Goal: Task Accomplishment & Management: Manage account settings

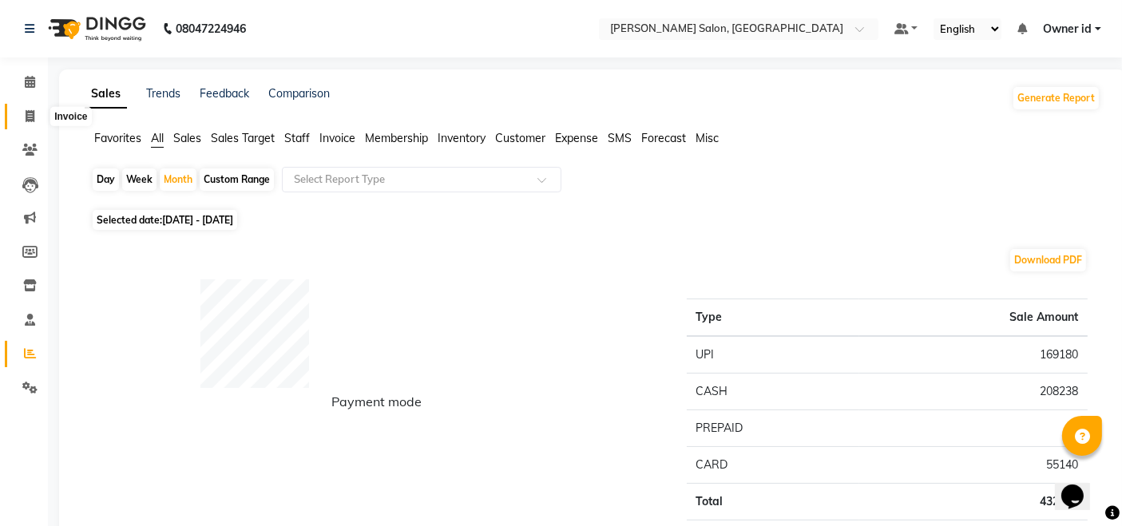
click at [26, 115] on icon at bounding box center [30, 116] width 9 height 12
select select "service"
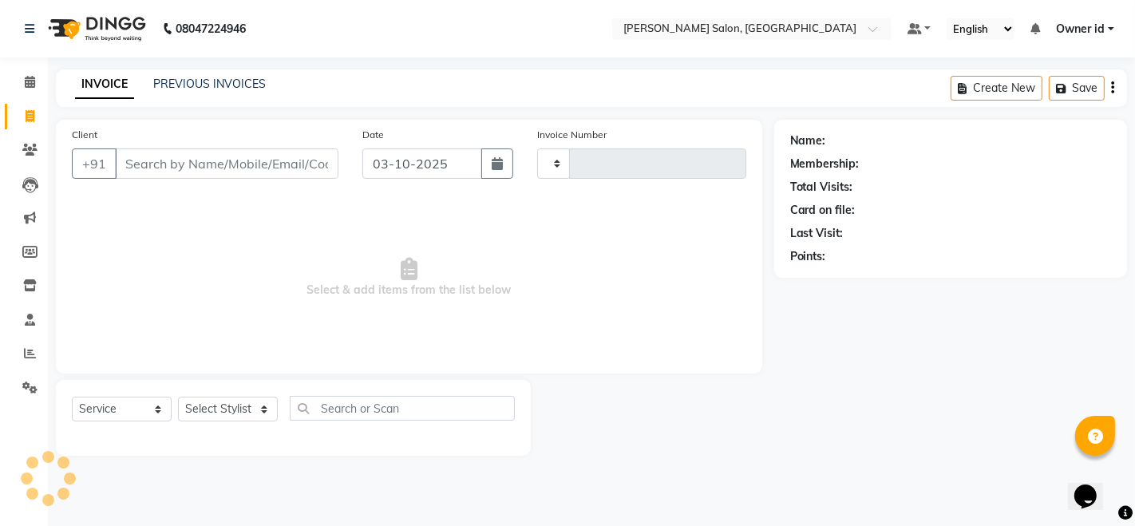
type input "2048"
select select "7672"
click at [631, 165] on select "INV/2025-26 V/2025 V/2025-26" at bounding box center [593, 163] width 113 height 30
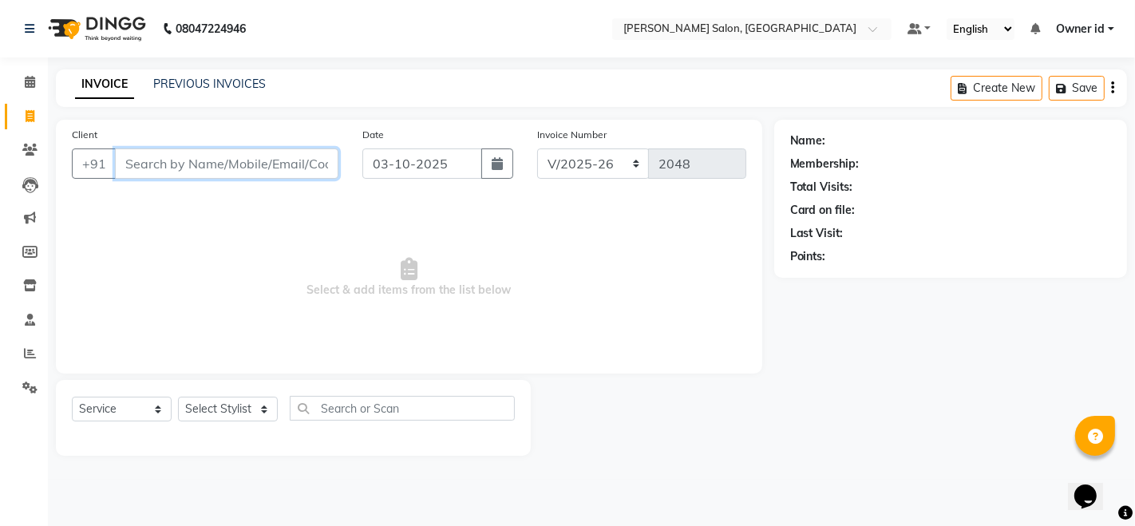
click at [285, 166] on input "Client" at bounding box center [227, 163] width 224 height 30
click at [145, 416] on select "Select Service Product Membership Package Voucher Prepaid Gift Card" at bounding box center [122, 409] width 100 height 25
click at [72, 397] on select "Select Service Product Membership Package Voucher Prepaid Gift Card" at bounding box center [122, 409] width 100 height 25
click at [228, 410] on select "Select Stylist [PERSON_NAME] [PERSON_NAME] BUBLEEN COUNTER SALE [PERSON_NAME] K…" at bounding box center [228, 409] width 100 height 25
select select "72481"
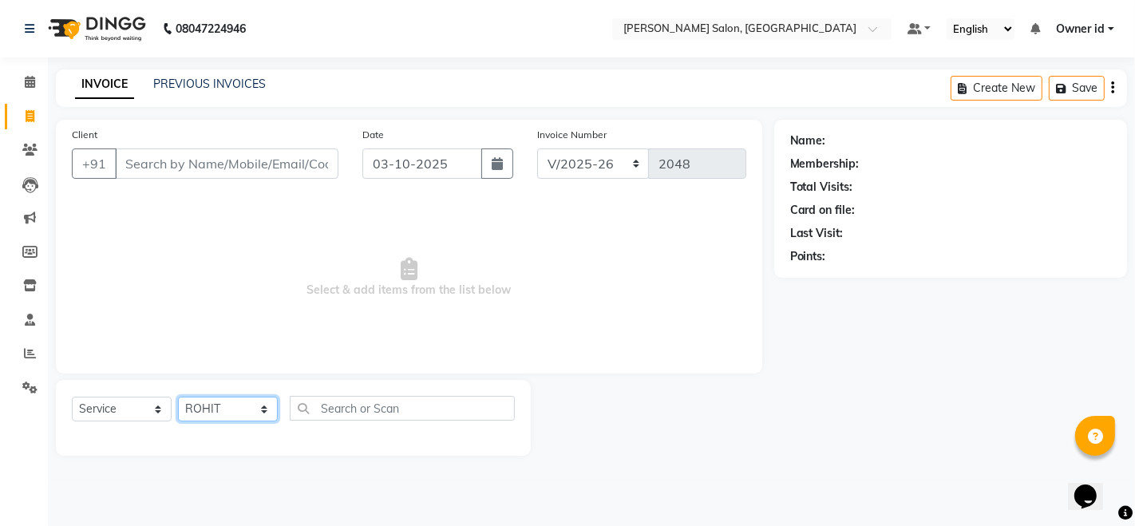
click at [178, 397] on select "Select Stylist [PERSON_NAME] [PERSON_NAME] BUBLEEN COUNTER SALE [PERSON_NAME] K…" at bounding box center [228, 409] width 100 height 25
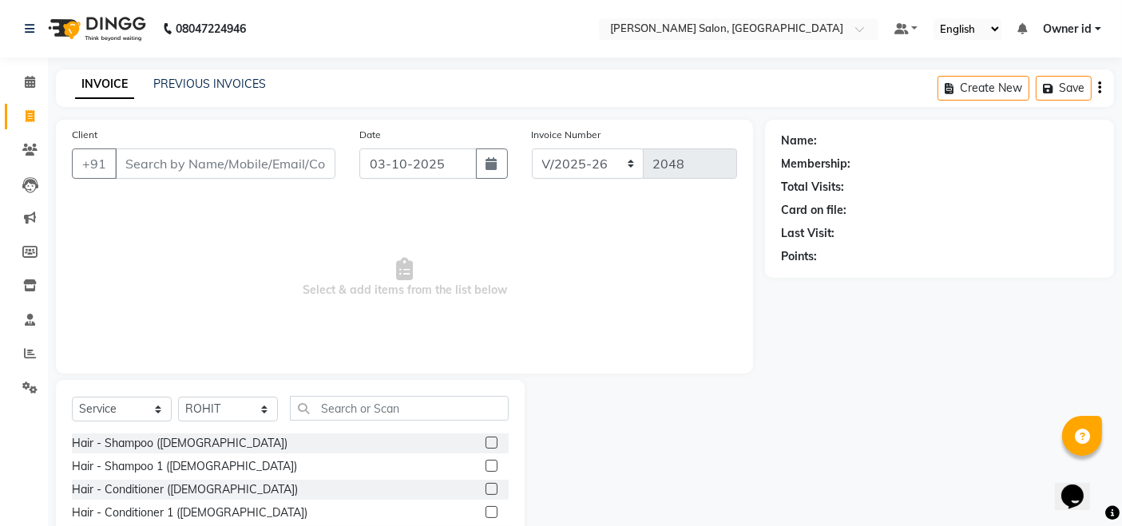
click at [389, 451] on div "Hair - Shampoo ([DEMOGRAPHIC_DATA])" at bounding box center [290, 443] width 437 height 20
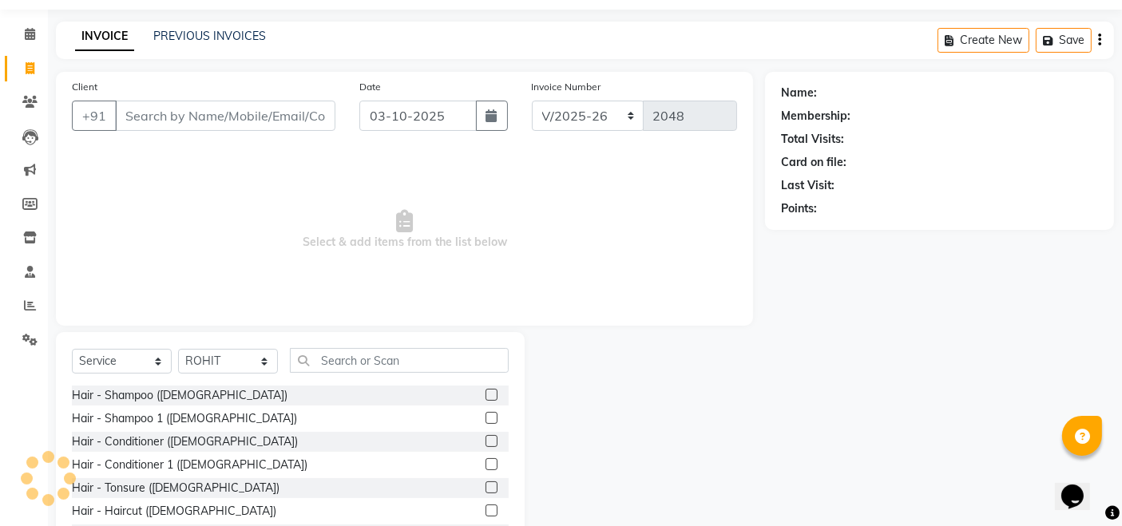
scroll to position [113, 0]
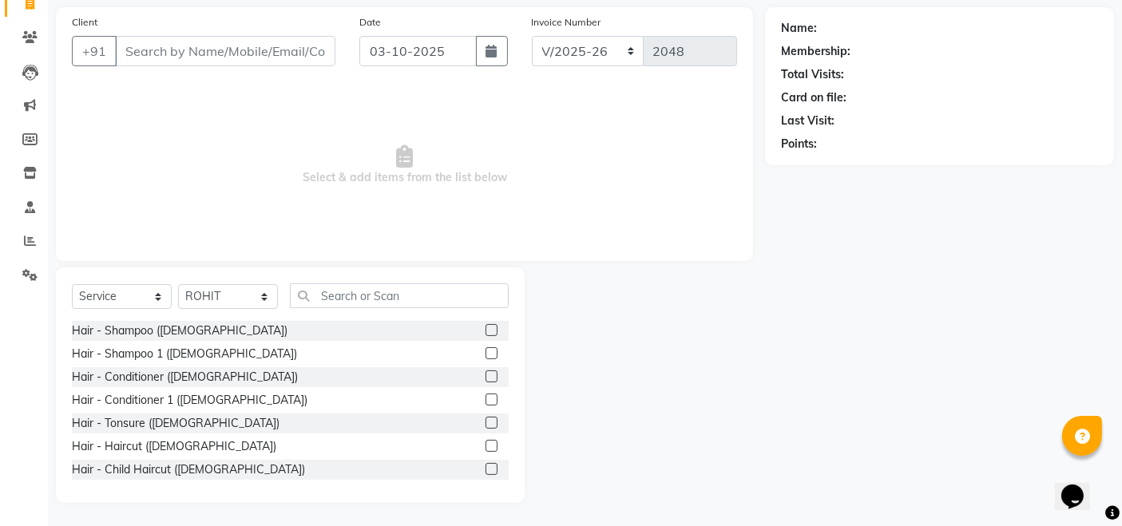
click at [485, 334] on label at bounding box center [491, 330] width 12 height 12
click at [485, 334] on input "checkbox" at bounding box center [490, 331] width 10 height 10
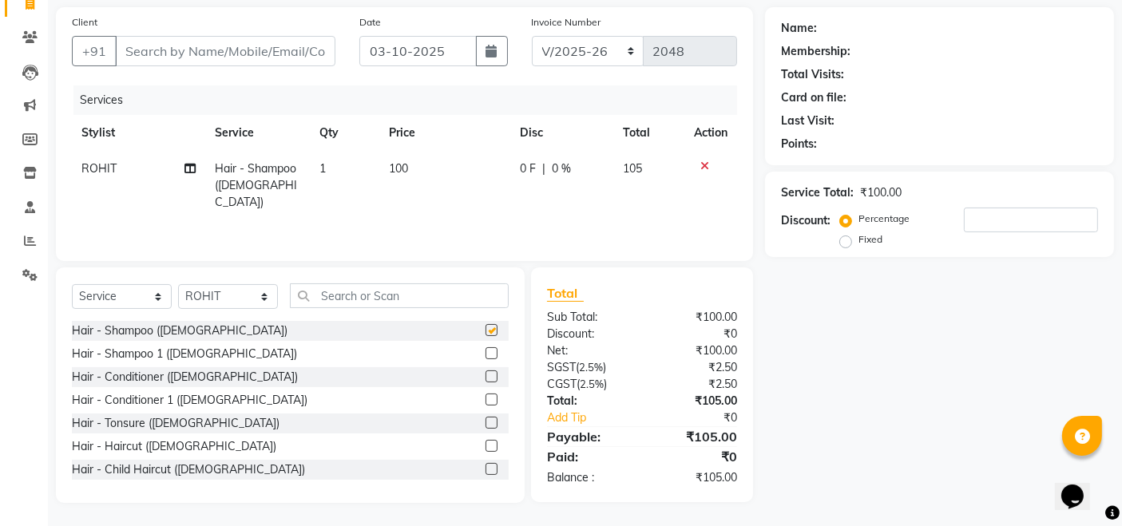
checkbox input "false"
click at [529, 165] on span "0 F" at bounding box center [528, 168] width 16 height 17
select select "72481"
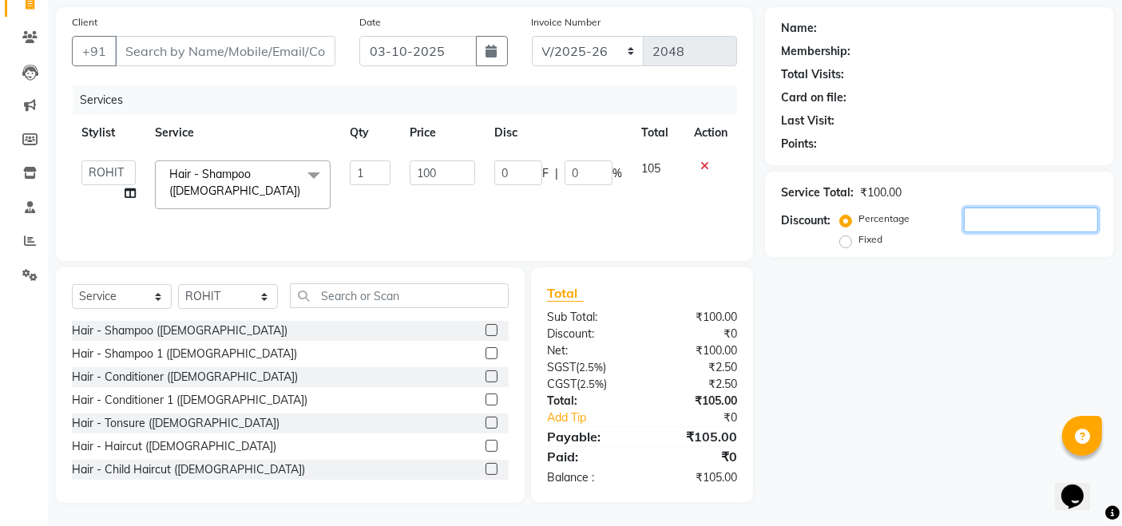
click at [1002, 214] on input "number" at bounding box center [1031, 220] width 134 height 25
type input "4"
type input "4.7"
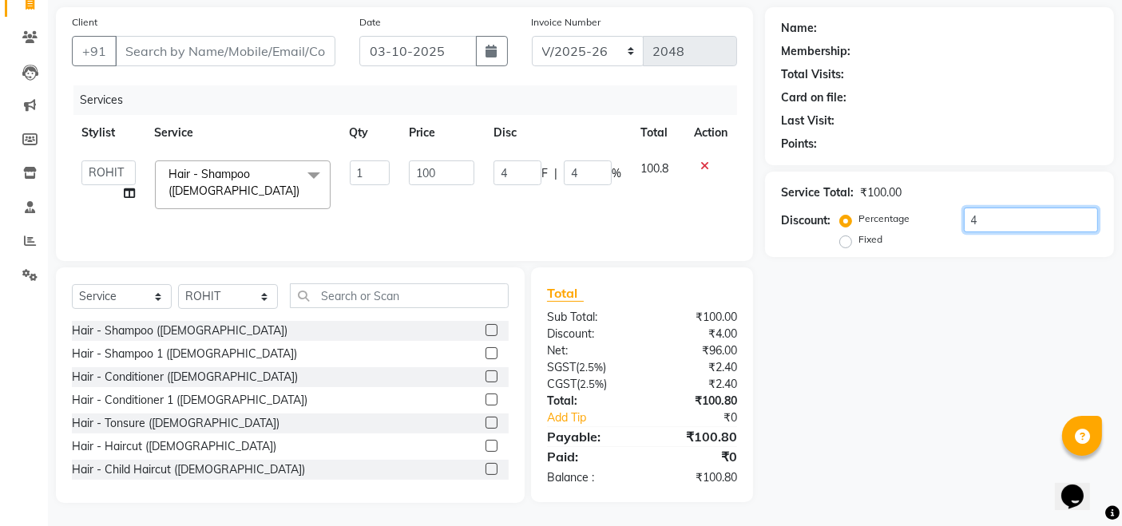
type input "4.7"
type input "4.76"
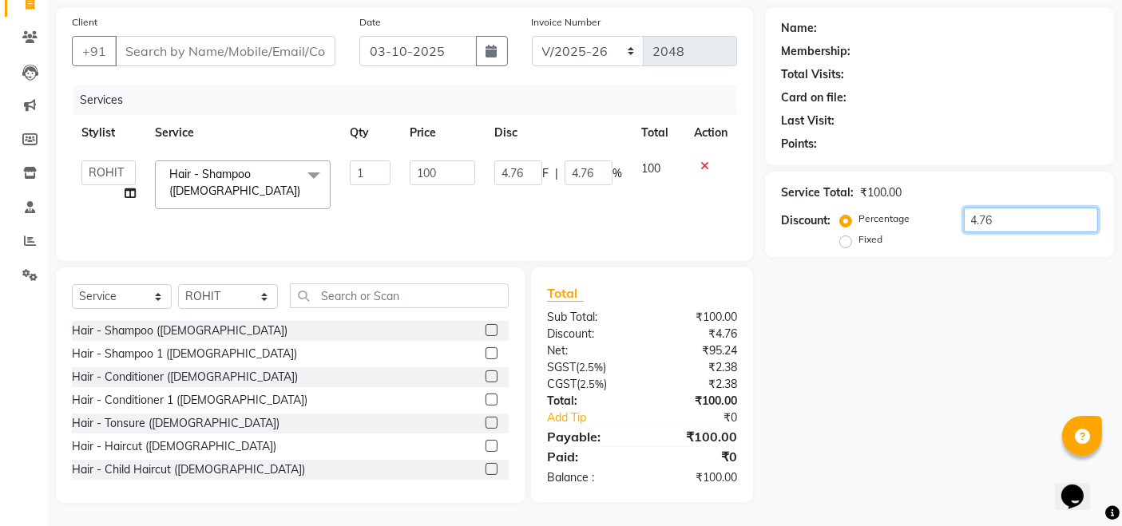
type input "4.76"
click at [919, 357] on div "Name: Membership: Total Visits: Card on file: Last Visit: Points: Service Total…" at bounding box center [945, 255] width 361 height 496
drag, startPoint x: 996, startPoint y: 225, endPoint x: 934, endPoint y: 230, distance: 62.5
click at [933, 230] on div "Percentage Fixed 4.76" at bounding box center [970, 229] width 255 height 43
type input "0"
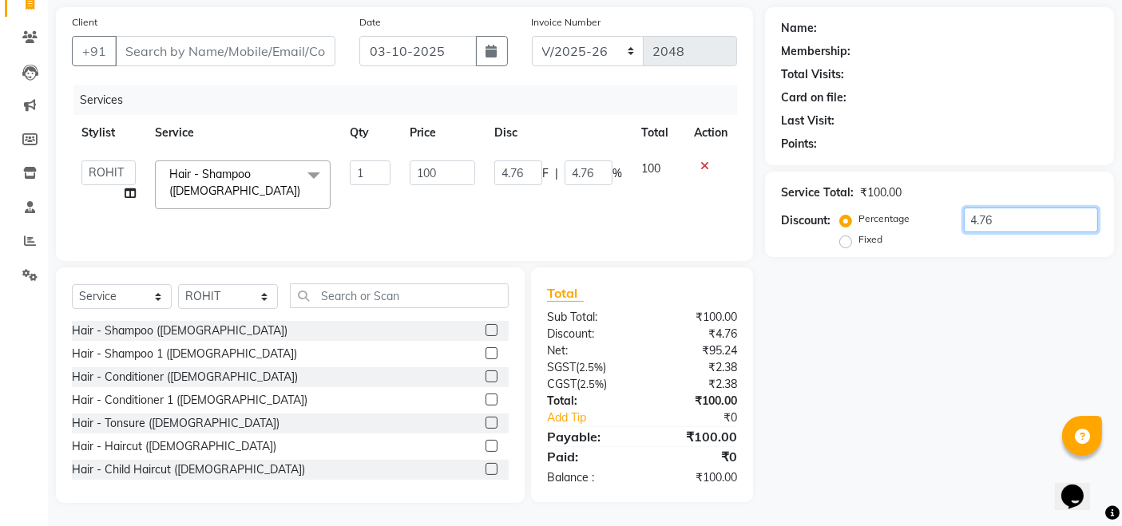
type input "0"
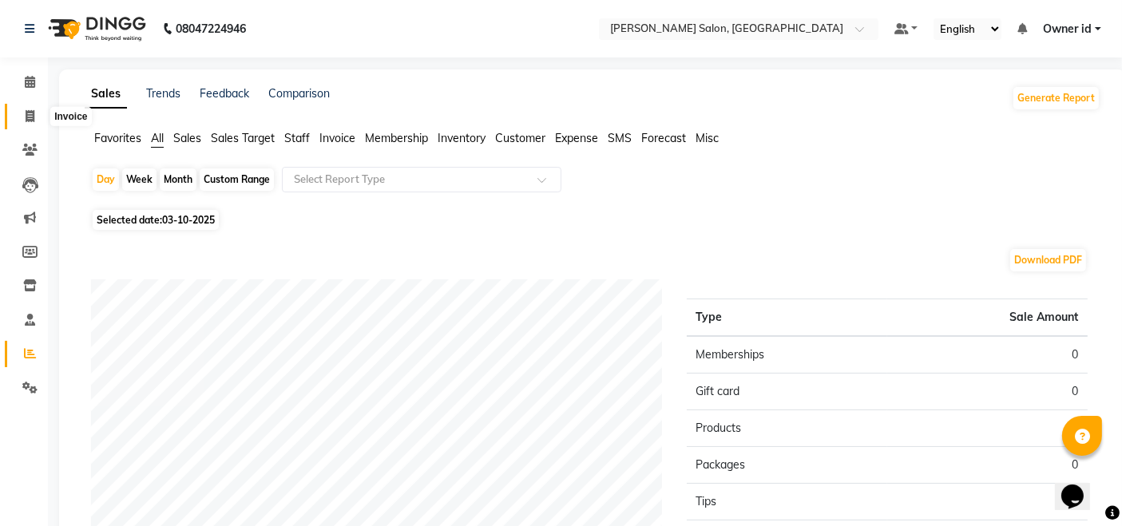
click at [27, 114] on icon at bounding box center [30, 116] width 9 height 12
select select "7672"
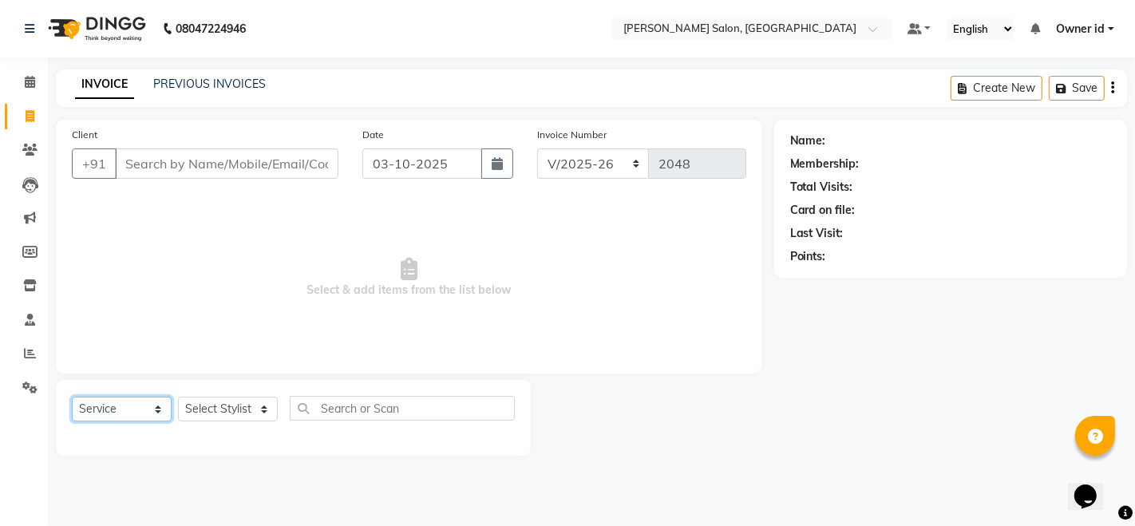
click at [119, 413] on select "Select Service Product Membership Package Voucher Prepaid Gift Card" at bounding box center [122, 409] width 100 height 25
click at [72, 397] on select "Select Service Product Membership Package Voucher Prepaid Gift Card" at bounding box center [122, 409] width 100 height 25
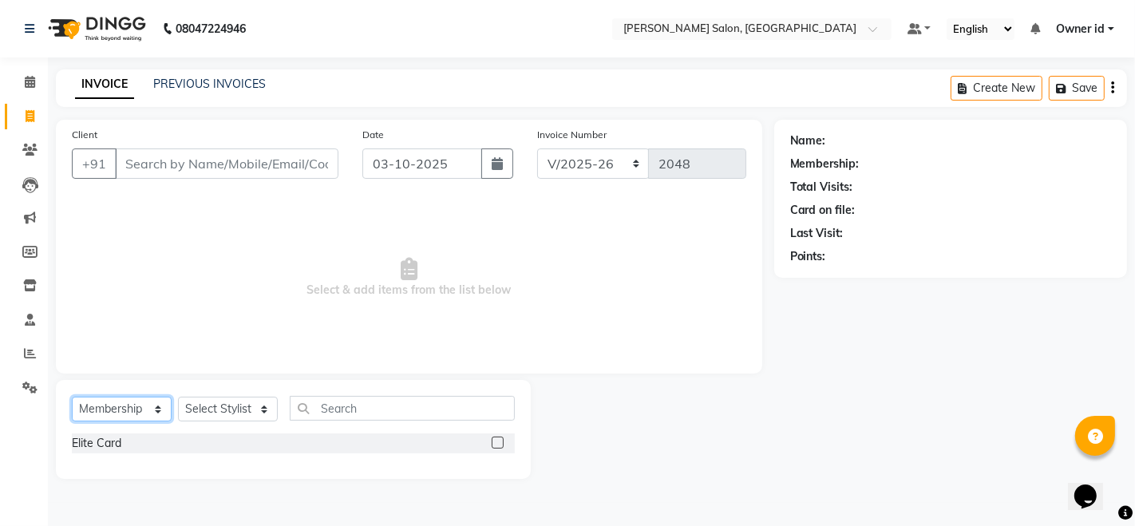
click at [137, 412] on select "Select Service Product Membership Package Voucher Prepaid Gift Card" at bounding box center [122, 409] width 100 height 25
select select "P"
click at [72, 397] on select "Select Service Product Membership Package Voucher Prepaid Gift Card" at bounding box center [122, 409] width 100 height 25
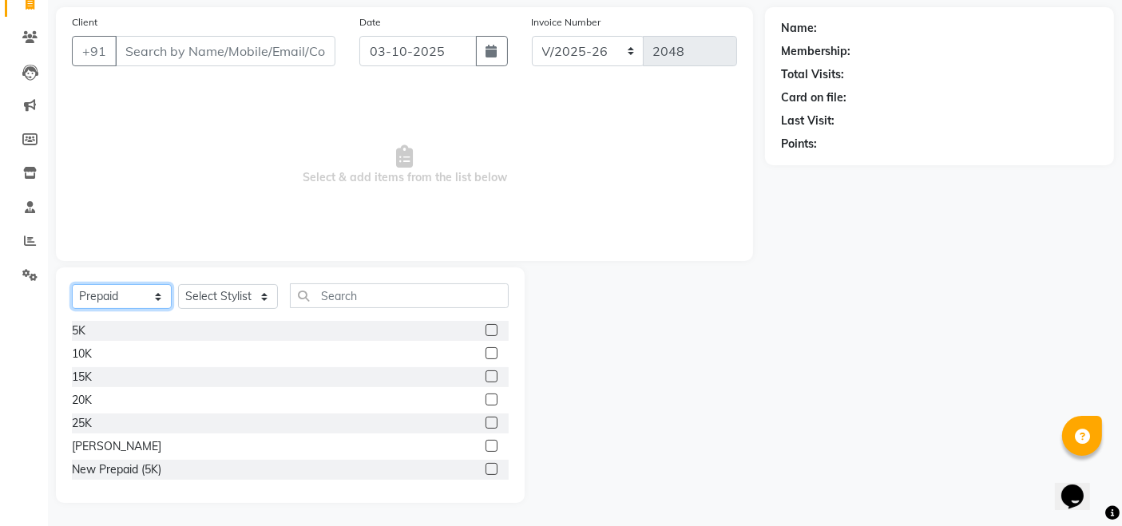
scroll to position [2, 0]
click at [485, 470] on label at bounding box center [491, 467] width 12 height 12
click at [485, 470] on input "checkbox" at bounding box center [490, 468] width 10 height 10
click at [485, 469] on label at bounding box center [491, 467] width 12 height 12
click at [485, 469] on input "checkbox" at bounding box center [490, 468] width 10 height 10
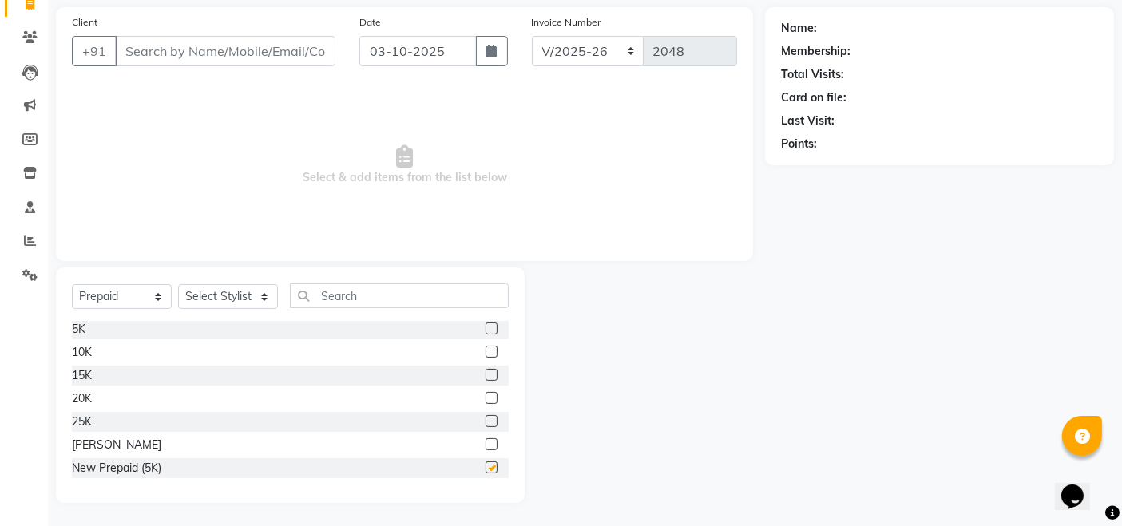
checkbox input "false"
click at [228, 299] on select "Select Stylist [PERSON_NAME] [PERSON_NAME] BUBLEEN COUNTER SALE [PERSON_NAME] K…" at bounding box center [228, 296] width 100 height 25
select select "72481"
click at [178, 284] on select "Select Stylist [PERSON_NAME] [PERSON_NAME] BUBLEEN COUNTER SALE [PERSON_NAME] K…" at bounding box center [228, 296] width 100 height 25
click at [485, 465] on label at bounding box center [491, 467] width 12 height 12
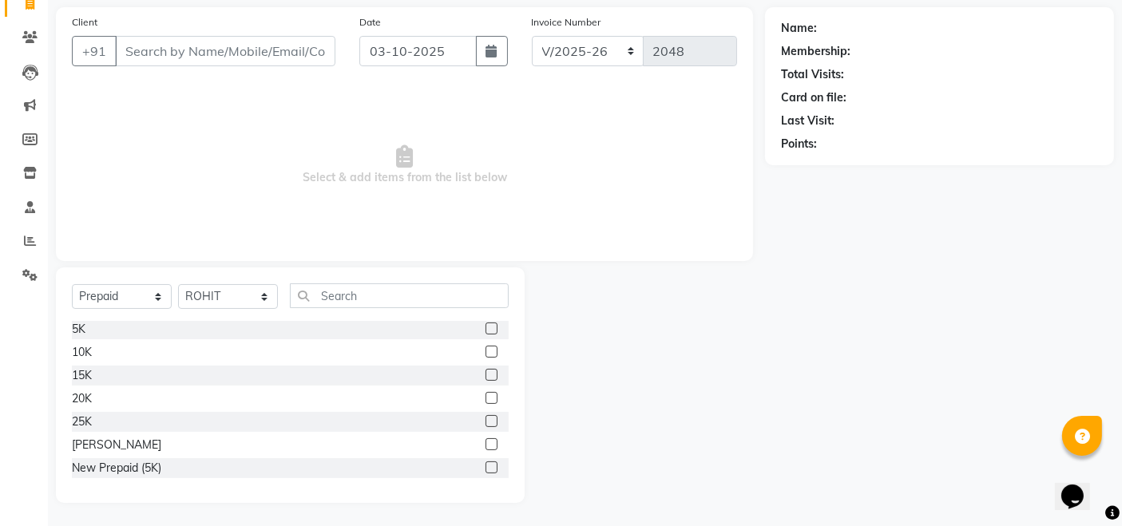
click at [485, 465] on input "checkbox" at bounding box center [490, 468] width 10 height 10
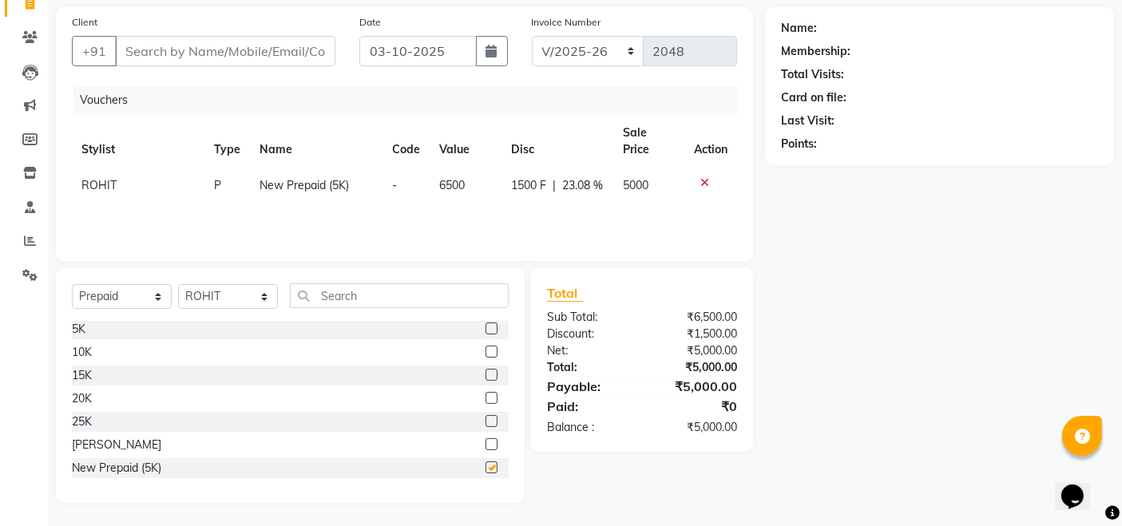
checkbox input "false"
click at [134, 291] on select "Select Service Product Membership Package Voucher Prepaid Gift Card" at bounding box center [122, 296] width 100 height 25
select select "service"
click at [72, 285] on select "Select Service Product Membership Package Voucher Prepaid Gift Card" at bounding box center [122, 296] width 100 height 25
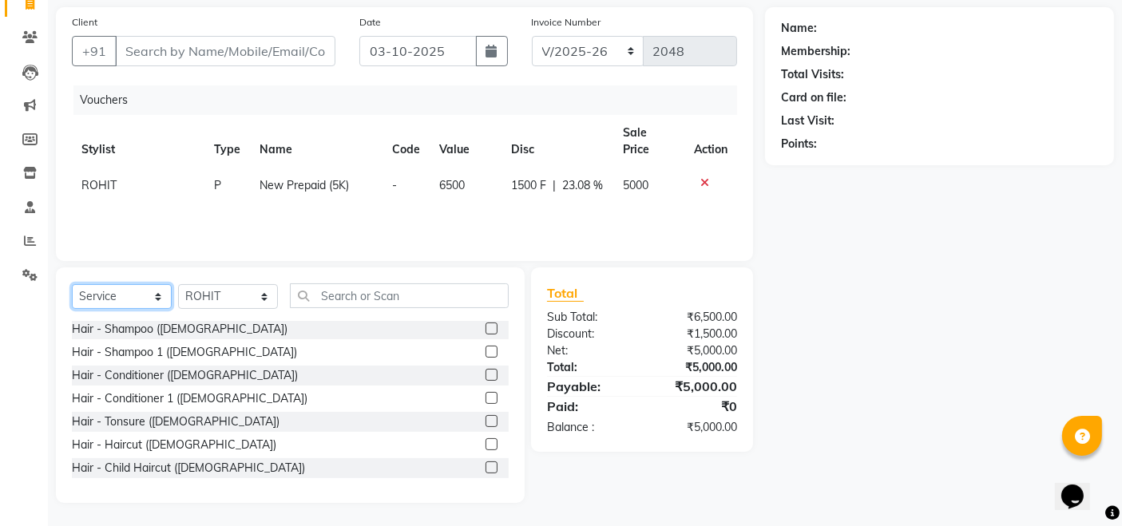
click at [146, 294] on select "Select Service Product Membership Package Voucher Prepaid Gift Card" at bounding box center [122, 296] width 100 height 25
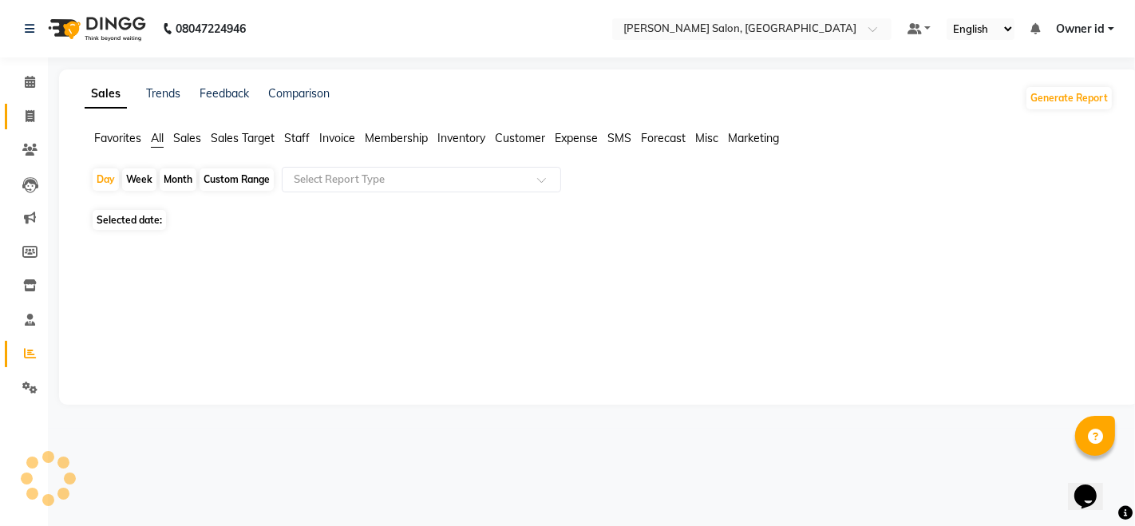
click at [26, 129] on link "Invoice" at bounding box center [24, 117] width 38 height 26
select select "service"
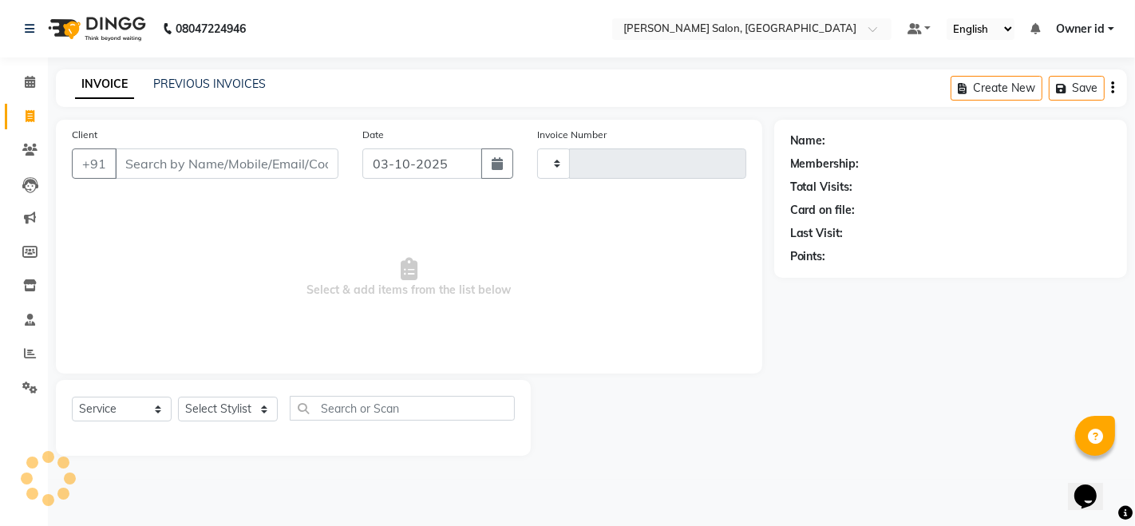
type input "2048"
select select "7672"
click at [259, 162] on input "Client" at bounding box center [227, 163] width 224 height 30
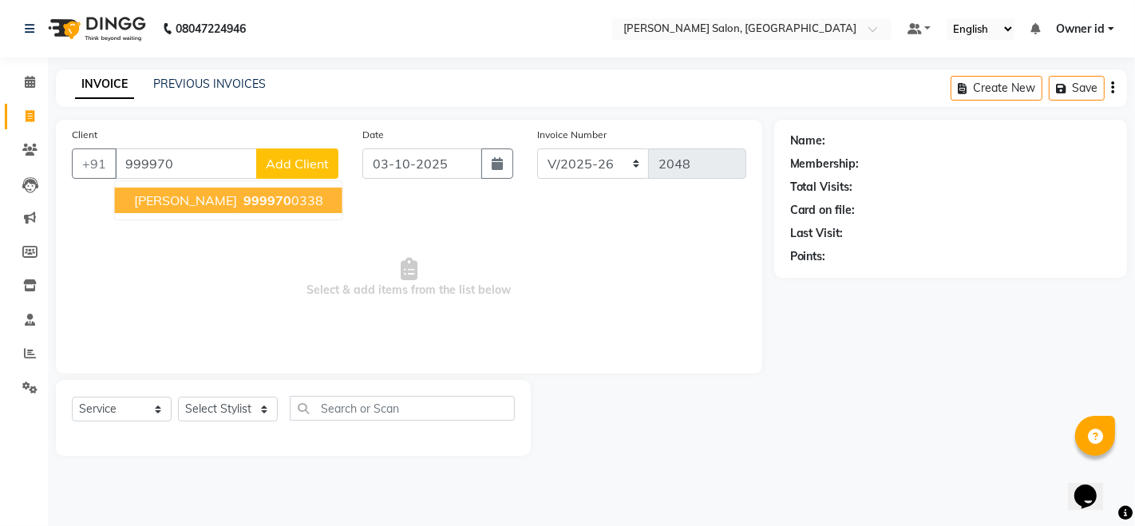
click at [243, 209] on button "[PERSON_NAME] 999970 0338" at bounding box center [229, 201] width 228 height 26
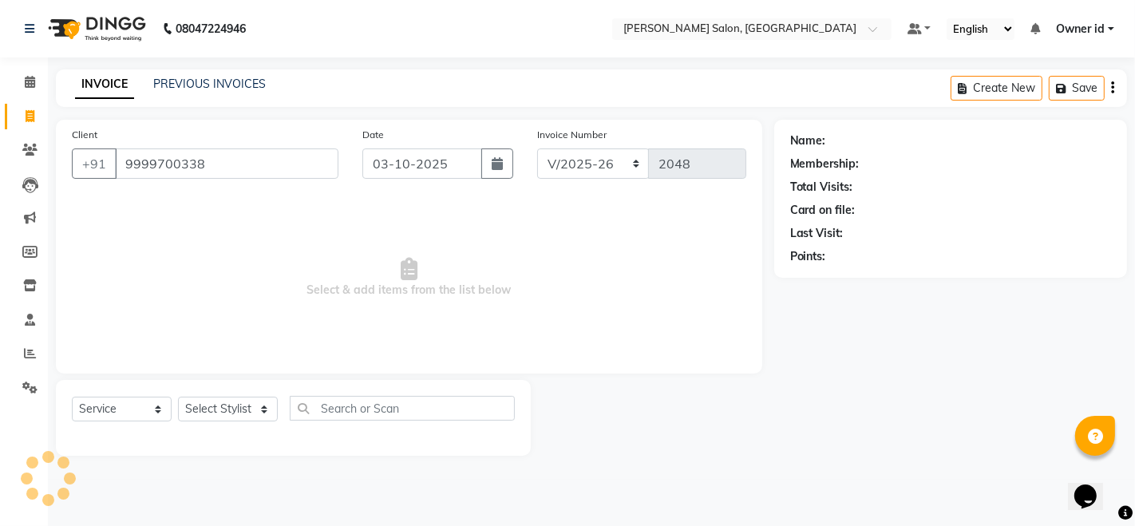
type input "9999700338"
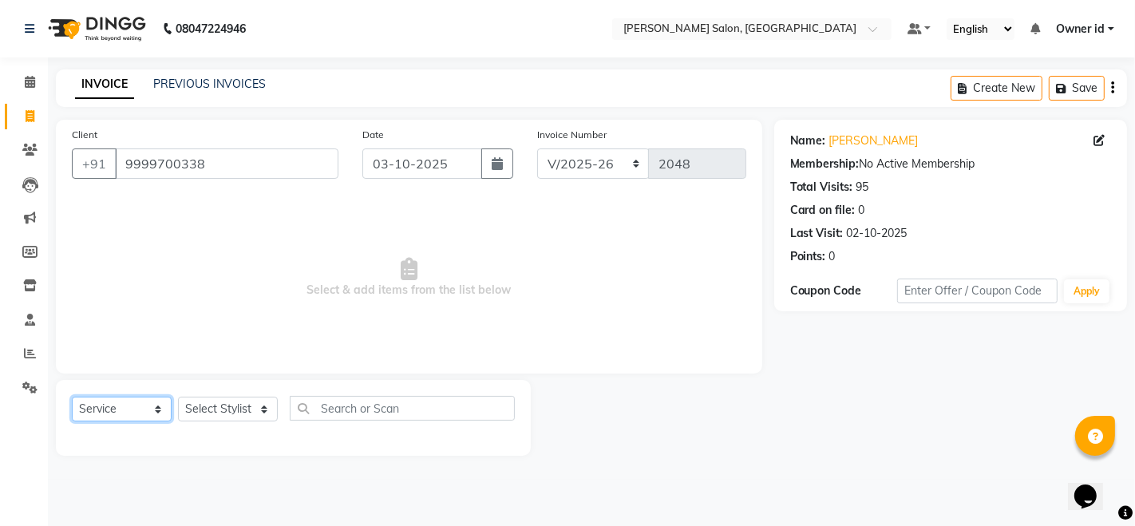
click at [143, 410] on select "Select Service Product Membership Package Voucher Prepaid Gift Card" at bounding box center [122, 409] width 100 height 25
click at [72, 397] on select "Select Service Product Membership Package Voucher Prepaid Gift Card" at bounding box center [122, 409] width 100 height 25
click at [144, 412] on select "Select Service Product Membership Package Voucher Prepaid Gift Card" at bounding box center [122, 409] width 100 height 25
click at [72, 397] on select "Select Service Product Membership Package Voucher Prepaid Gift Card" at bounding box center [122, 409] width 100 height 25
click at [196, 411] on select "Select Stylist [PERSON_NAME] [PERSON_NAME] BUBLEEN COUNTER SALE [PERSON_NAME] K…" at bounding box center [228, 409] width 100 height 25
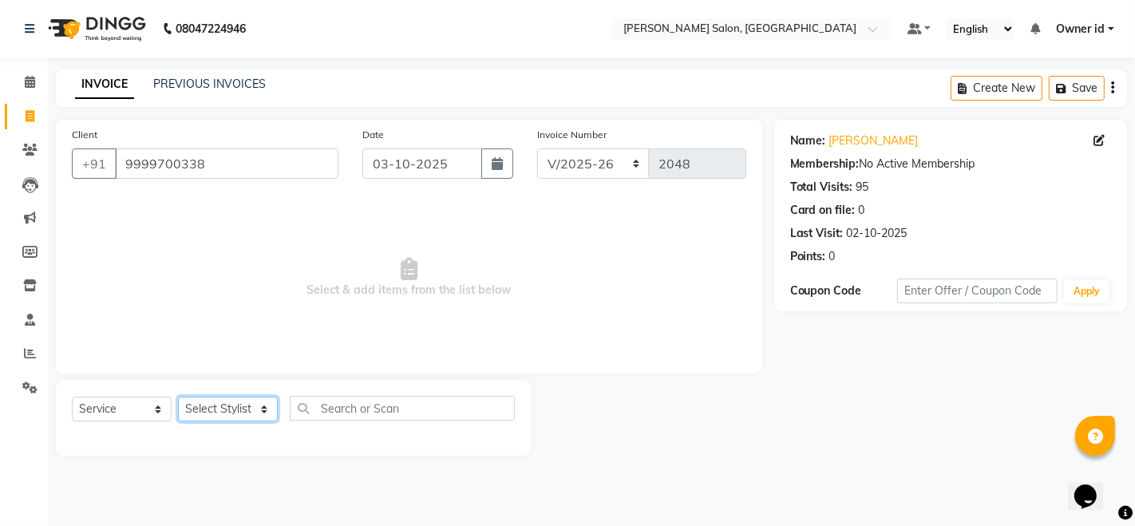
select select "72481"
click at [178, 397] on select "Select Stylist [PERSON_NAME] [PERSON_NAME] BUBLEEN COUNTER SALE [PERSON_NAME] K…" at bounding box center [228, 409] width 100 height 25
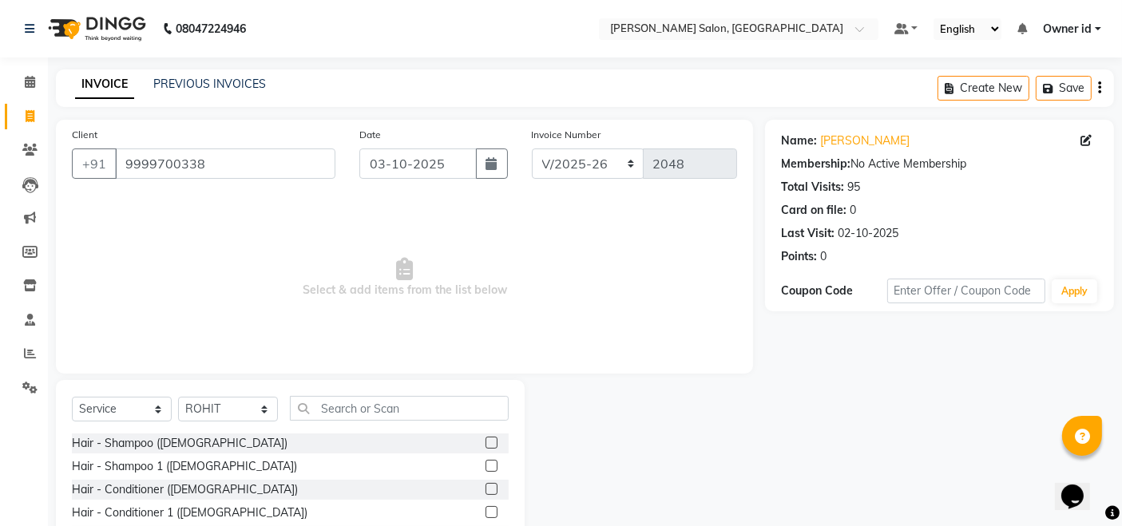
click at [237, 443] on div "Hair - Shampoo ([DEMOGRAPHIC_DATA])" at bounding box center [290, 443] width 437 height 20
click at [485, 443] on label at bounding box center [491, 443] width 12 height 12
click at [485, 443] on input "checkbox" at bounding box center [490, 443] width 10 height 10
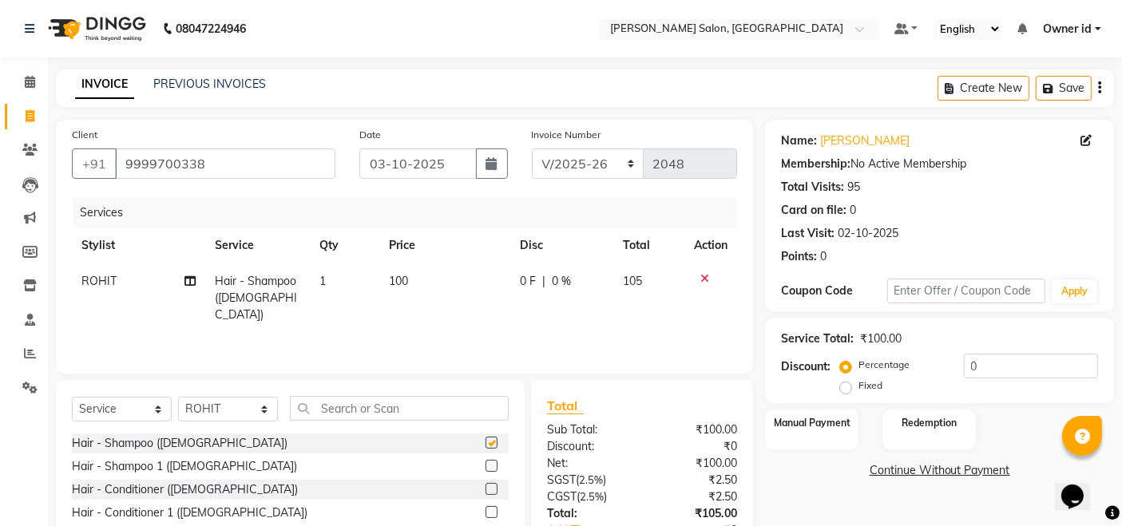
checkbox input "false"
click at [953, 425] on label "Redemption" at bounding box center [928, 421] width 57 height 15
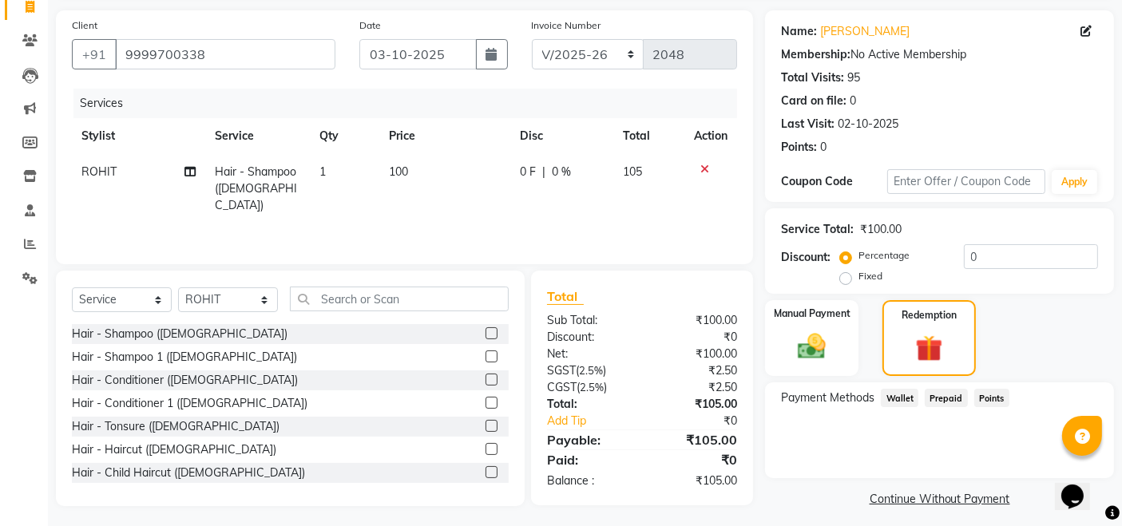
scroll to position [117, 0]
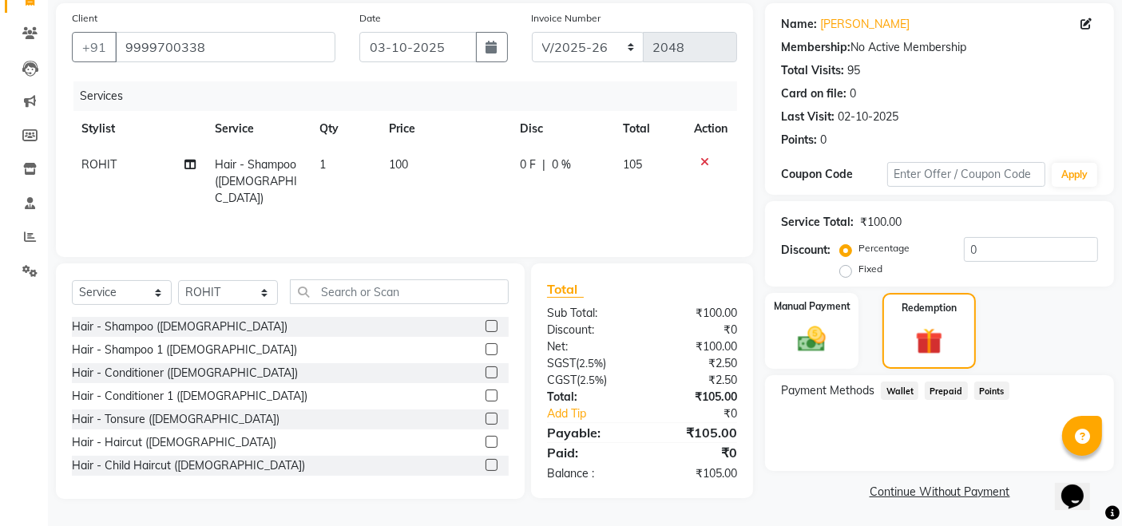
click at [956, 393] on span "Prepaid" at bounding box center [945, 391] width 43 height 18
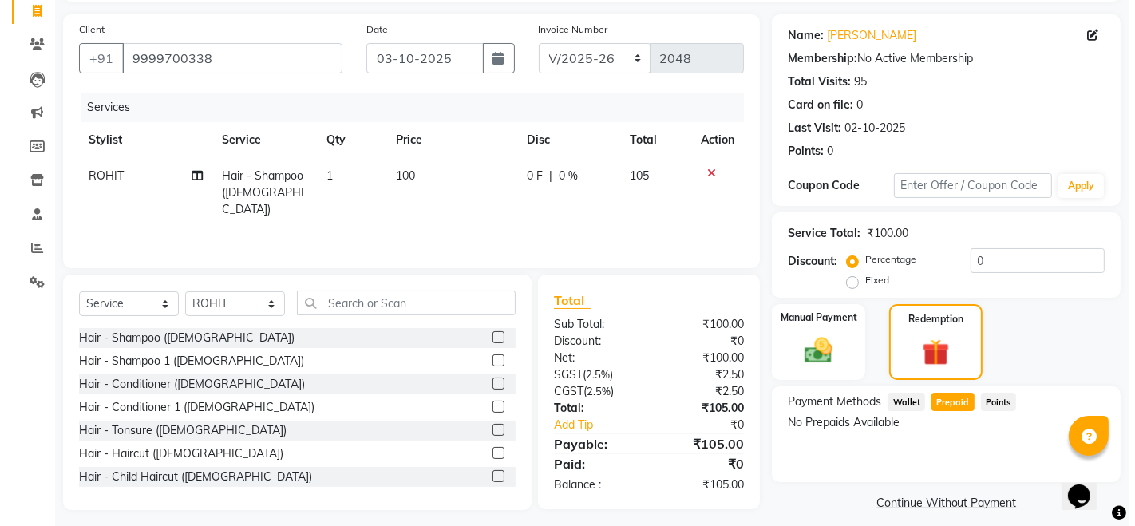
scroll to position [0, 0]
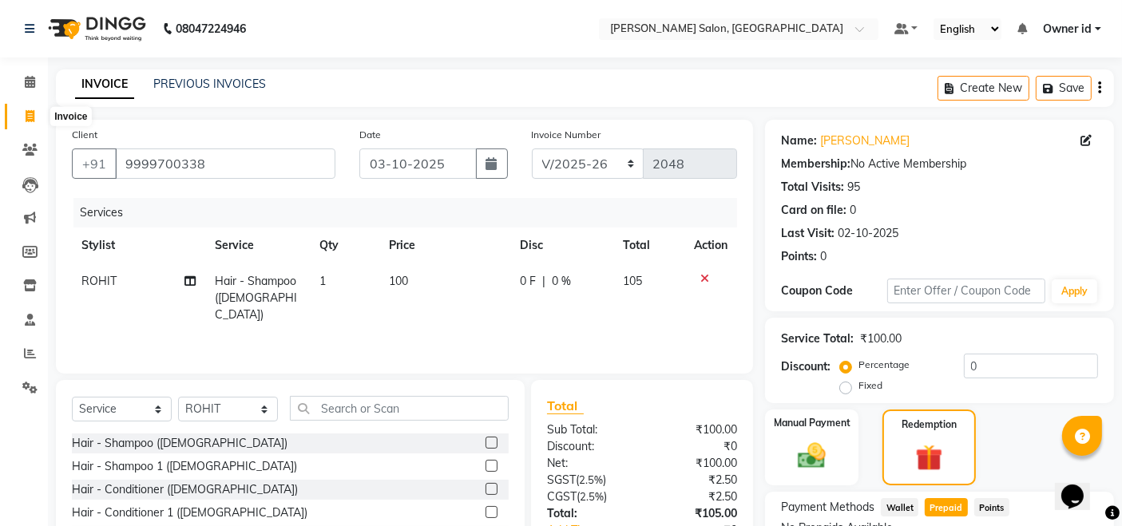
click at [30, 122] on span at bounding box center [30, 117] width 28 height 18
select select "service"
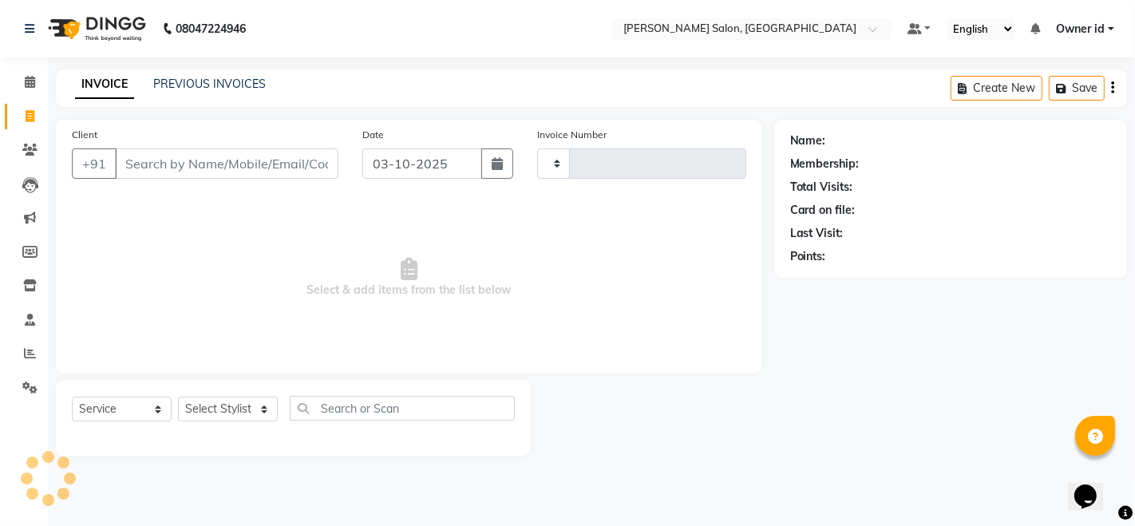
type input "2048"
select select "7672"
click at [29, 110] on icon at bounding box center [30, 116] width 9 height 12
select select "service"
type input "2048"
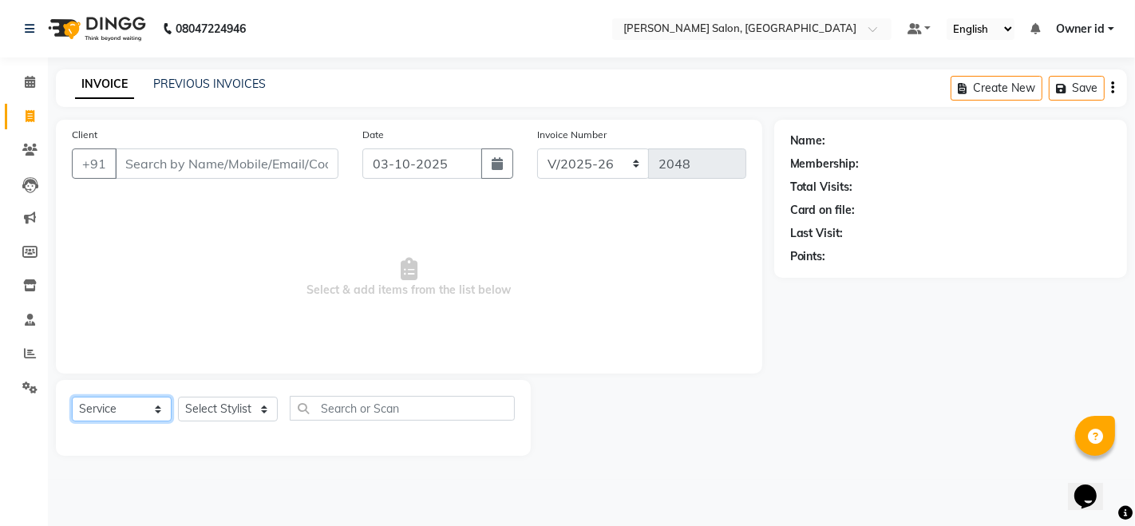
click at [88, 418] on select "Select Service Product Membership Package Voucher Prepaid Gift Card" at bounding box center [122, 409] width 100 height 25
click at [286, 290] on span "Select & add items from the list below" at bounding box center [409, 278] width 675 height 160
drag, startPoint x: 548, startPoint y: 160, endPoint x: 608, endPoint y: 166, distance: 60.1
click at [608, 166] on select "INV/2025-26 V/2025 V/2025-26" at bounding box center [593, 163] width 113 height 30
click at [96, 87] on link "INVOICE" at bounding box center [104, 84] width 59 height 29
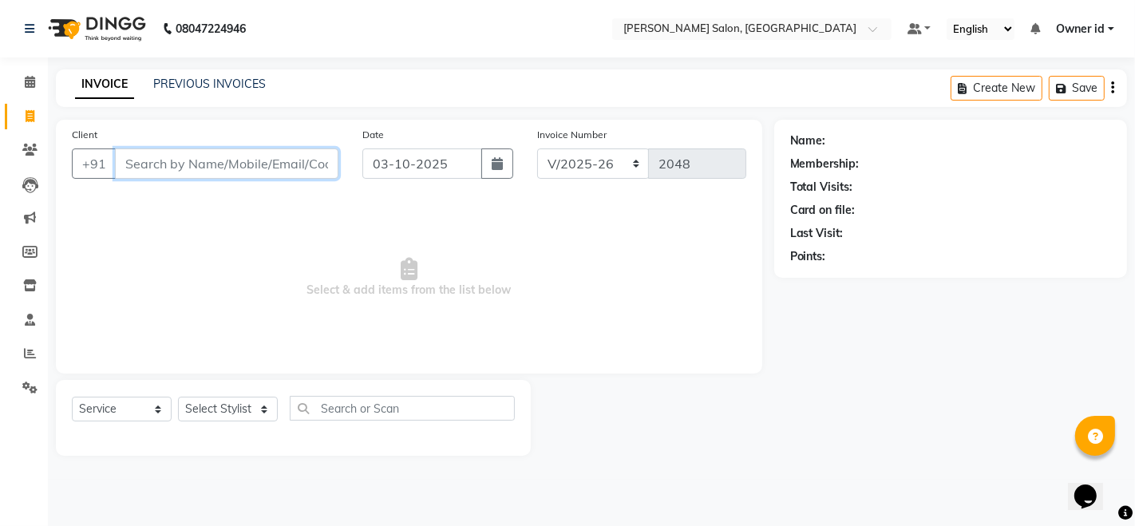
click at [182, 161] on input "Client" at bounding box center [227, 163] width 224 height 30
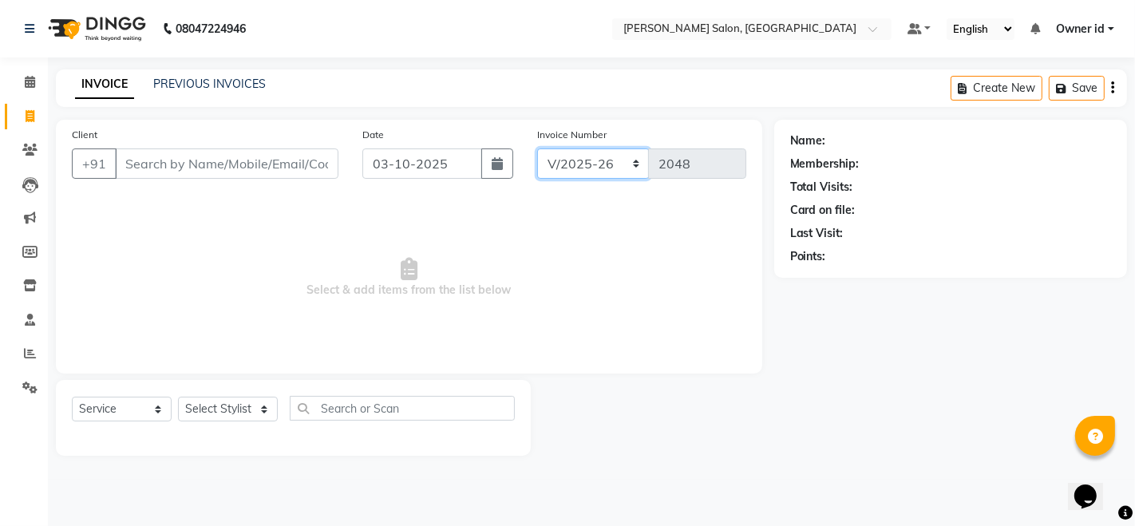
click at [559, 164] on select "INV/2025-26 V/2025 V/2025-26" at bounding box center [593, 163] width 113 height 30
click at [556, 167] on select "INV/2025-26 V/2025 V/2025-26" at bounding box center [593, 163] width 113 height 30
click at [576, 161] on select "INV/2025-26 V/2025 V/2025-26" at bounding box center [593, 163] width 113 height 30
select select "9125"
click at [537, 148] on select "INV/2025-26 V/2025 V/2025-26" at bounding box center [593, 163] width 113 height 30
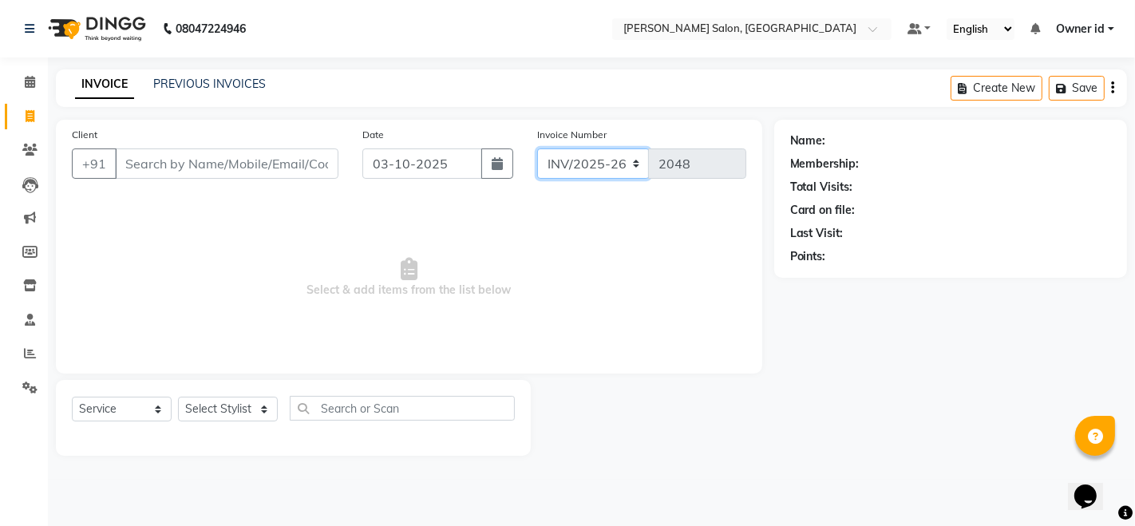
type input "0001"
click at [599, 165] on select "INV/2025-26 V/2025 V/2025-26" at bounding box center [593, 163] width 113 height 30
select select "7672"
click at [537, 148] on select "INV/2025-26 V/2025 V/2025-26" at bounding box center [593, 163] width 113 height 30
type input "2048"
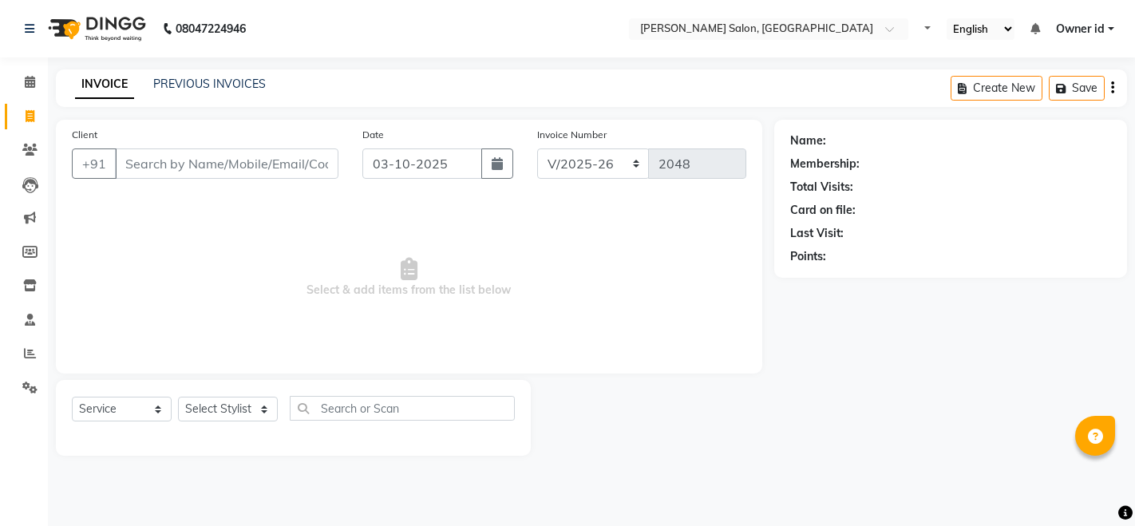
select select "7672"
select select "service"
click at [579, 169] on select "INV/2025-26 V/2025 V/2025-26" at bounding box center [593, 163] width 113 height 30
click at [595, 167] on select "INV/2025-26 V/2025 V/2025-26" at bounding box center [593, 163] width 113 height 30
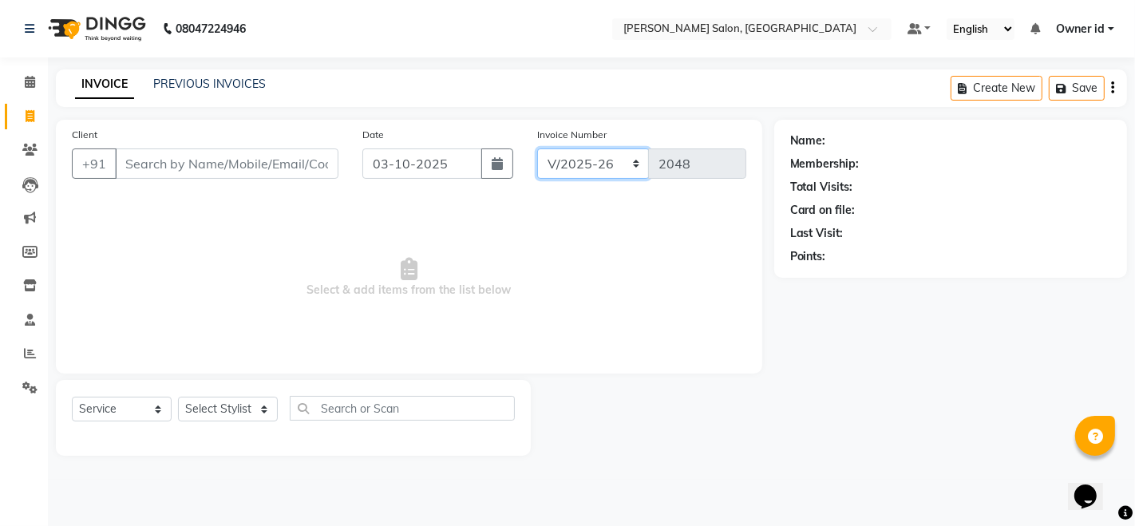
select select "7673"
click at [537, 148] on select "INV/2025-26 V/2025 V/2025-26" at bounding box center [593, 163] width 113 height 30
type input "0001"
click at [579, 166] on select "INV/2025-26 V/2025 V/2025-26" at bounding box center [593, 163] width 113 height 30
select select "7672"
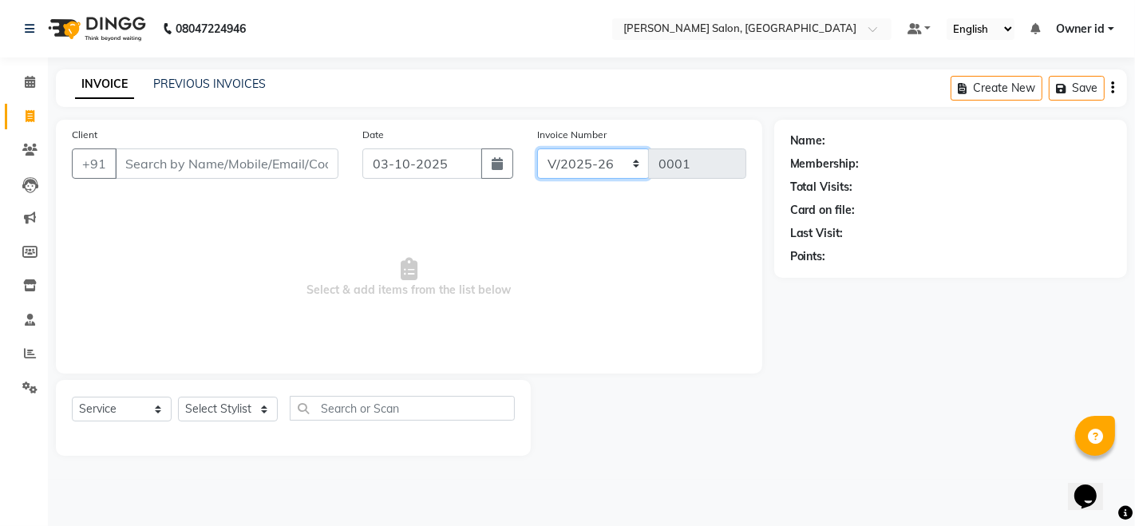
click at [537, 148] on select "INV/2025-26 V/2025 V/2025-26" at bounding box center [593, 163] width 113 height 30
type input "2048"
click at [623, 164] on select "INV/2025-26 V/2025 V/2025-26" at bounding box center [593, 163] width 113 height 30
select select "9125"
click at [537, 148] on select "INV/2025-26 V/2025 V/2025-26" at bounding box center [593, 163] width 113 height 30
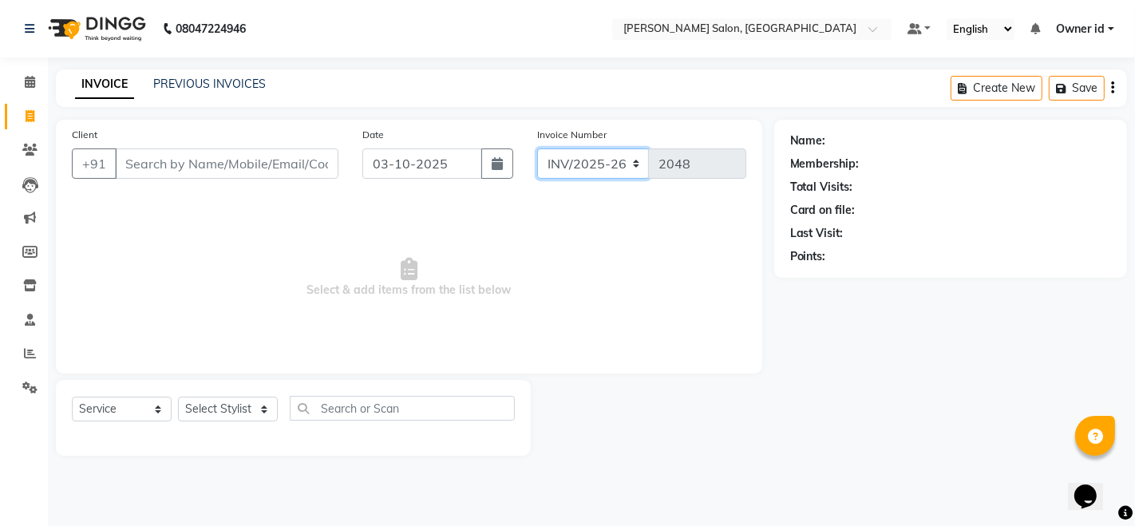
type input "0001"
click at [607, 164] on select "INV/2025-26 V/2025 V/2025-26" at bounding box center [593, 163] width 113 height 30
select select "7672"
click at [537, 148] on select "INV/2025-26 V/2025 V/2025-26" at bounding box center [593, 163] width 113 height 30
type input "2048"
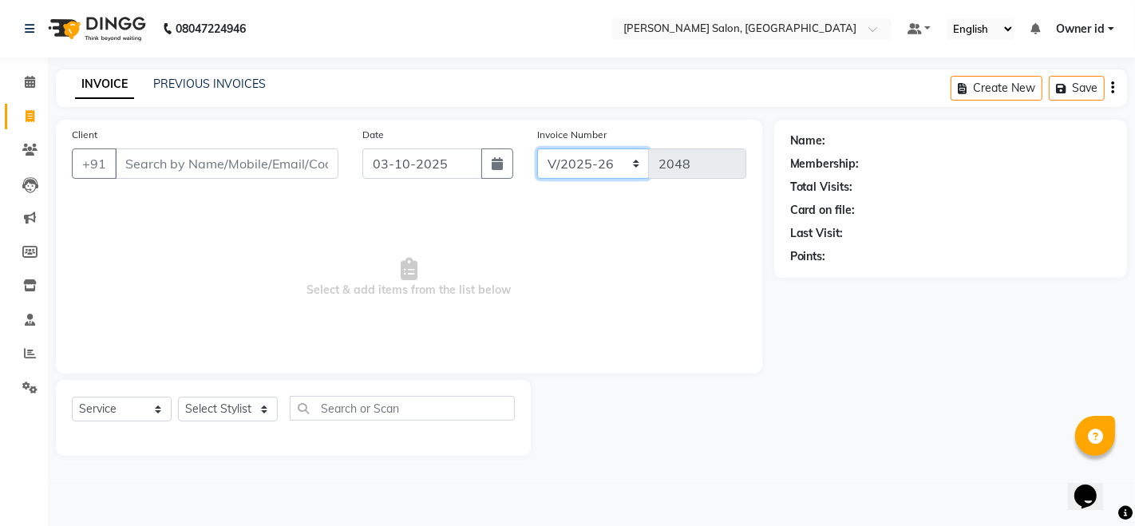
click at [611, 164] on select "INV/2025-26 V/2025 V/2025-26" at bounding box center [593, 163] width 113 height 30
select select "9125"
click at [537, 148] on select "INV/2025-26 V/2025 V/2025-26" at bounding box center [593, 163] width 113 height 30
type input "0001"
click at [617, 160] on select "INV/2025-26 V/2025 V/2025-26" at bounding box center [593, 163] width 113 height 30
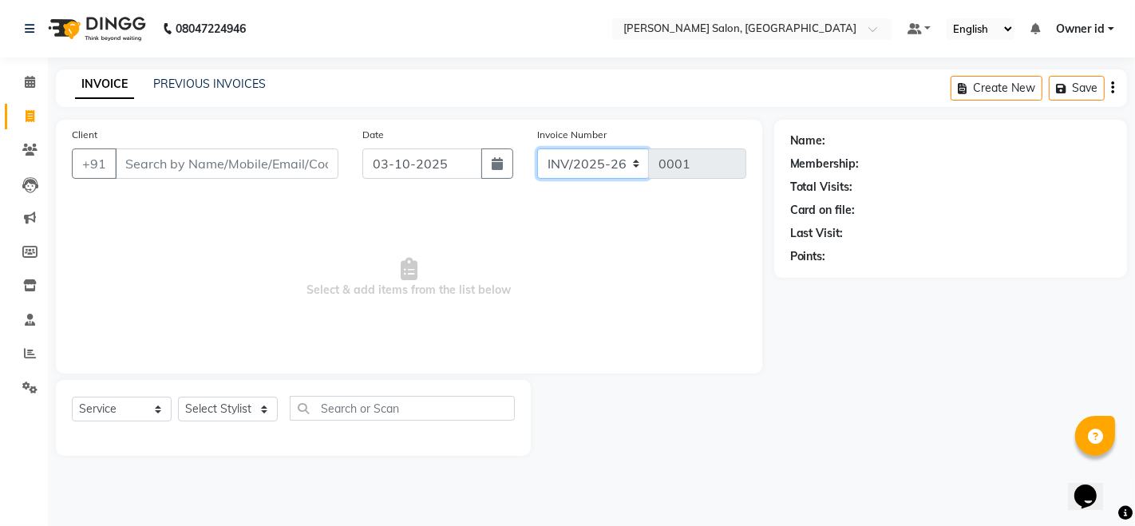
select select "7672"
click at [537, 148] on select "INV/2025-26 V/2025 V/2025-26" at bounding box center [593, 163] width 113 height 30
type input "2048"
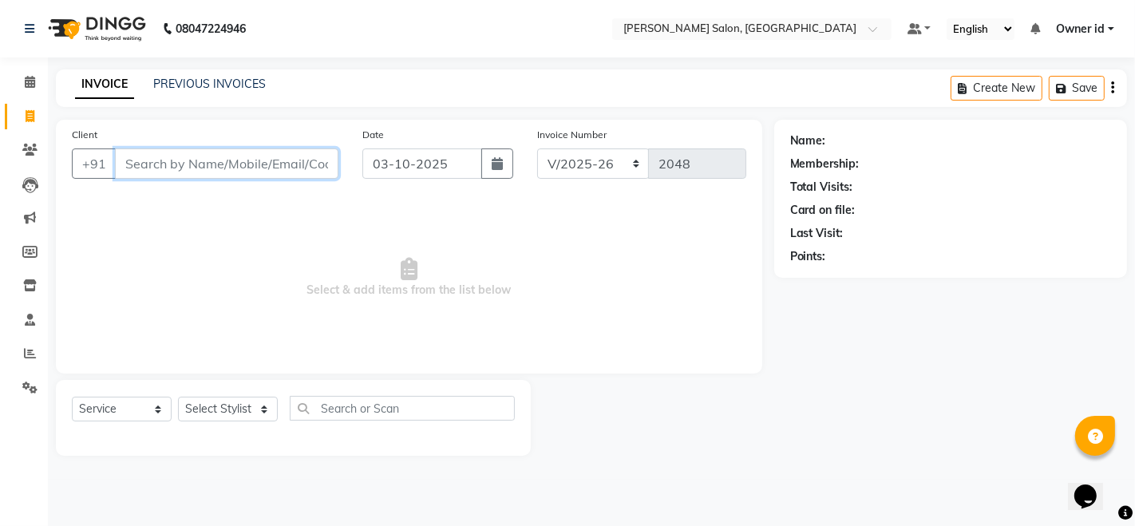
click at [216, 152] on input "Client" at bounding box center [227, 163] width 224 height 30
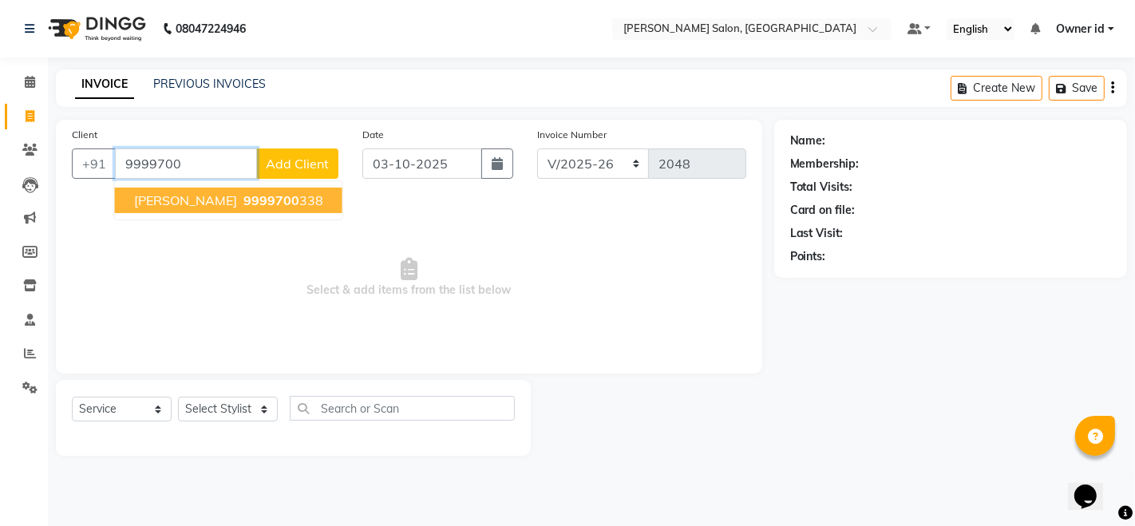
click at [295, 192] on span "9999700" at bounding box center [271, 200] width 56 height 16
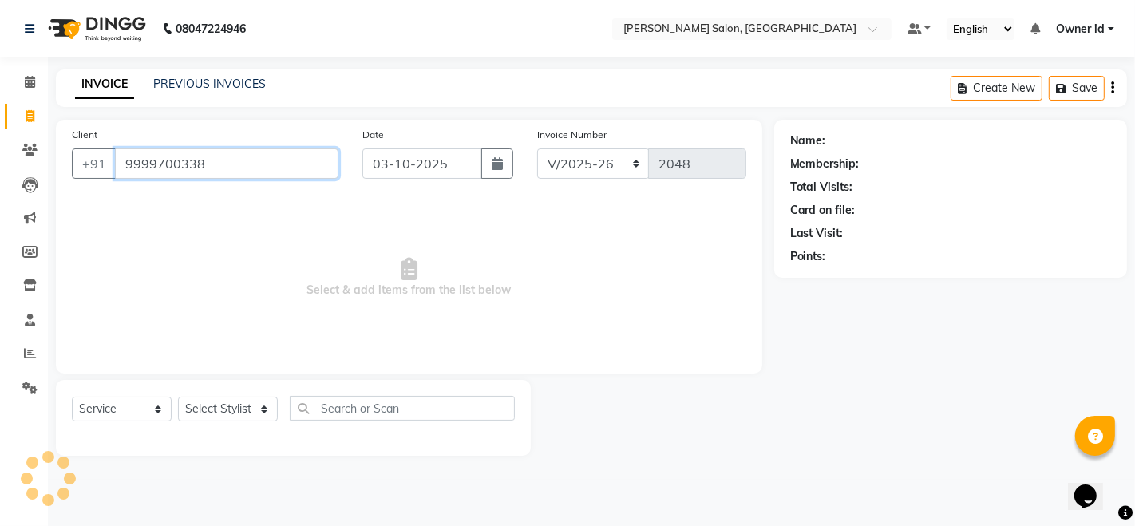
type input "9999700338"
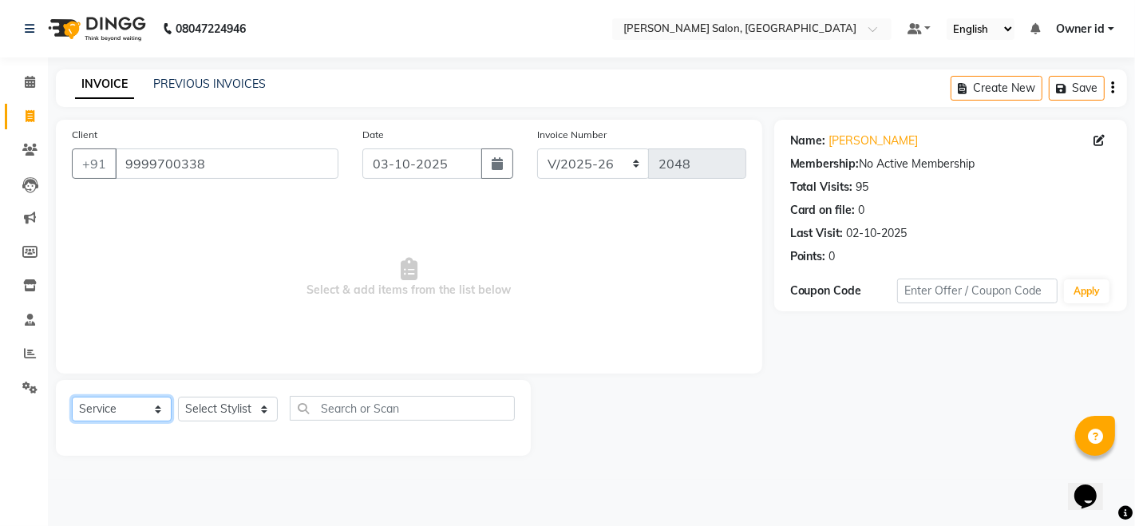
click at [144, 414] on select "Select Service Product Membership Package Voucher Prepaid Gift Card" at bounding box center [122, 409] width 100 height 25
select select "P"
click at [72, 397] on select "Select Service Product Membership Package Voucher Prepaid Gift Card" at bounding box center [122, 409] width 100 height 25
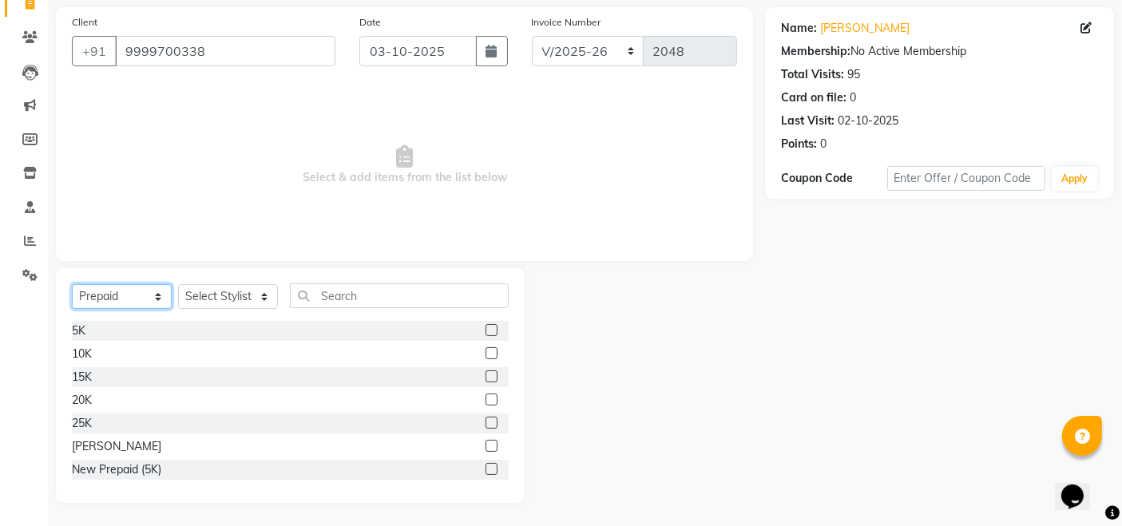
scroll to position [2, 0]
click at [485, 468] on label at bounding box center [491, 467] width 12 height 12
click at [485, 468] on input "checkbox" at bounding box center [490, 468] width 10 height 10
click at [485, 468] on label at bounding box center [491, 467] width 12 height 12
click at [485, 468] on input "checkbox" at bounding box center [490, 468] width 10 height 10
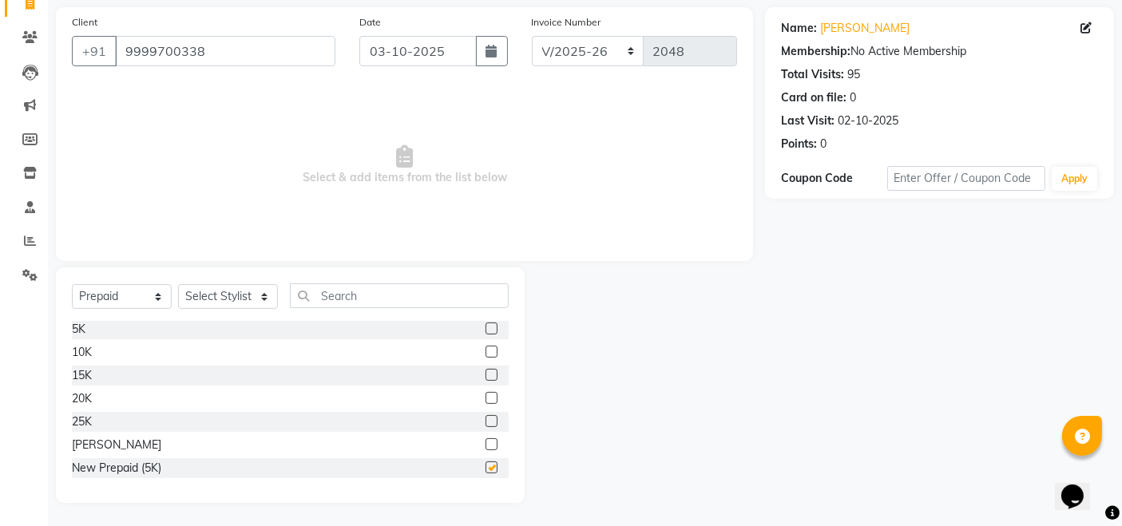
checkbox input "false"
click at [209, 291] on select "Select Stylist [PERSON_NAME] [PERSON_NAME] BUBLEEN COUNTER SALE [PERSON_NAME] K…" at bounding box center [228, 296] width 100 height 25
select select "68403"
click at [178, 284] on select "Select Stylist [PERSON_NAME] [PERSON_NAME] BUBLEEN COUNTER SALE [PERSON_NAME] K…" at bounding box center [228, 296] width 100 height 25
click at [485, 466] on div at bounding box center [496, 468] width 23 height 20
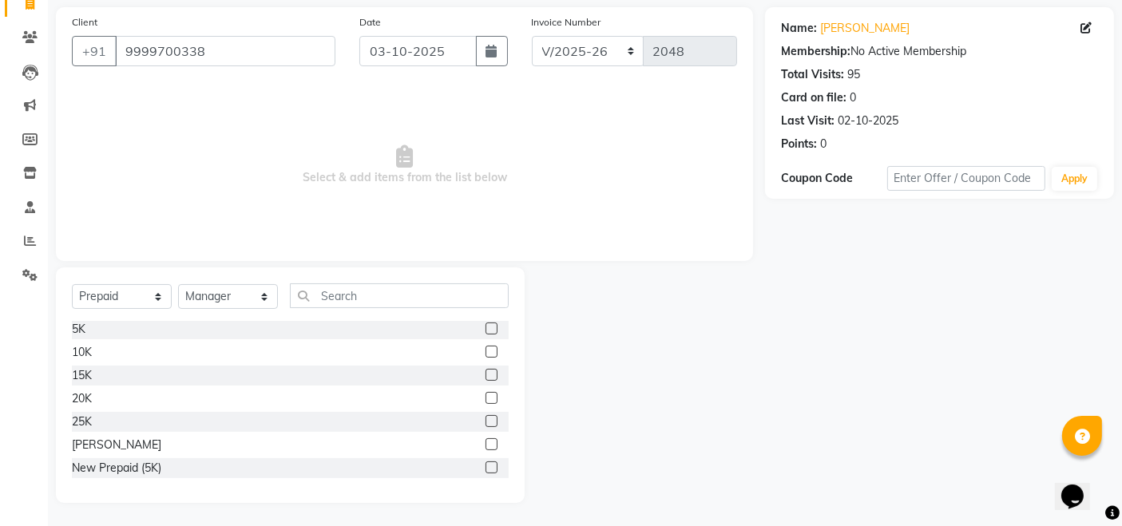
click at [485, 468] on label at bounding box center [491, 467] width 12 height 12
click at [485, 468] on input "checkbox" at bounding box center [490, 468] width 10 height 10
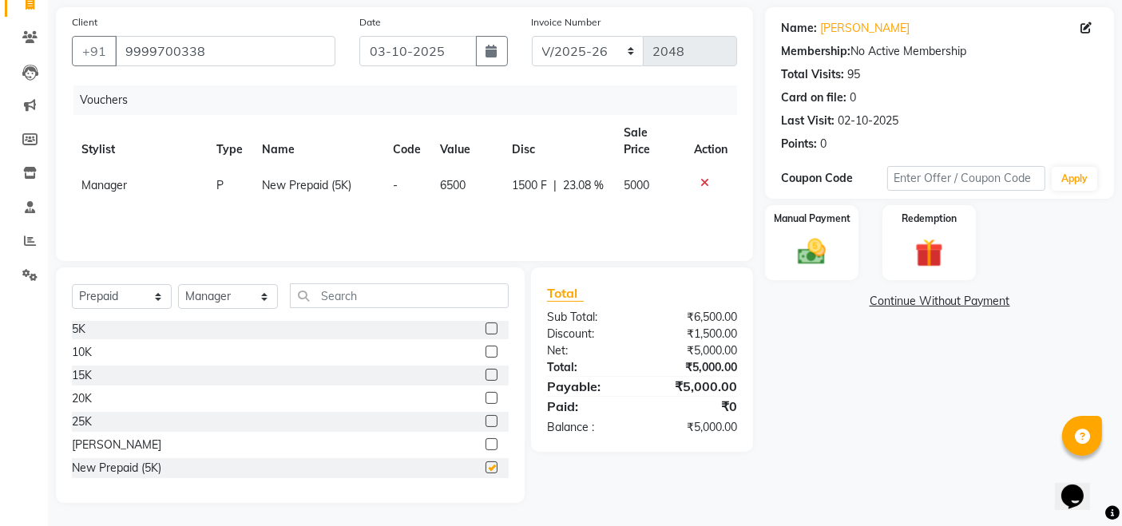
checkbox input "false"
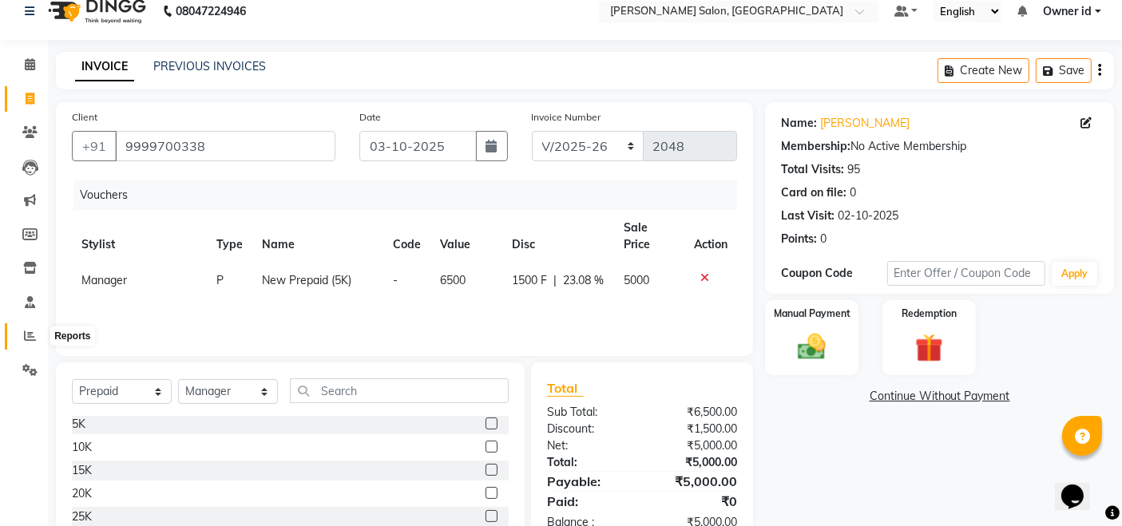
scroll to position [30, 0]
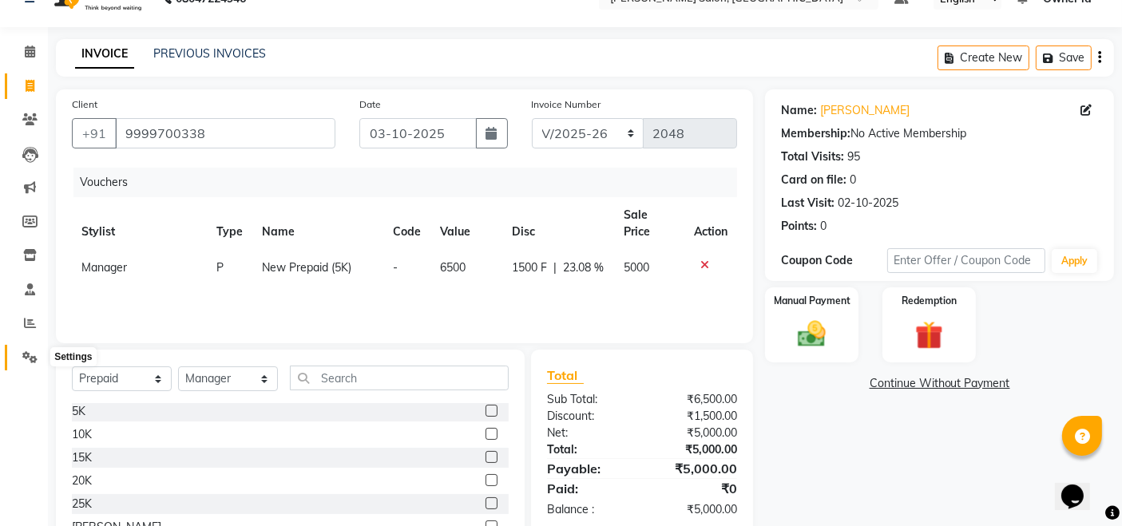
click at [21, 349] on span at bounding box center [30, 358] width 28 height 18
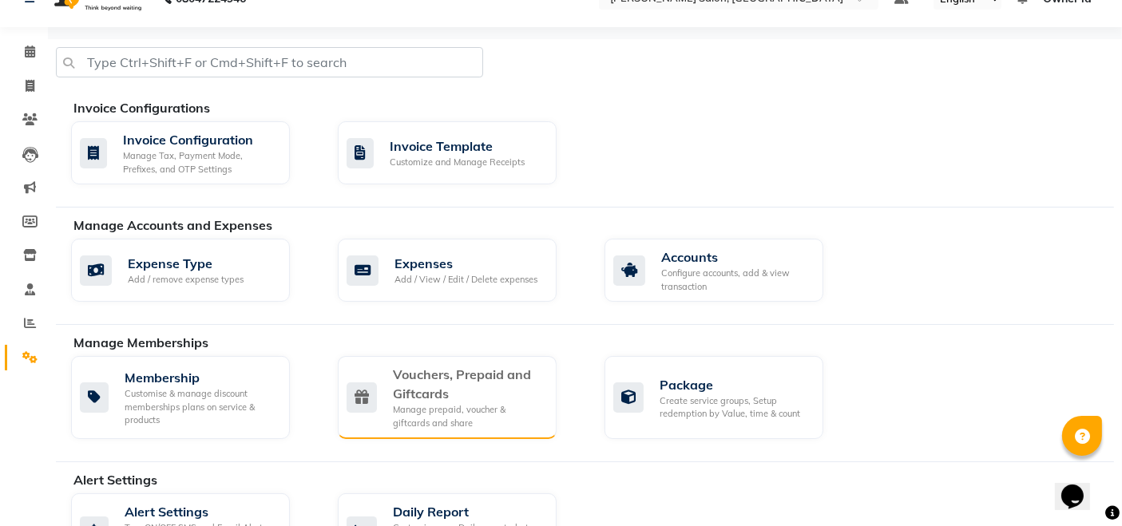
click at [447, 378] on div "Vouchers, Prepaid and Giftcards" at bounding box center [468, 384] width 151 height 38
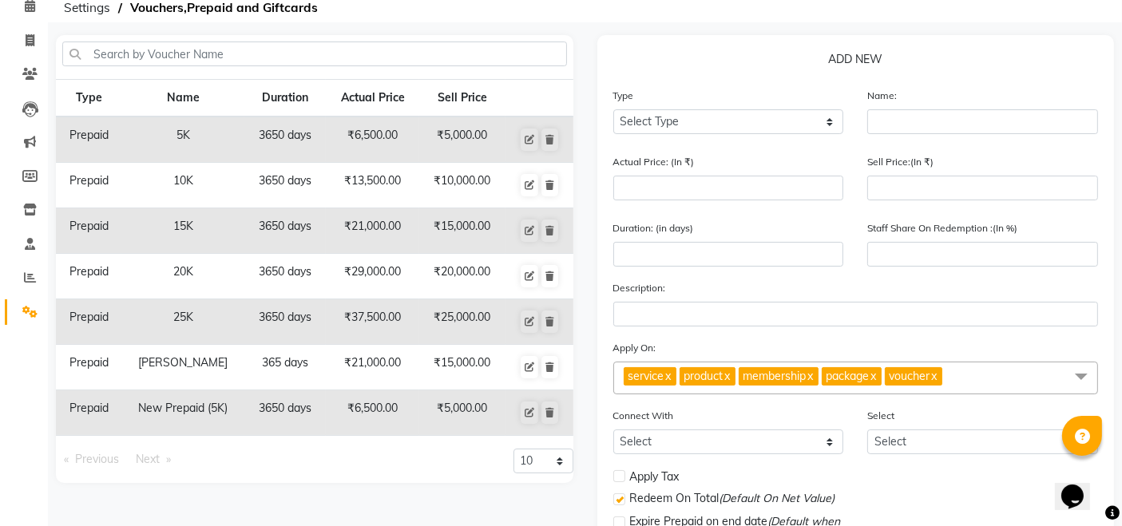
scroll to position [79, 0]
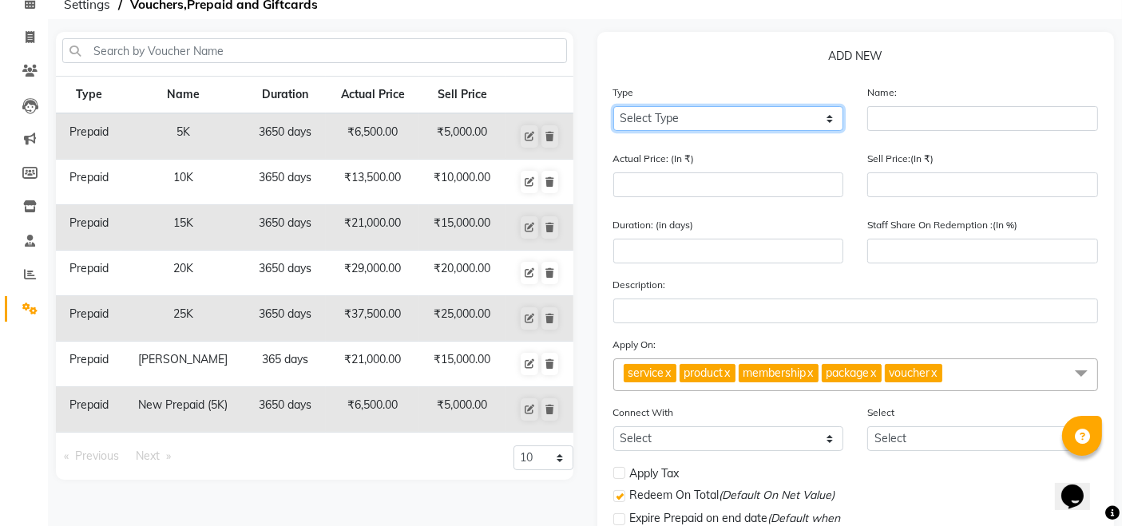
click at [690, 123] on select "Select Type Voucher Prepaid Gift Card" at bounding box center [728, 118] width 231 height 25
select select "P"
click at [613, 106] on select "Select Type Voucher Prepaid Gift Card" at bounding box center [728, 118] width 231 height 25
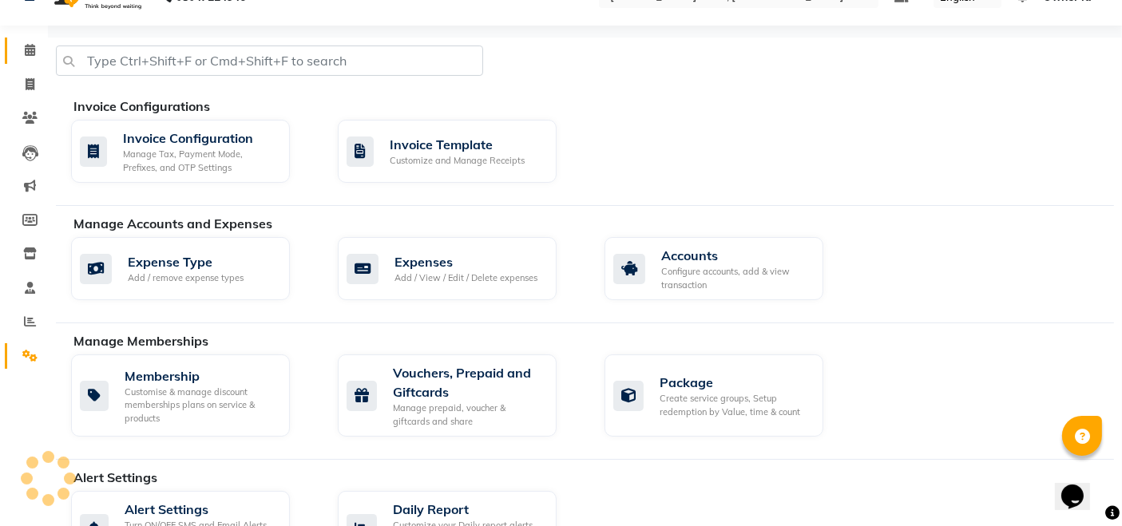
scroll to position [30, 0]
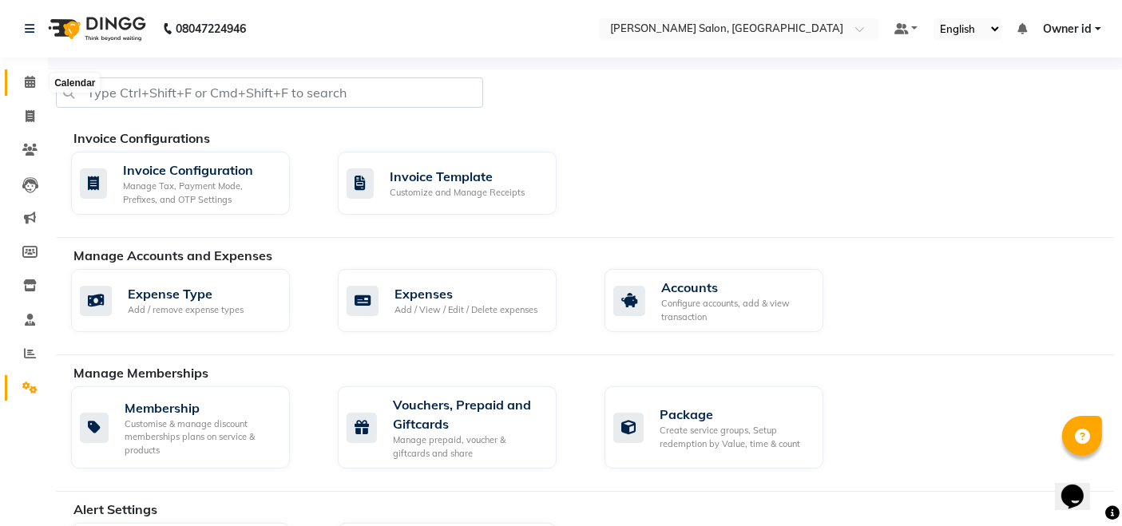
click at [26, 86] on icon at bounding box center [30, 82] width 10 height 12
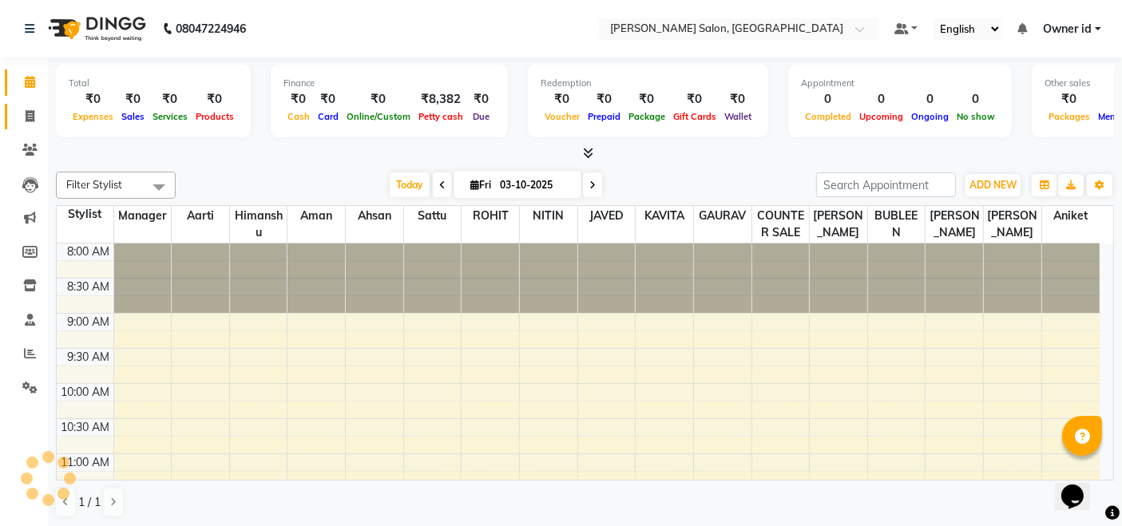
click at [30, 116] on icon at bounding box center [30, 116] width 9 height 12
select select "service"
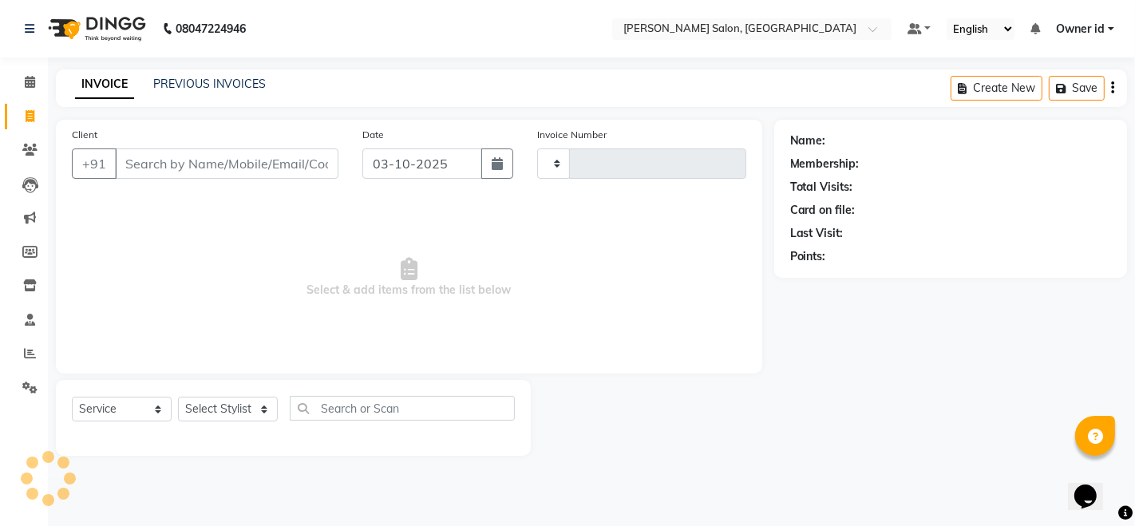
type input "2048"
select select "7672"
click at [31, 386] on icon at bounding box center [29, 388] width 15 height 12
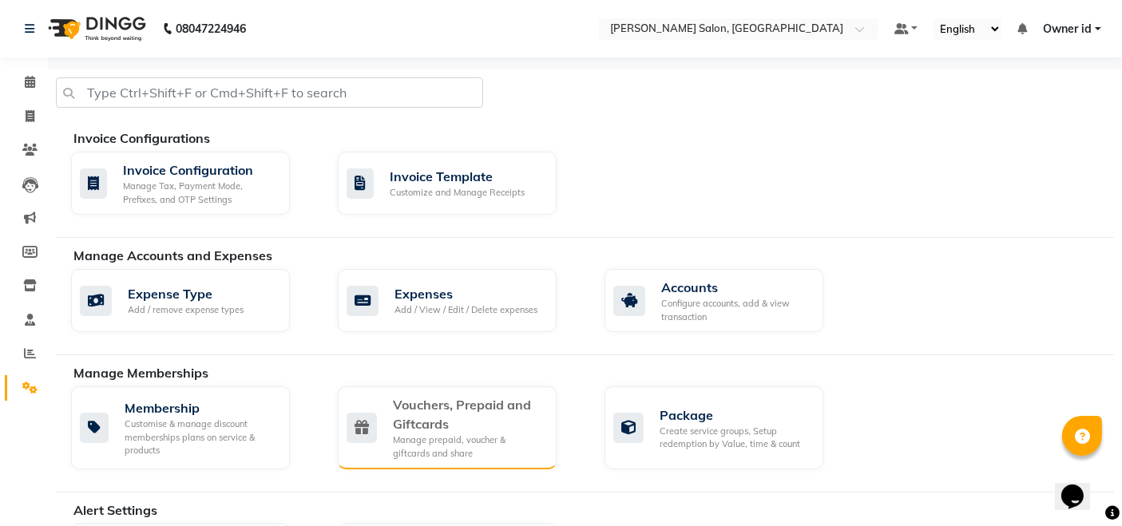
click at [479, 433] on div "Manage prepaid, voucher & giftcards and share" at bounding box center [468, 446] width 151 height 26
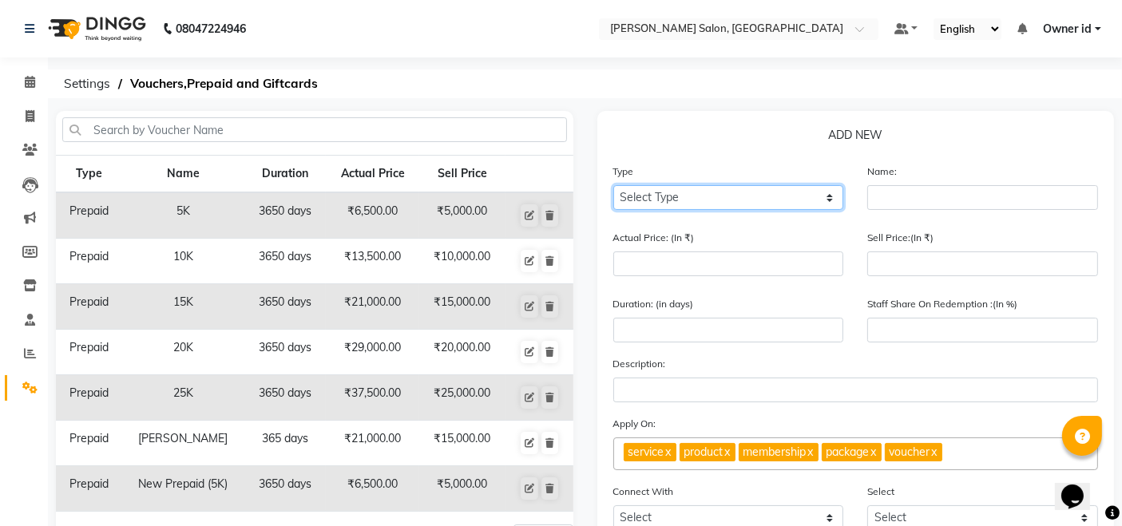
click at [768, 195] on select "Select Type Voucher Prepaid Gift Card" at bounding box center [728, 197] width 231 height 25
select select "P"
click at [613, 185] on select "Select Type Voucher Prepaid Gift Card" at bounding box center [728, 197] width 231 height 25
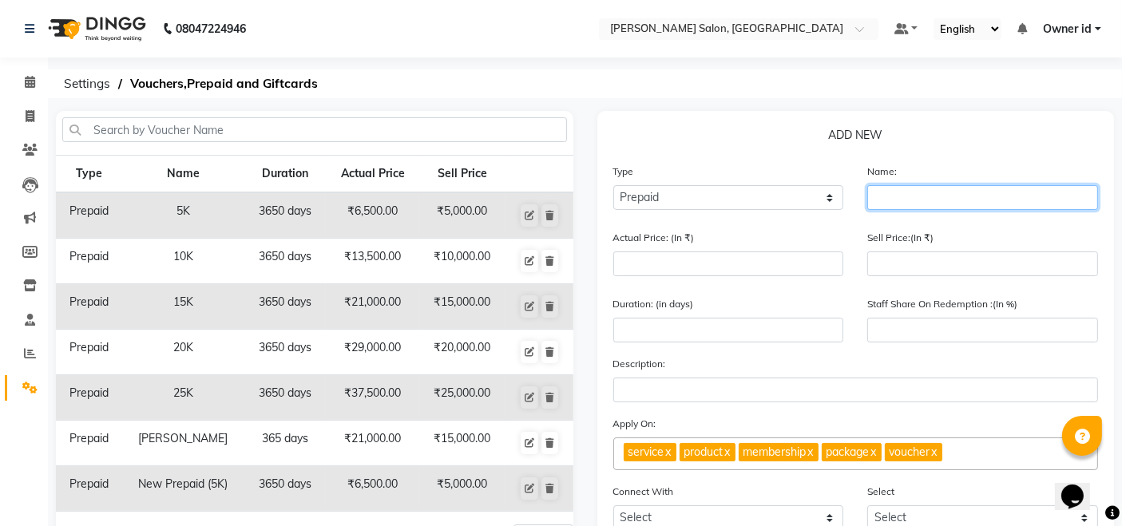
click at [926, 201] on input "text" at bounding box center [982, 197] width 231 height 25
type input "New Prepaid (10K)"
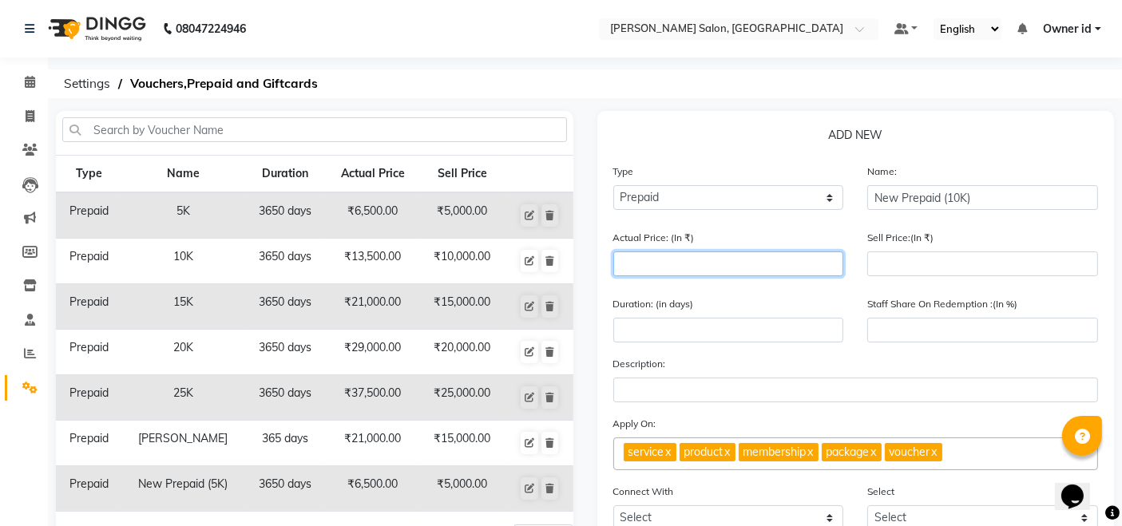
click at [795, 270] on input "number" at bounding box center [728, 263] width 231 height 25
type input "1"
type input "0"
type input "13500"
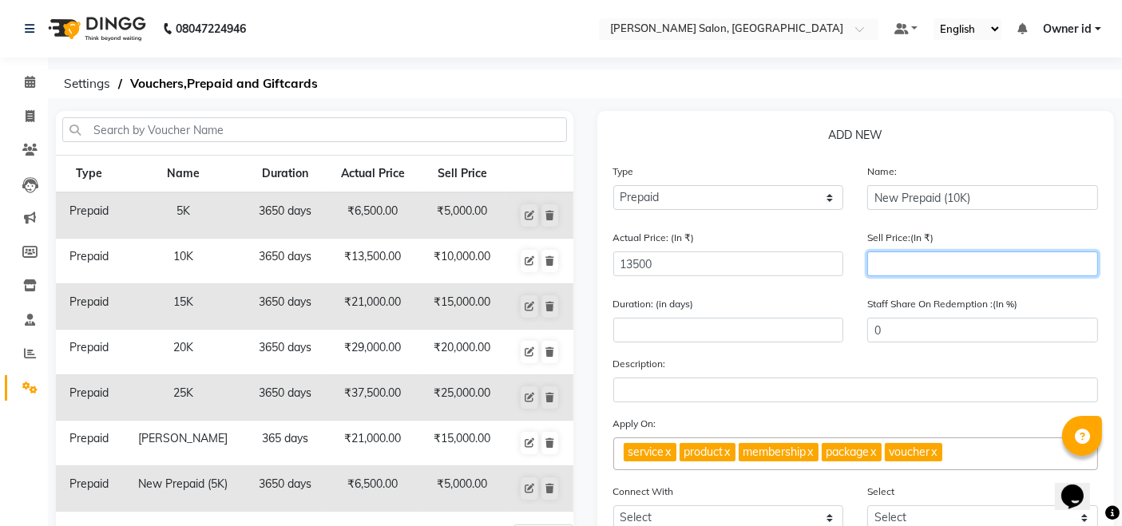
click at [951, 263] on input "number" at bounding box center [982, 263] width 231 height 25
type input "100"
type input "1"
type input "1000"
type input "7"
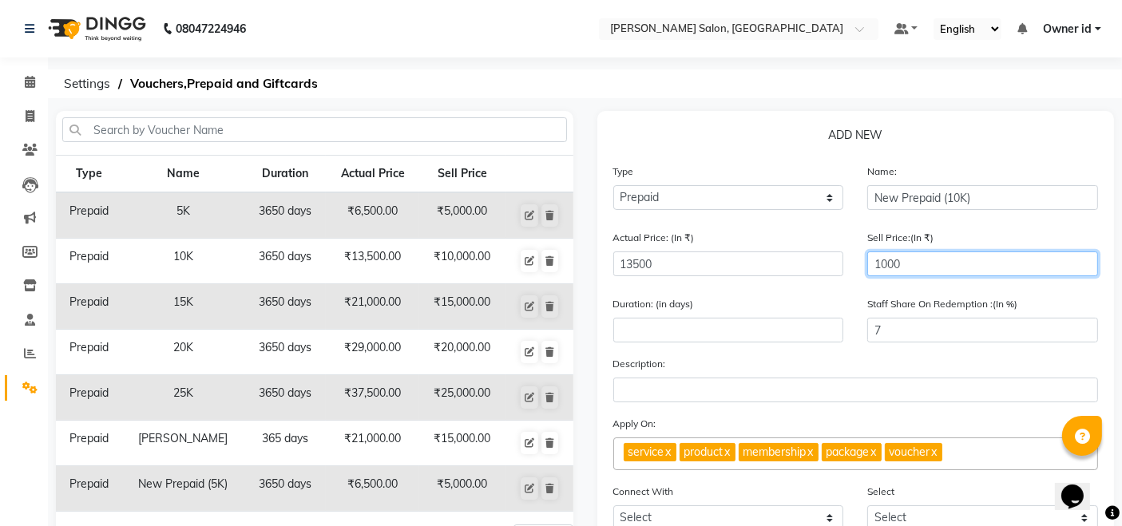
type input "10000"
type input "74"
type input "10000"
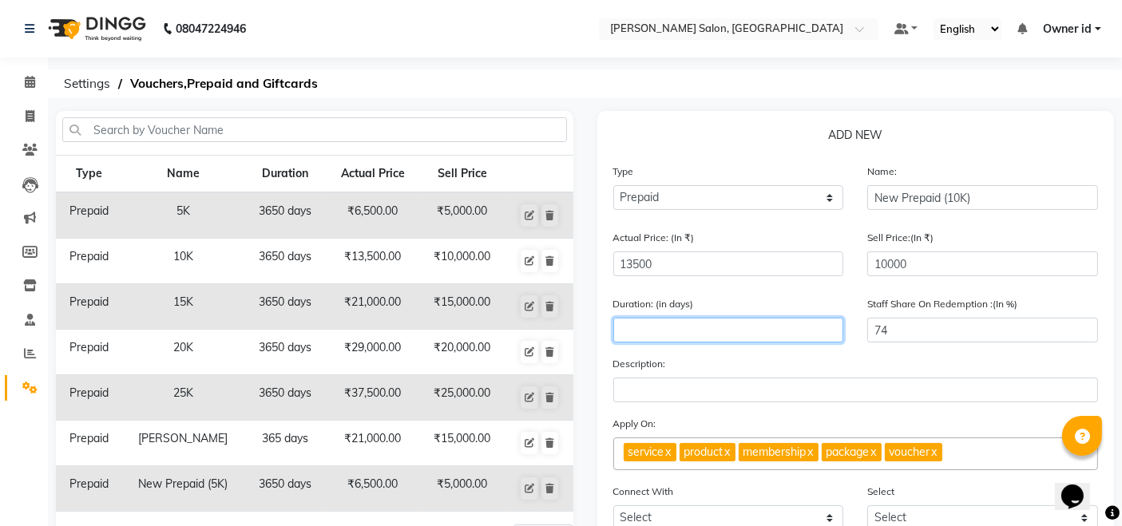
click at [703, 329] on input "number" at bounding box center [728, 330] width 231 height 25
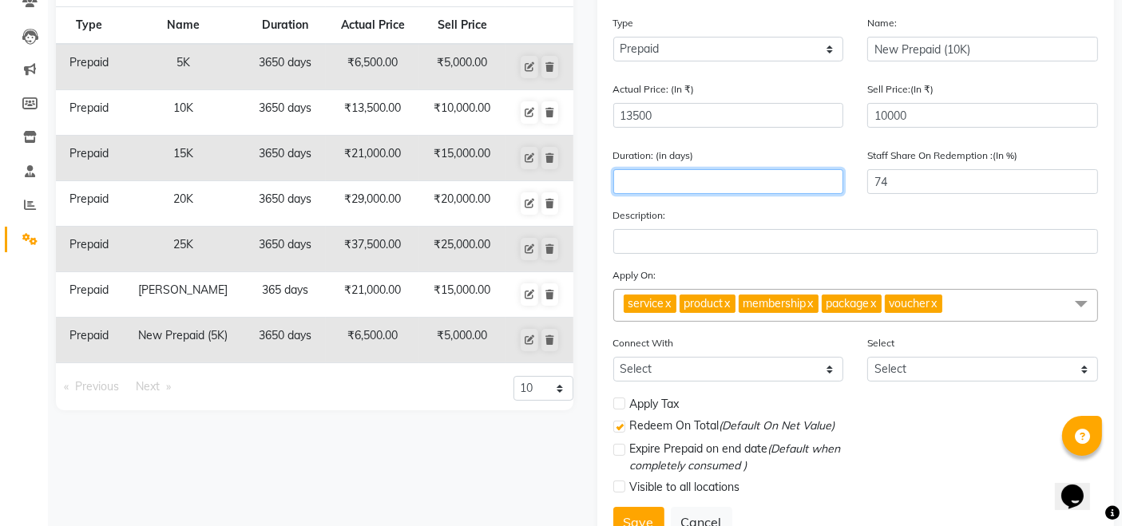
scroll to position [144, 0]
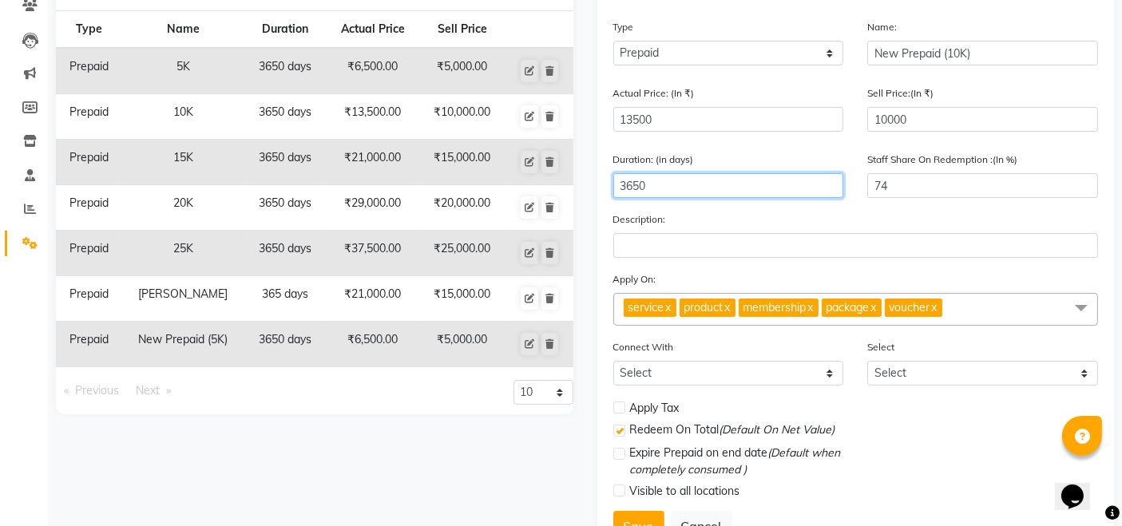
type input "3650"
click at [735, 309] on span "product x" at bounding box center [707, 308] width 56 height 18
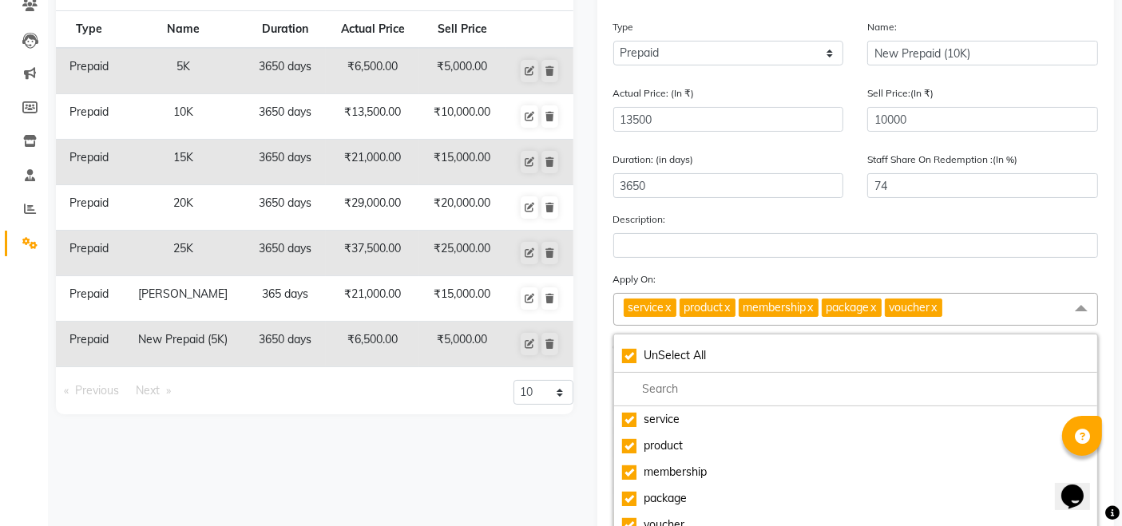
click at [735, 309] on span "product x" at bounding box center [707, 308] width 56 height 18
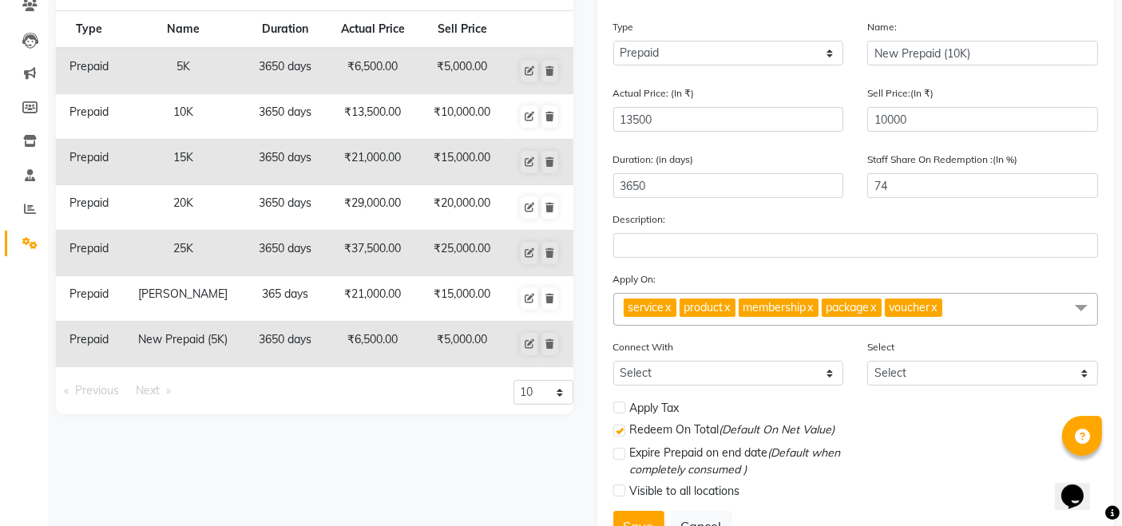
click at [735, 309] on span "product x" at bounding box center [707, 308] width 56 height 18
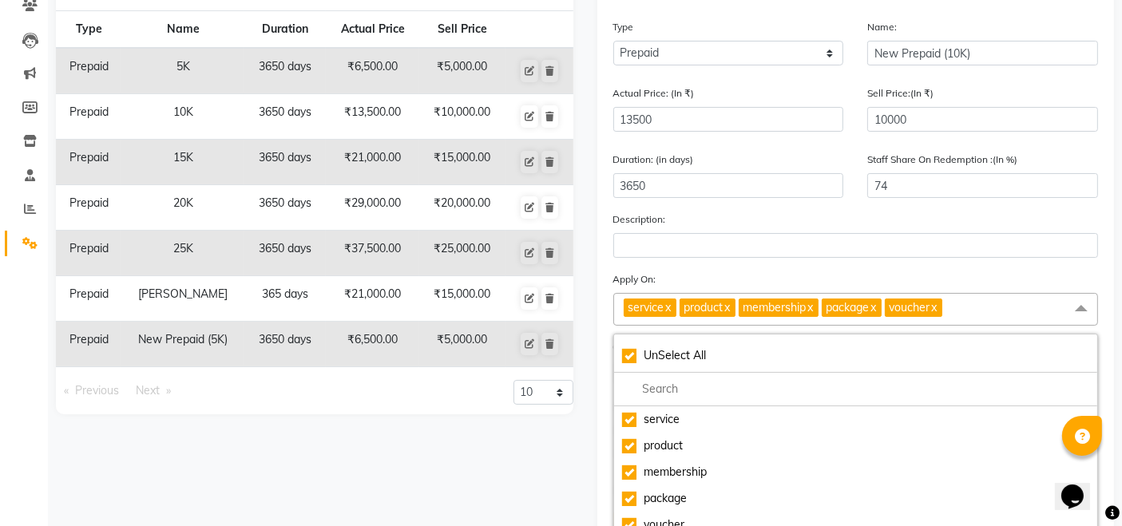
click at [937, 307] on link "x" at bounding box center [933, 307] width 7 height 14
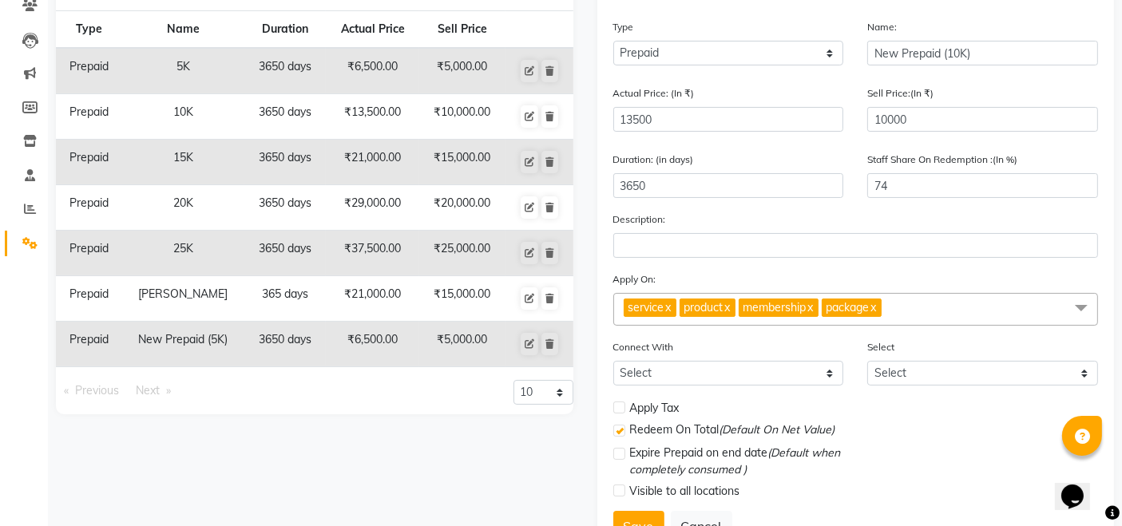
click at [877, 311] on link "x" at bounding box center [872, 307] width 7 height 14
click at [813, 307] on link "x" at bounding box center [809, 307] width 7 height 14
click at [730, 308] on link "x" at bounding box center [726, 307] width 7 height 14
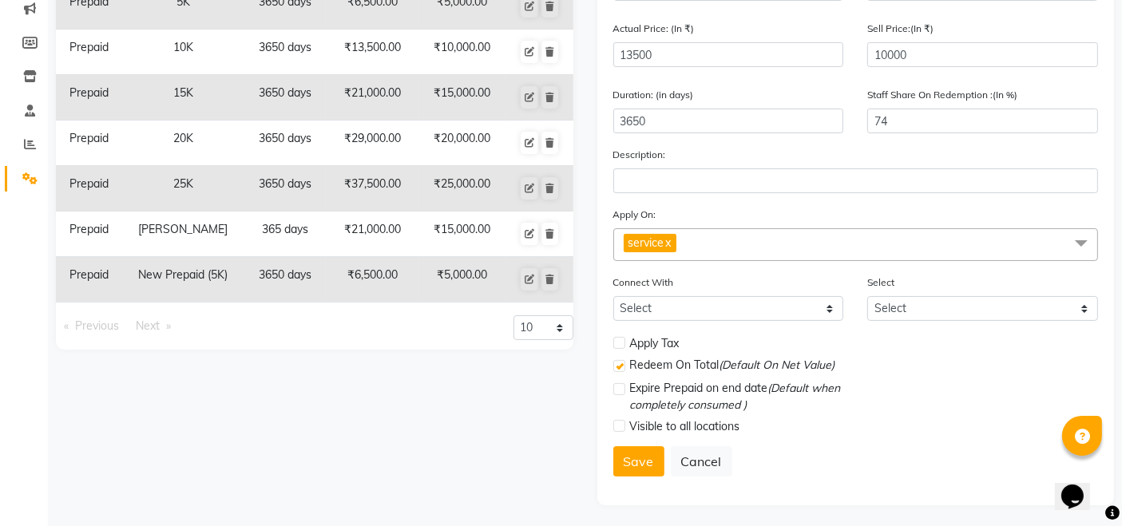
scroll to position [212, 0]
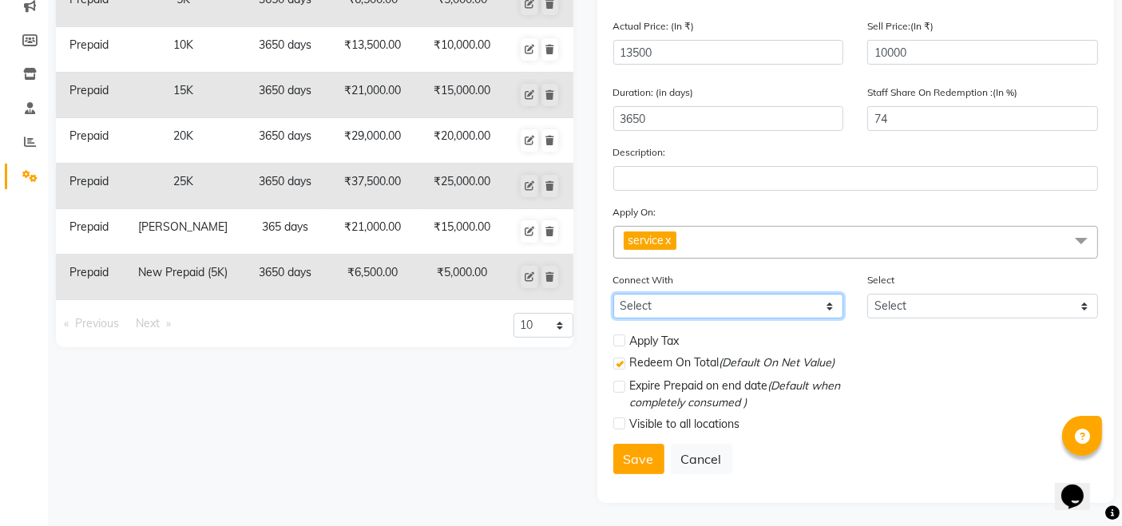
click at [717, 307] on select "Select Membership Package" at bounding box center [728, 306] width 231 height 25
click at [621, 342] on label at bounding box center [619, 340] width 12 height 12
click at [621, 342] on input "checkbox" at bounding box center [618, 341] width 10 height 10
checkbox input "true"
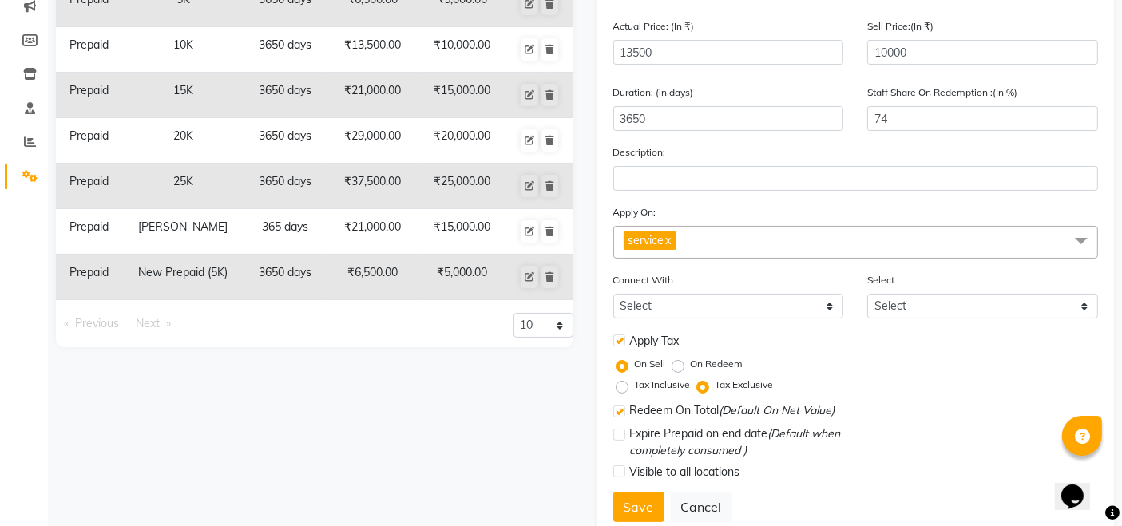
click at [691, 366] on label "On Redeem" at bounding box center [717, 364] width 53 height 14
click at [680, 366] on input "On Redeem" at bounding box center [680, 363] width 11 height 11
radio input "true"
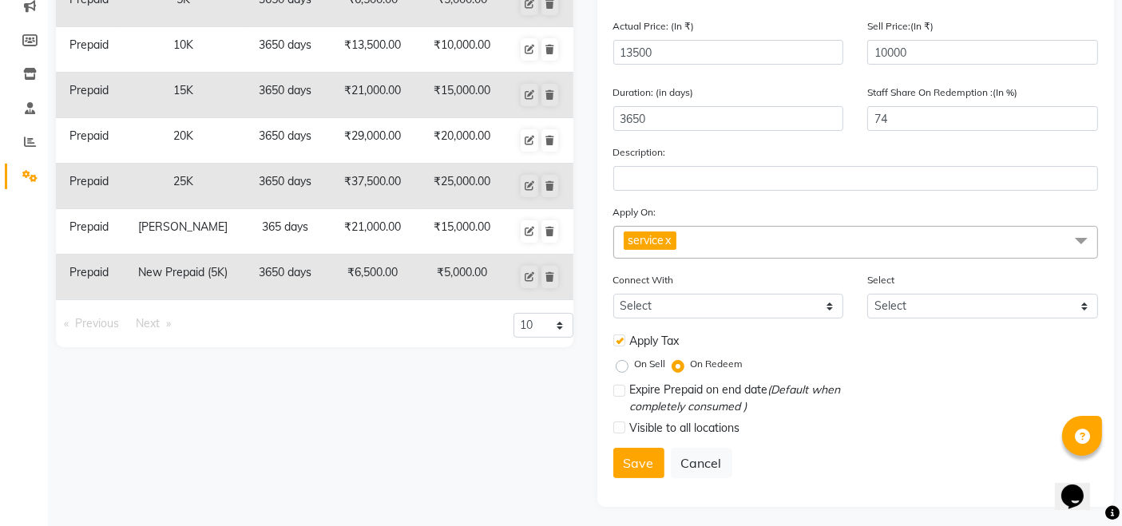
click at [620, 340] on label at bounding box center [619, 340] width 12 height 12
click at [620, 340] on input "checkbox" at bounding box center [618, 341] width 10 height 10
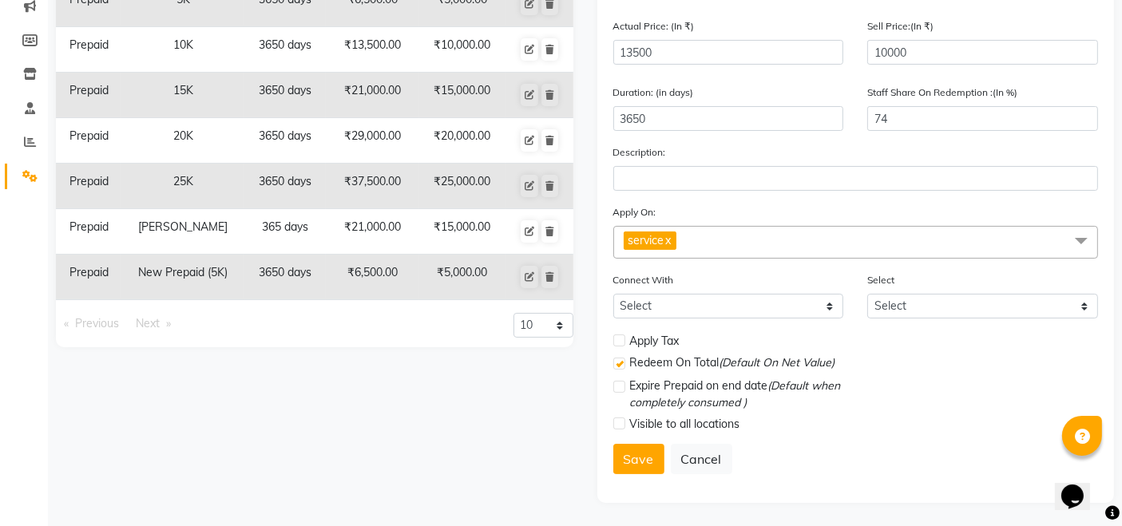
click at [620, 340] on label at bounding box center [619, 340] width 12 height 12
click at [620, 340] on input "checkbox" at bounding box center [618, 341] width 10 height 10
checkbox input "true"
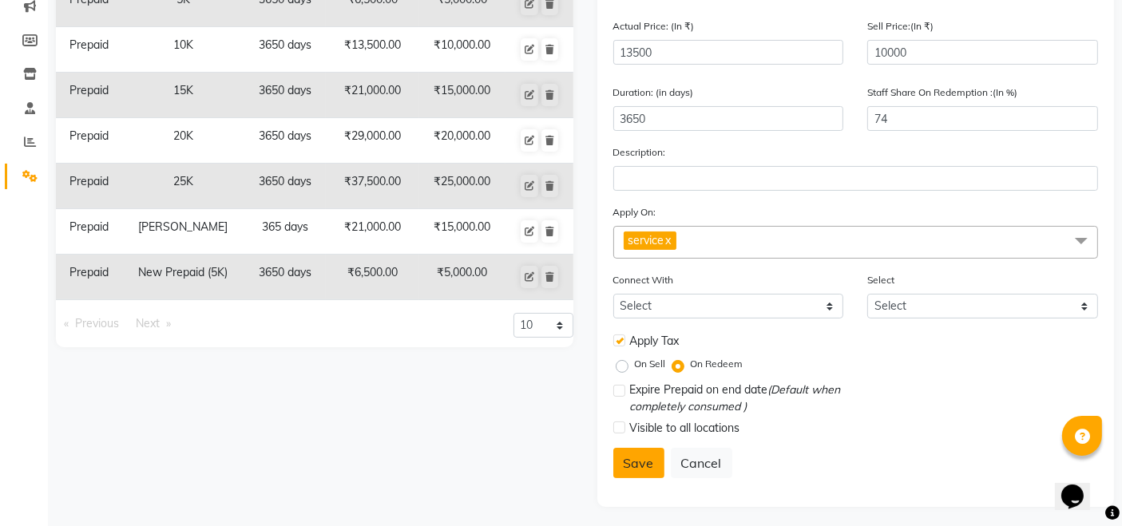
click at [638, 465] on button "Save" at bounding box center [638, 463] width 51 height 30
select select
checkbox input "false"
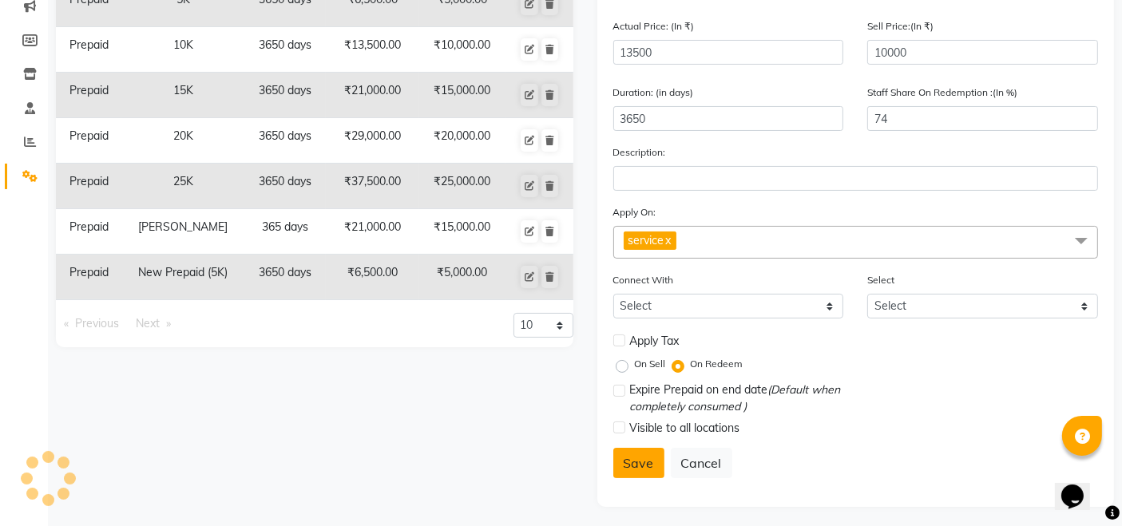
checkbox input "false"
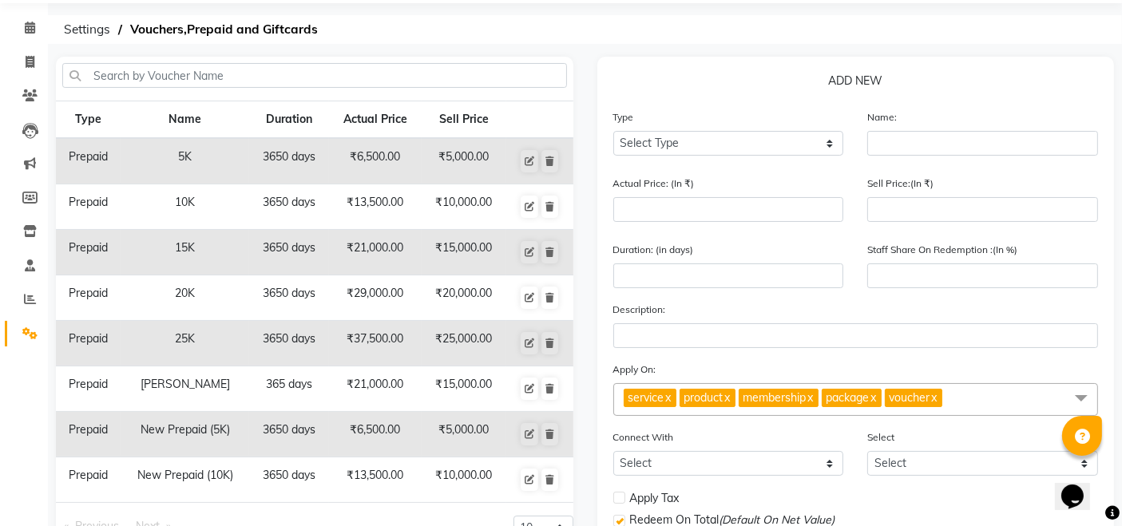
scroll to position [57, 0]
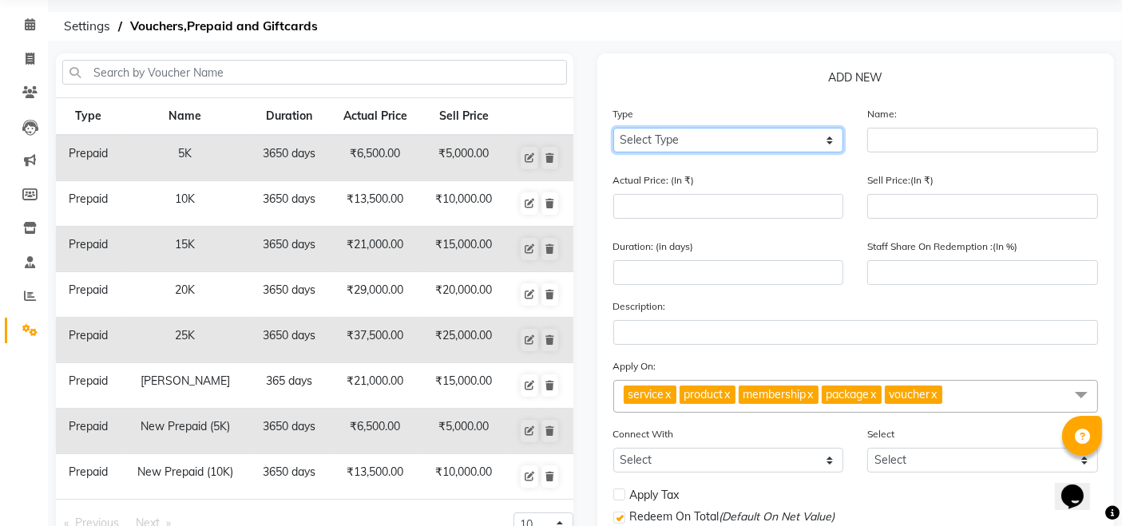
click at [714, 133] on select "Select Type Voucher Prepaid Gift Card" at bounding box center [728, 140] width 231 height 25
select select "P"
click at [613, 128] on select "Select Type Voucher Prepaid Gift Card" at bounding box center [728, 140] width 231 height 25
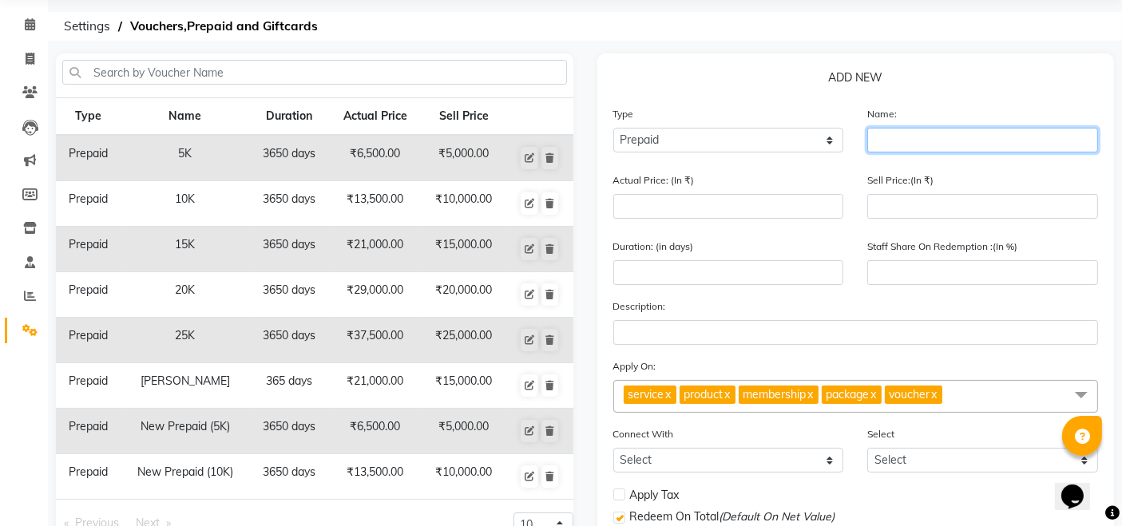
click at [942, 133] on input "text" at bounding box center [982, 140] width 231 height 25
type input "New Prepaid (15K)"
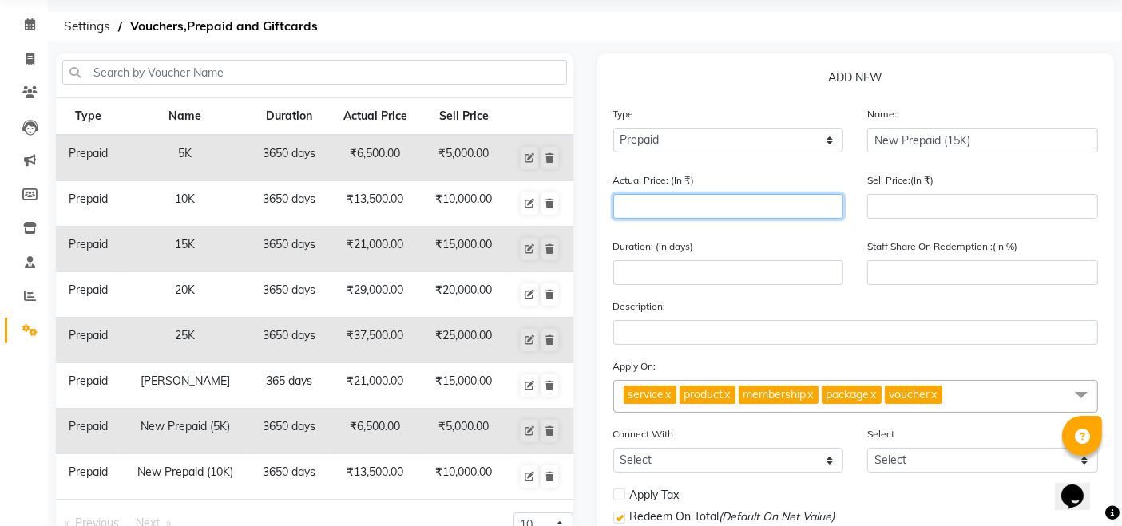
click at [790, 211] on input "number" at bounding box center [728, 206] width 231 height 25
type input "2"
type input "0"
type input "21000"
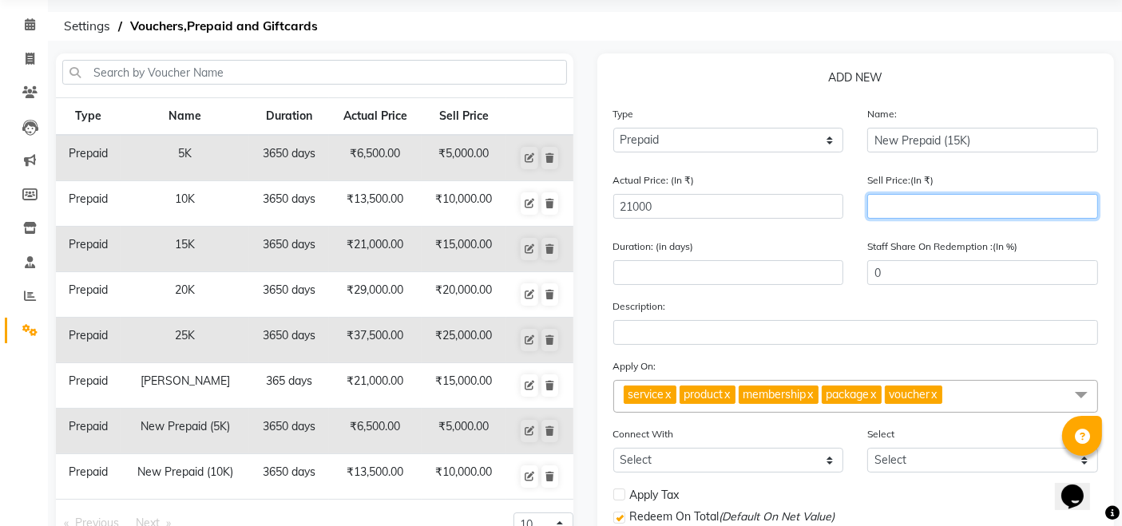
click at [977, 208] on input "number" at bounding box center [982, 206] width 231 height 25
type input "150"
type input "1"
type input "1500"
type input "7"
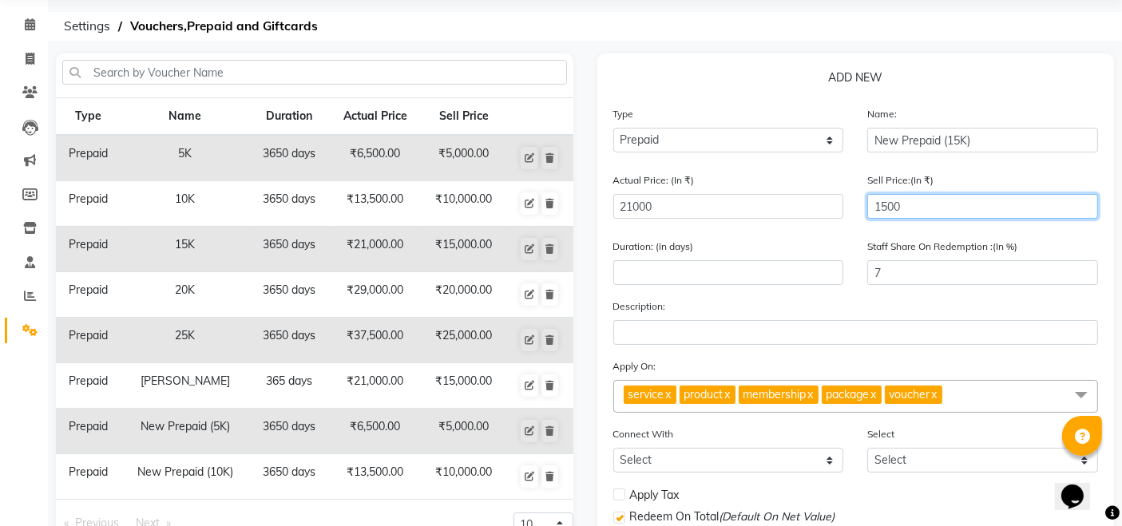
type input "15000"
type input "71"
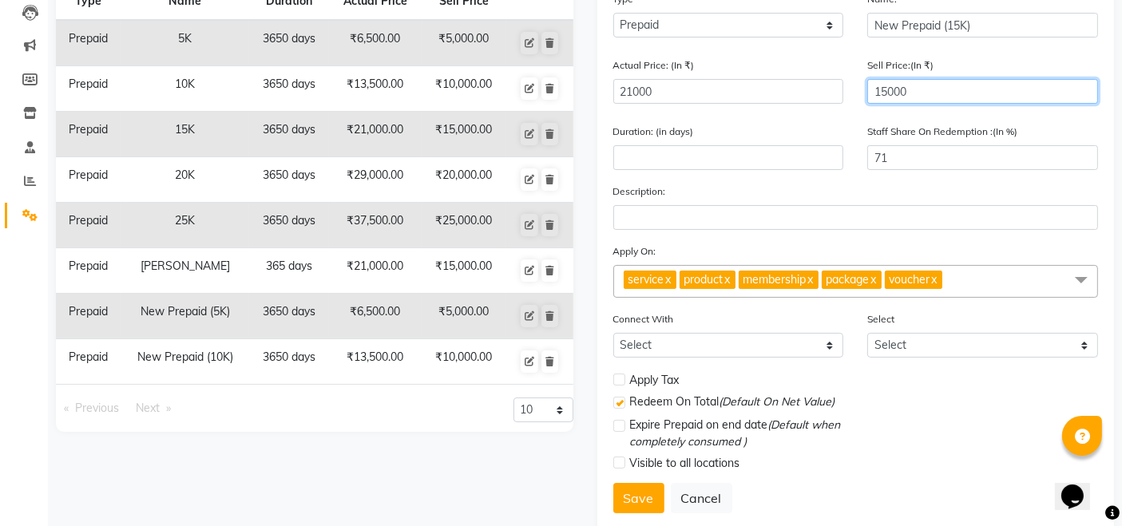
scroll to position [187, 0]
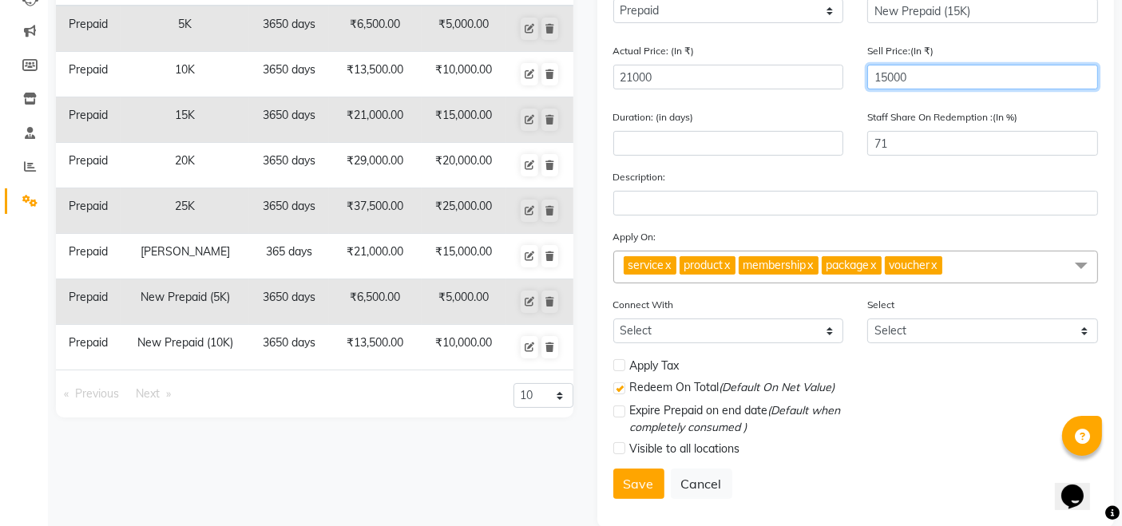
type input "15000"
click at [937, 267] on link "x" at bounding box center [933, 265] width 7 height 14
click at [877, 263] on link "x" at bounding box center [872, 265] width 7 height 14
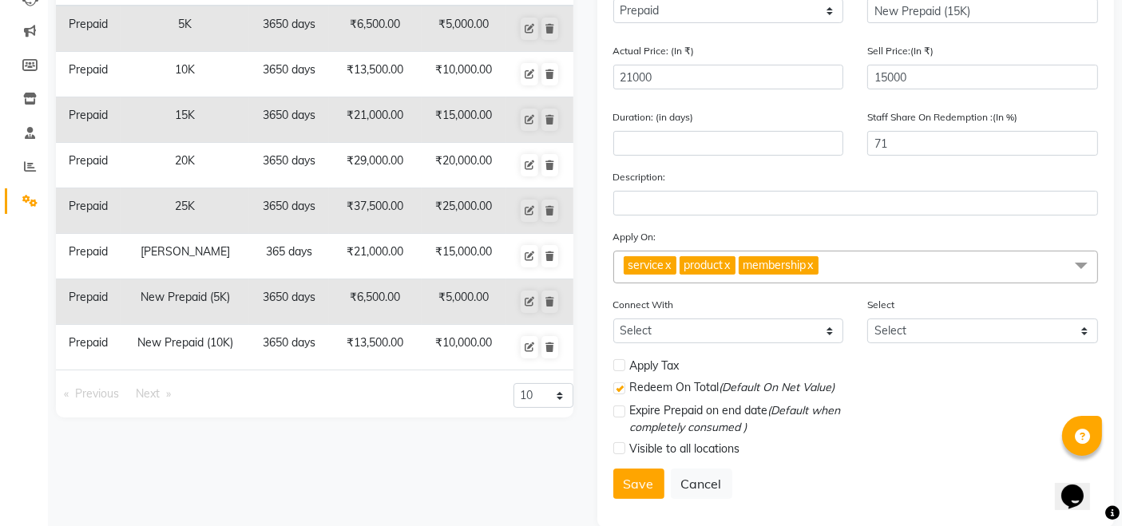
click at [813, 266] on link "x" at bounding box center [809, 265] width 7 height 14
click at [730, 263] on link "x" at bounding box center [726, 265] width 7 height 14
click at [622, 363] on label at bounding box center [619, 365] width 12 height 12
click at [622, 363] on input "checkbox" at bounding box center [618, 366] width 10 height 10
checkbox input "true"
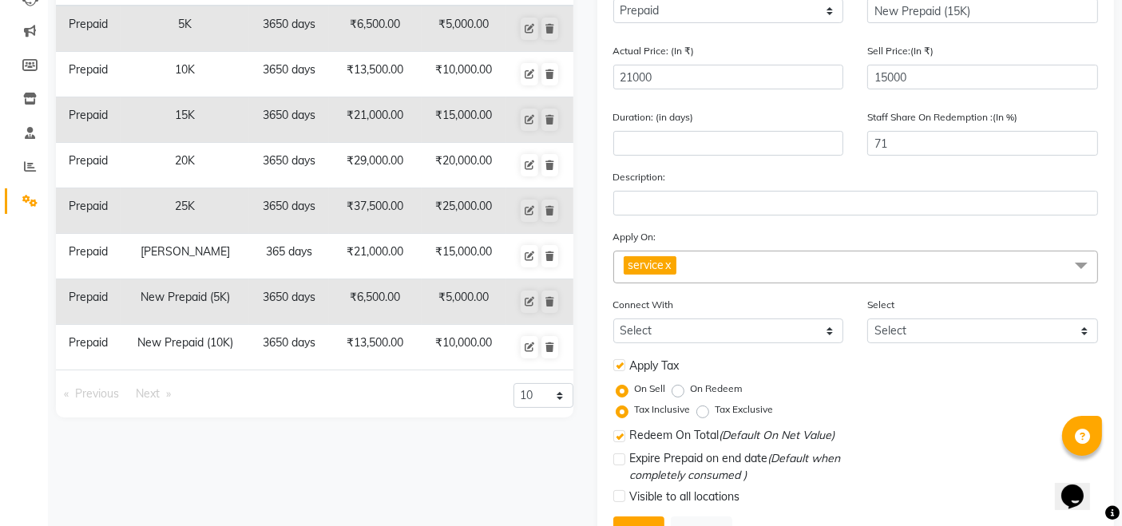
click at [691, 391] on label "On Redeem" at bounding box center [717, 389] width 53 height 14
click at [677, 391] on input "On Redeem" at bounding box center [680, 388] width 11 height 11
radio input "true"
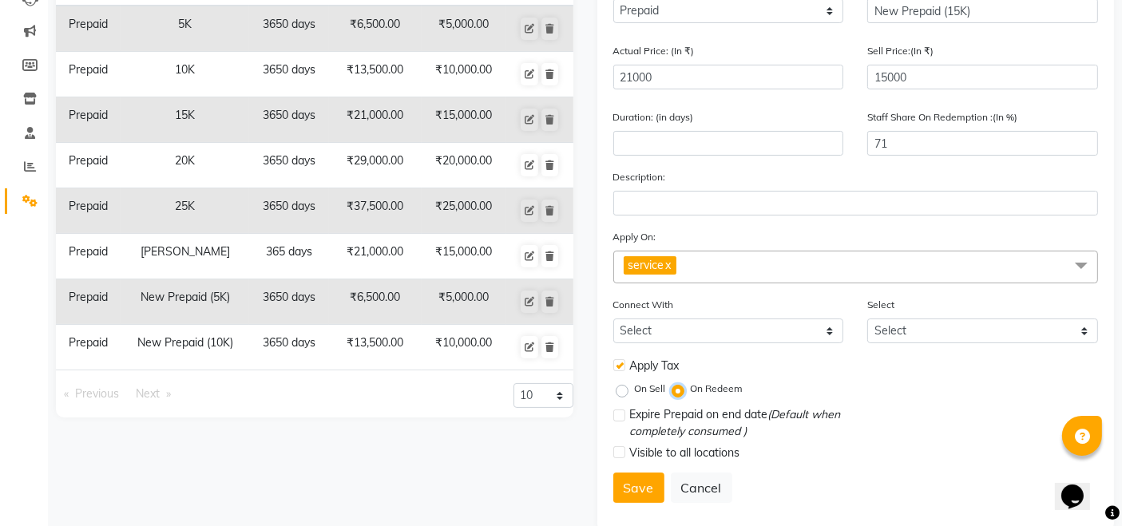
scroll to position [216, 0]
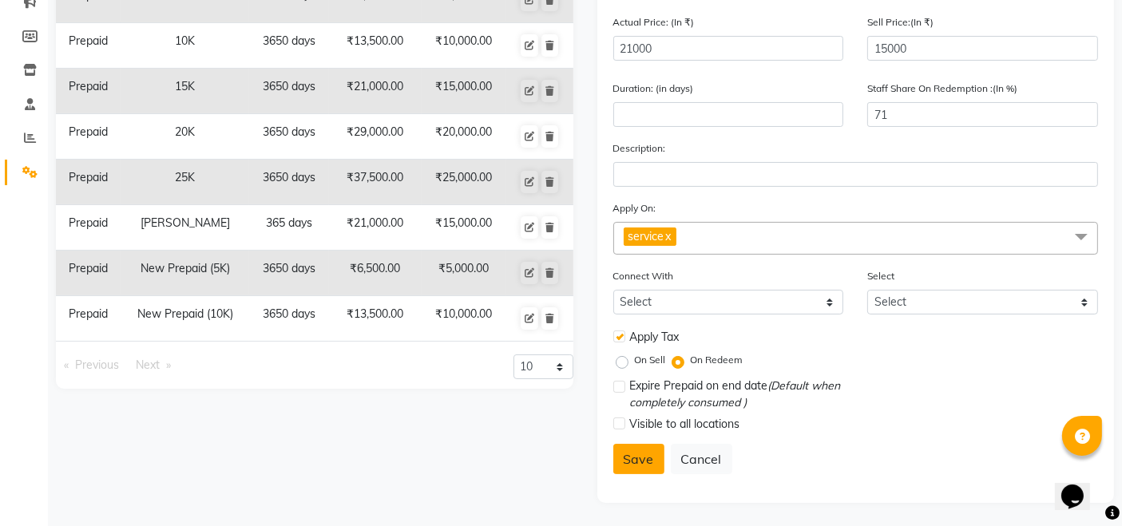
click at [631, 461] on button "Save" at bounding box center [638, 459] width 51 height 30
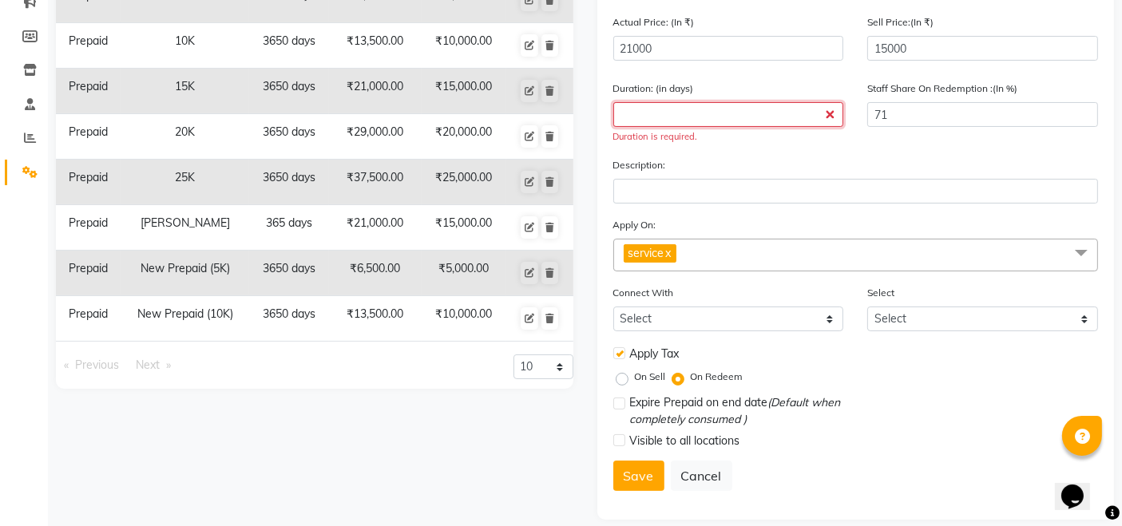
click at [779, 113] on input "number" at bounding box center [728, 114] width 231 height 25
type input "6"
type input "2"
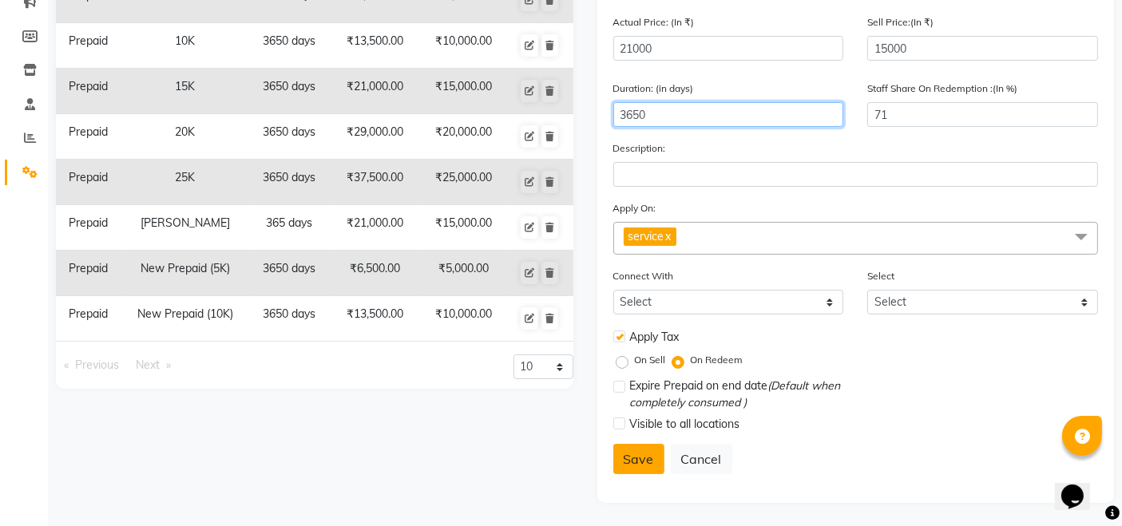
type input "3650"
click at [621, 462] on button "Save" at bounding box center [638, 459] width 51 height 30
select select
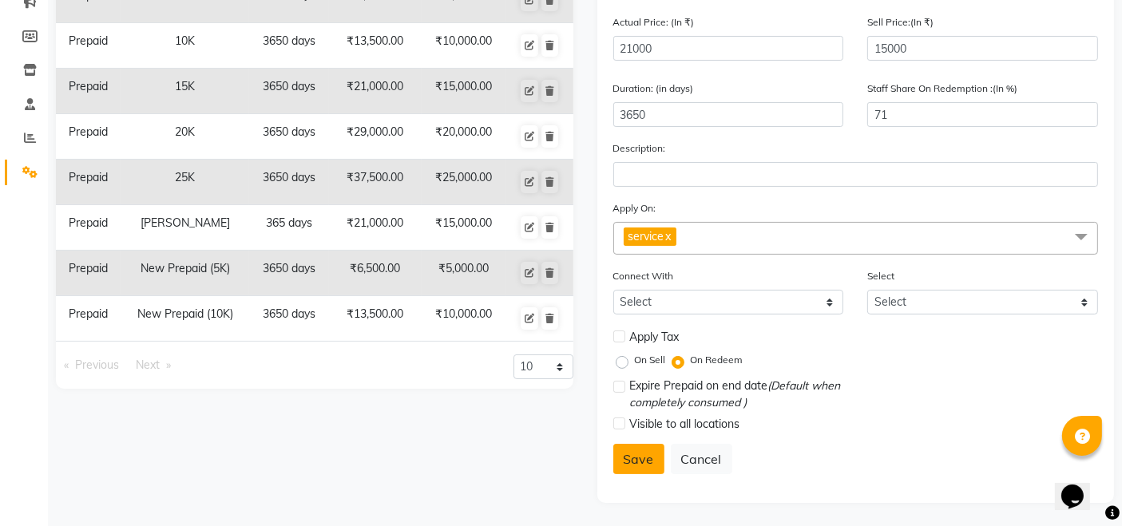
checkbox input "false"
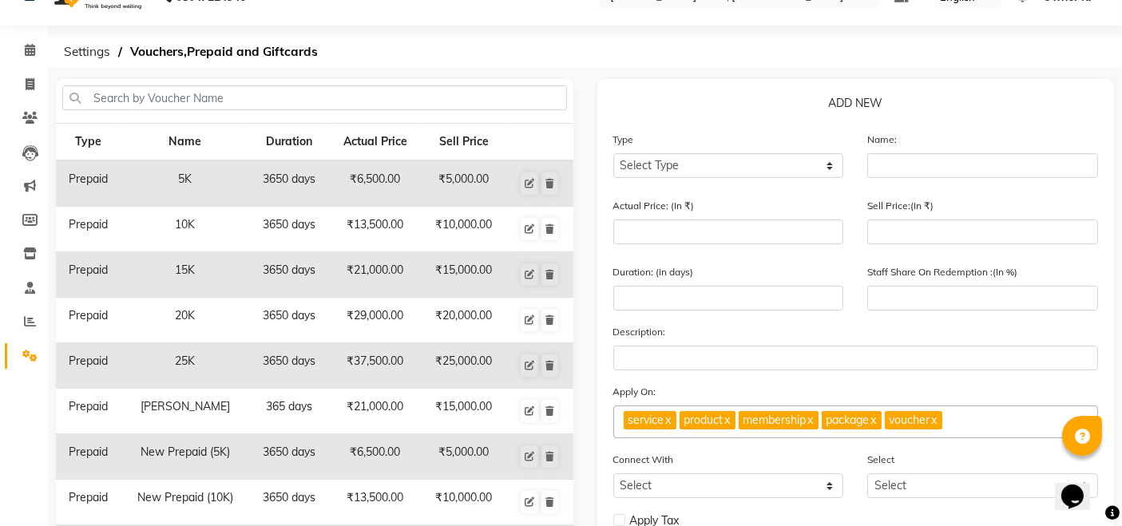
scroll to position [33, 0]
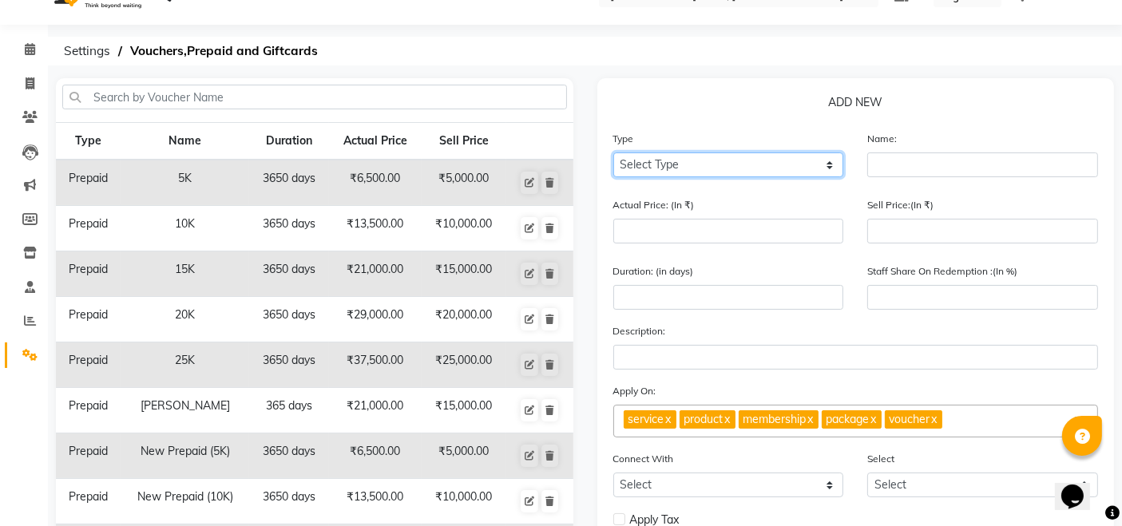
click at [773, 167] on select "Select Type Voucher Prepaid Gift Card" at bounding box center [728, 164] width 231 height 25
select select "P"
click at [613, 152] on select "Select Type Voucher Prepaid Gift Card" at bounding box center [728, 164] width 231 height 25
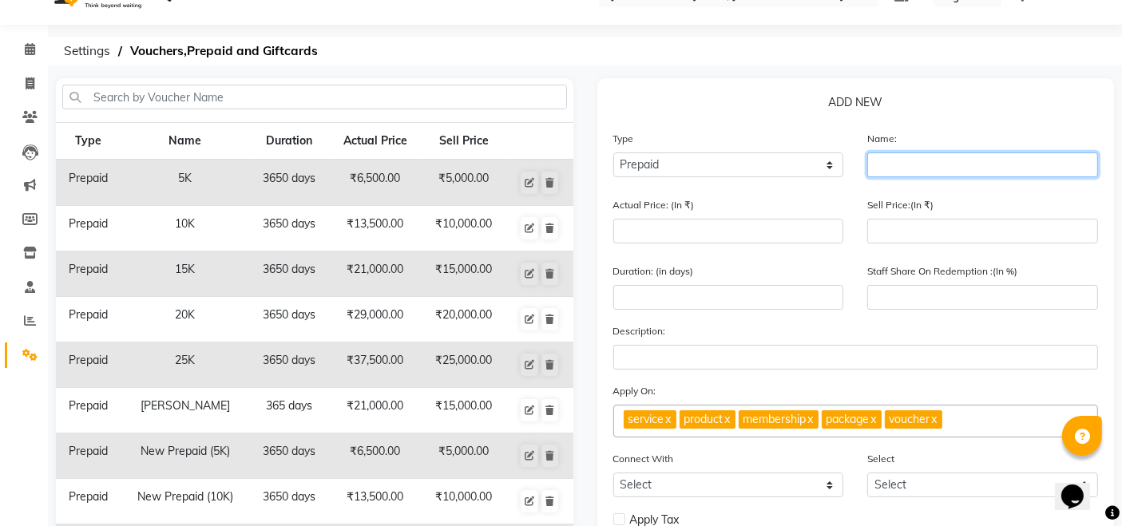
click at [887, 172] on input "text" at bounding box center [982, 164] width 231 height 25
type input "New Prepaid (20K)"
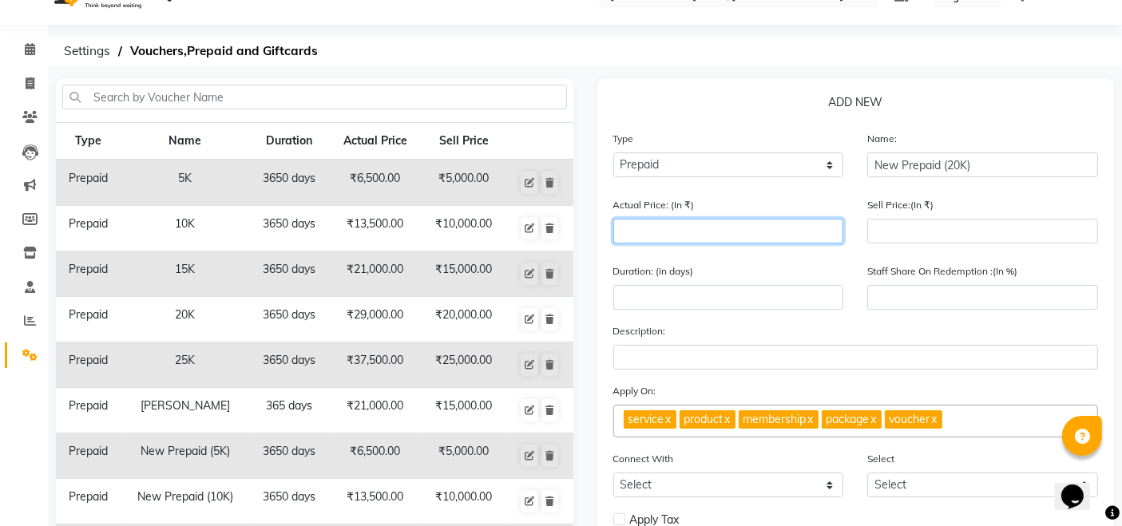
click at [784, 232] on input "number" at bounding box center [728, 231] width 231 height 25
type input "2"
type input "0"
type input "29000"
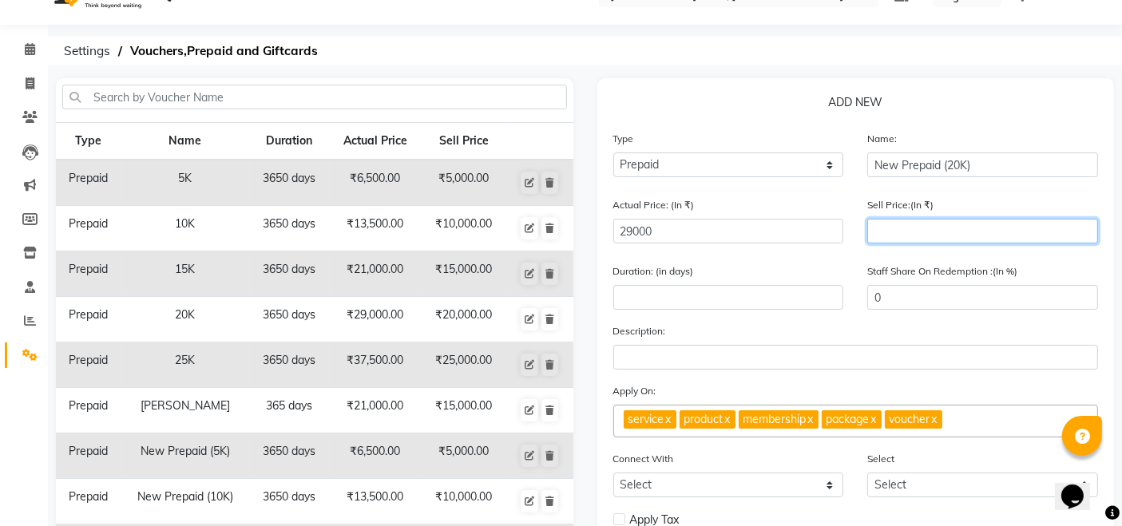
click at [916, 225] on input "number" at bounding box center [982, 231] width 231 height 25
type input "200"
type input "1"
type input "2000"
type input "7"
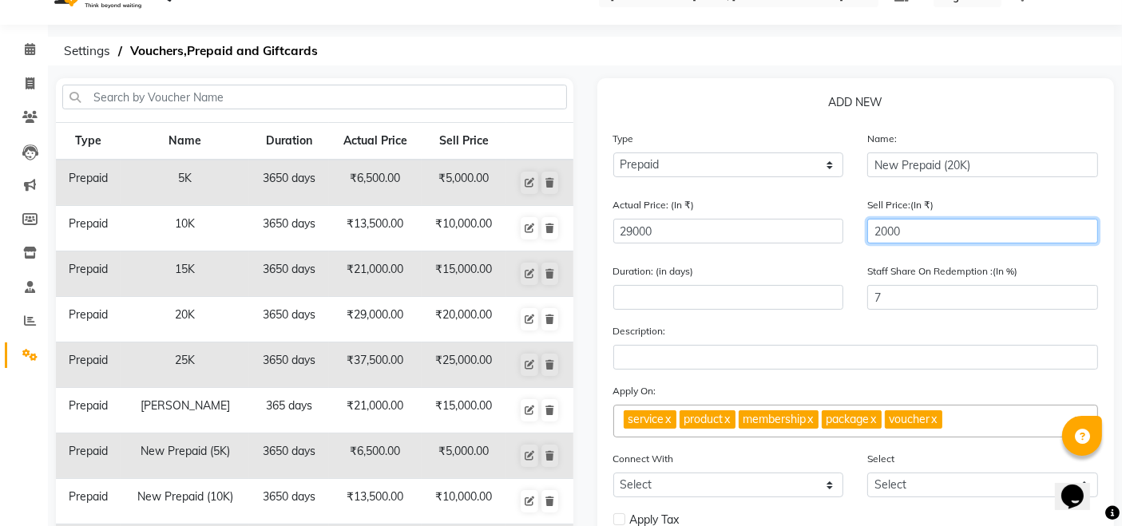
type input "20000"
type input "69"
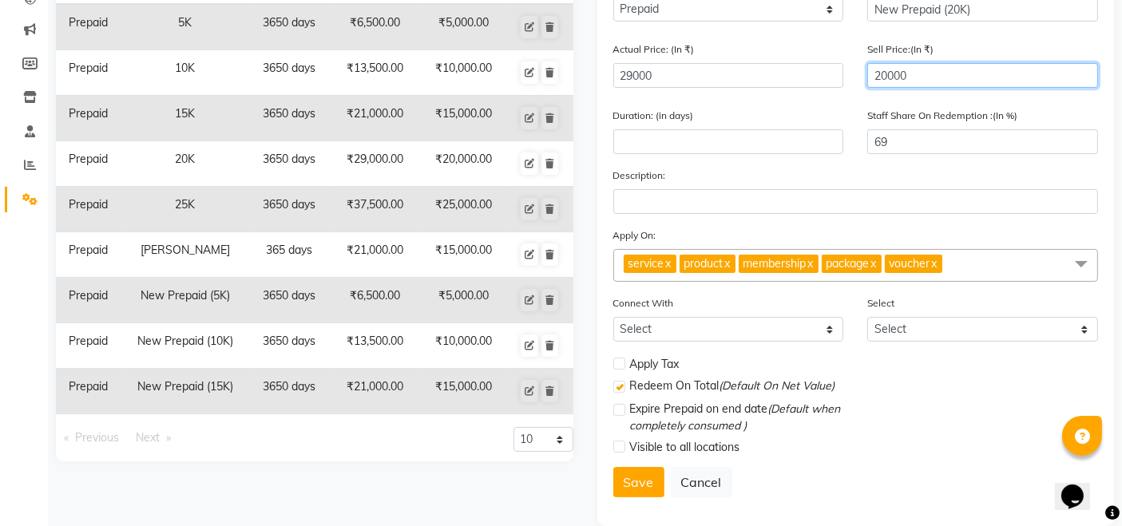
scroll to position [212, 0]
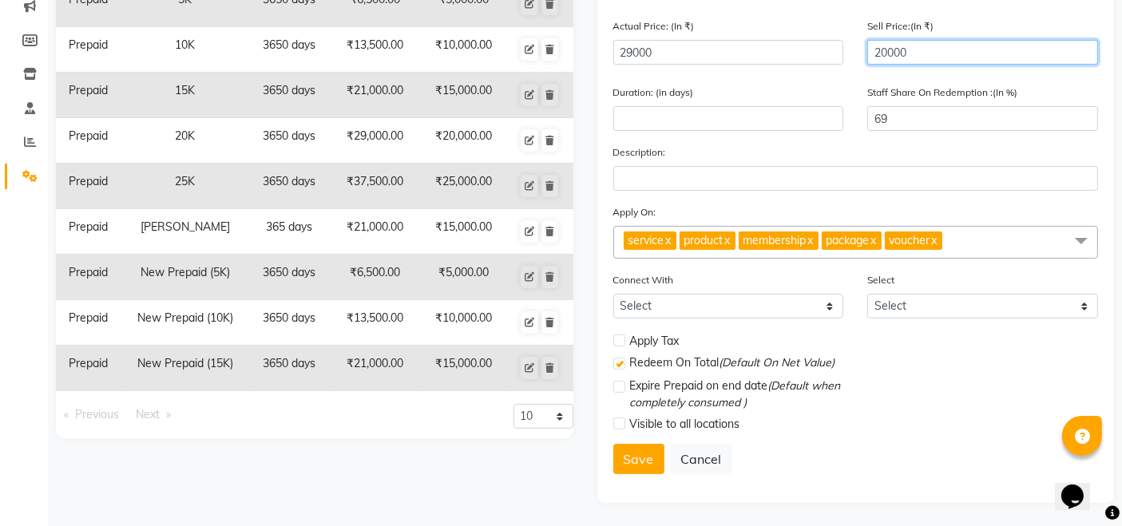
type input "20000"
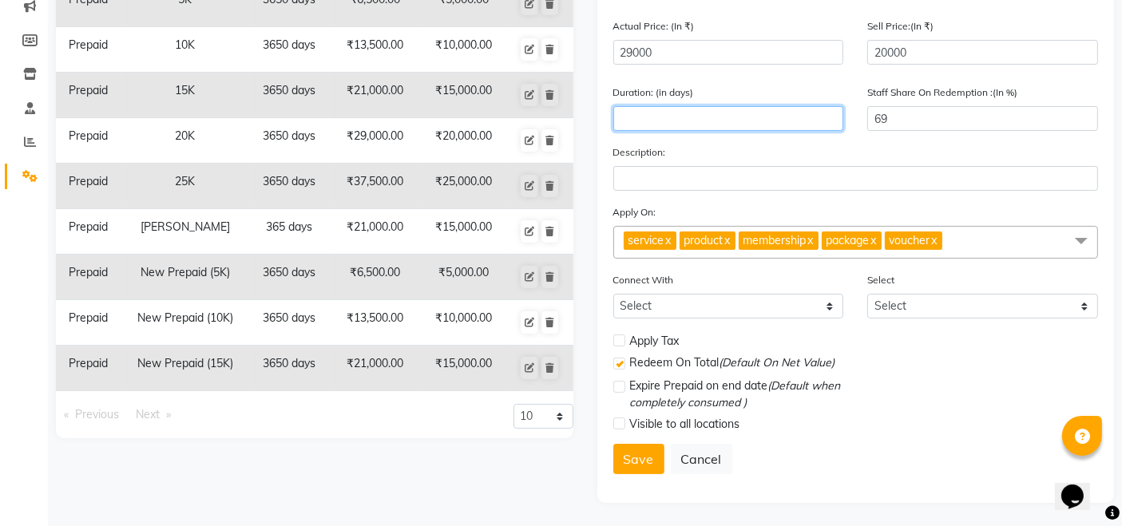
click at [677, 122] on input "number" at bounding box center [728, 118] width 231 height 25
type input "3650"
click at [937, 239] on link "x" at bounding box center [933, 240] width 7 height 14
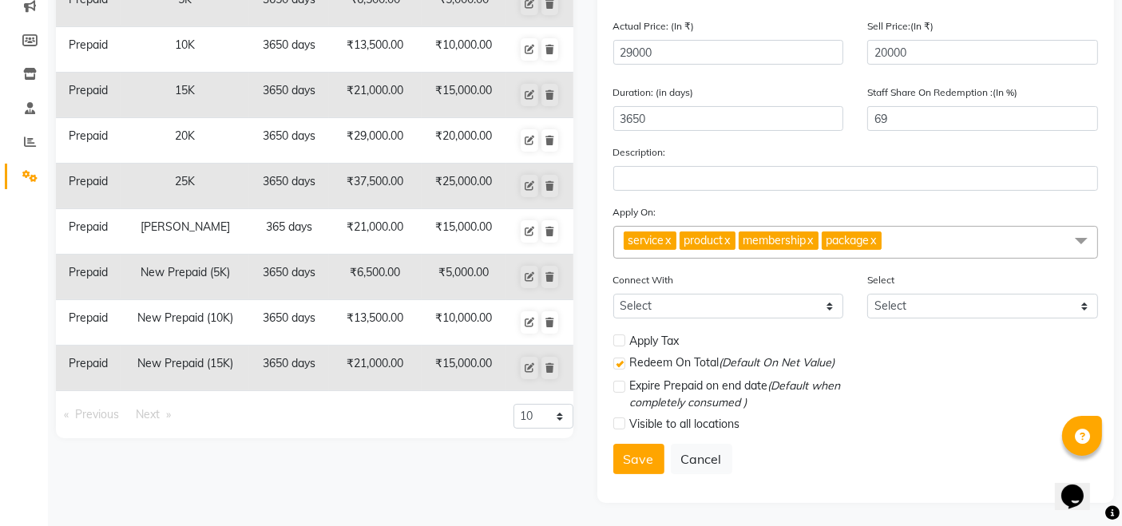
click at [877, 241] on link "x" at bounding box center [872, 240] width 7 height 14
click at [813, 239] on link "x" at bounding box center [809, 240] width 7 height 14
click at [730, 240] on link "x" at bounding box center [726, 240] width 7 height 14
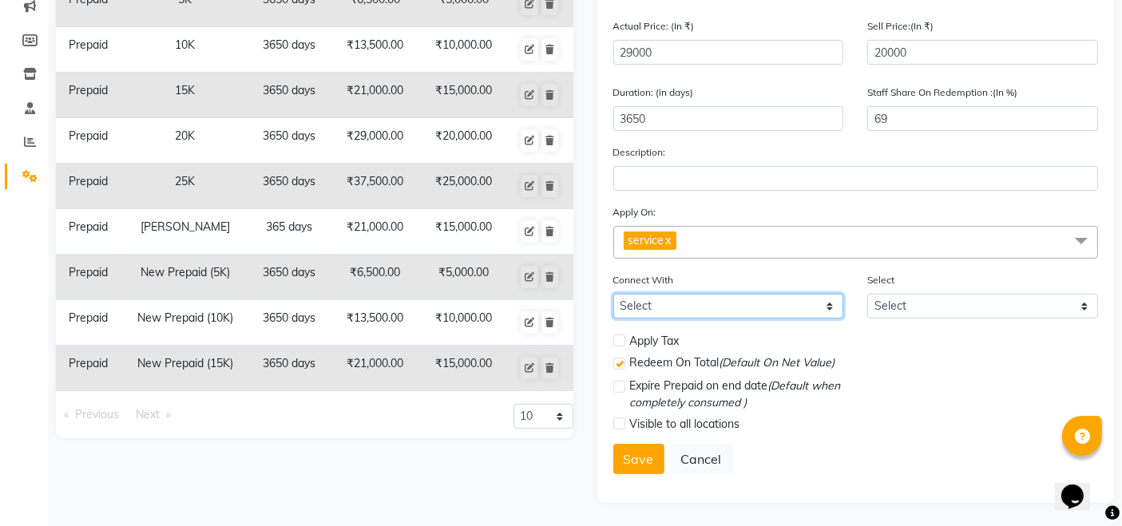
click at [827, 311] on select "Select Membership Package" at bounding box center [728, 306] width 231 height 25
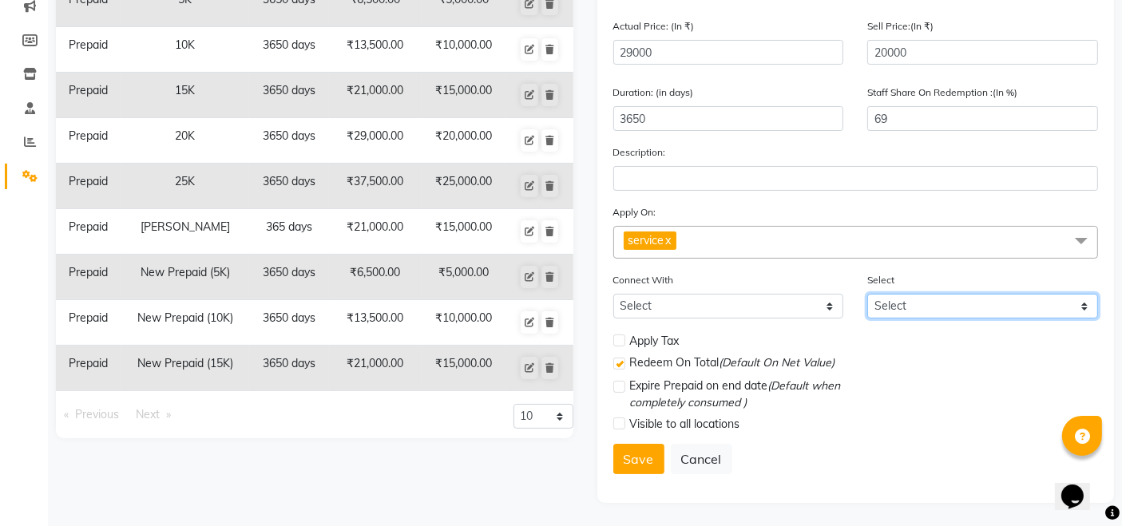
click at [916, 307] on select "Select" at bounding box center [982, 306] width 231 height 25
click at [621, 339] on label at bounding box center [619, 340] width 12 height 12
click at [621, 339] on input "checkbox" at bounding box center [618, 341] width 10 height 10
checkbox input "true"
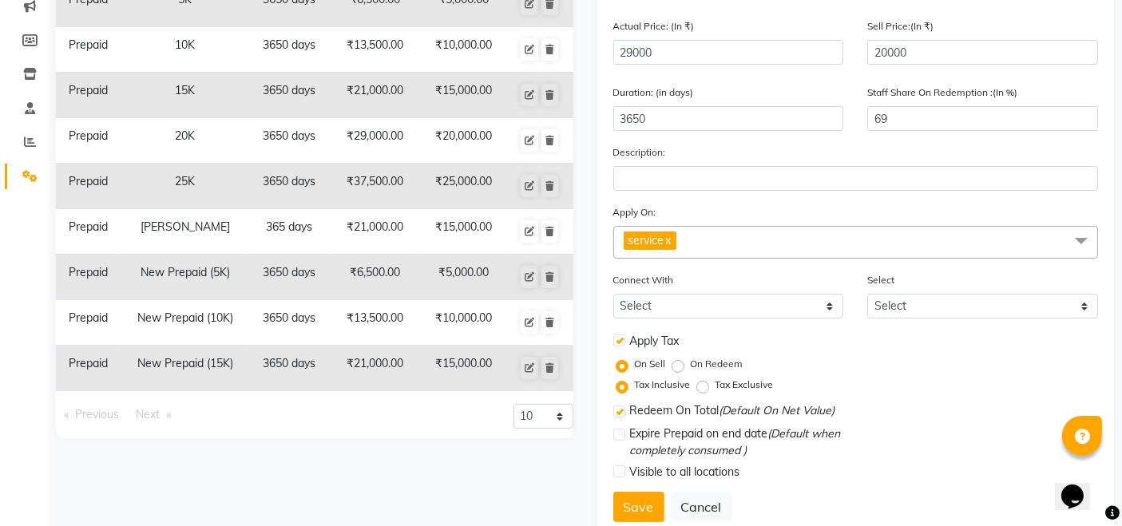
click at [691, 366] on label "On Redeem" at bounding box center [717, 364] width 53 height 14
click at [679, 366] on input "On Redeem" at bounding box center [680, 363] width 11 height 11
radio input "true"
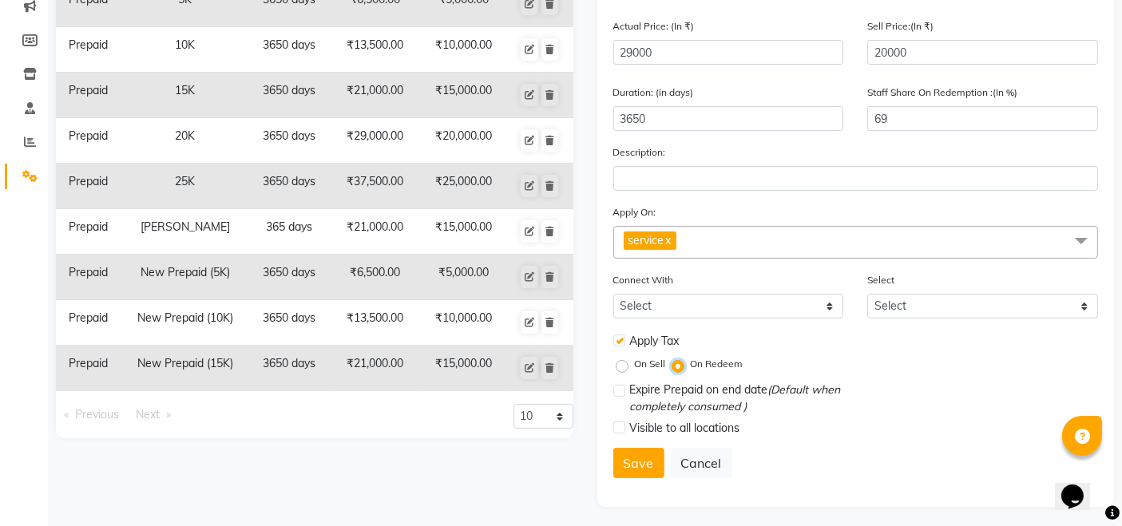
scroll to position [216, 0]
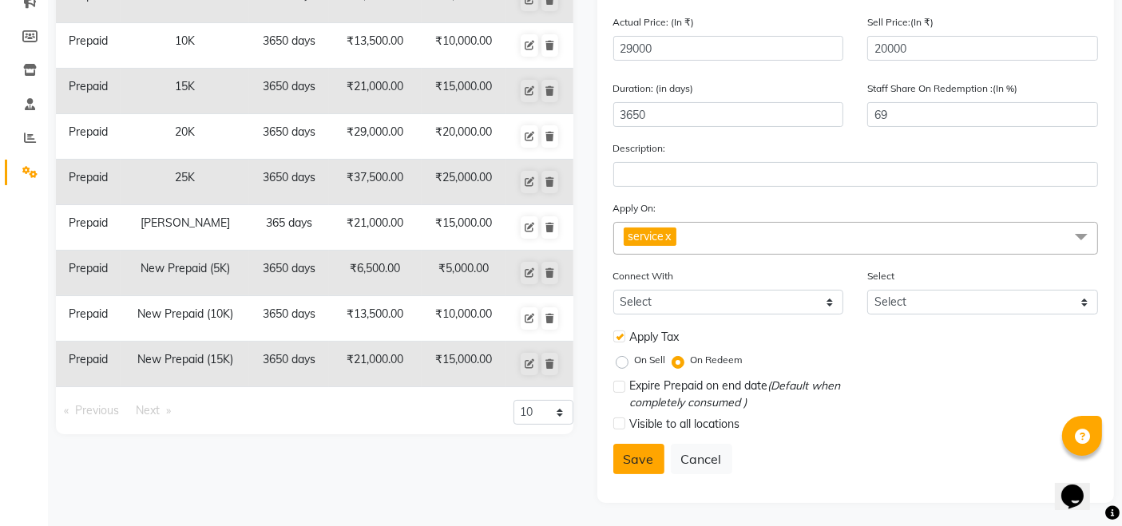
click at [636, 453] on button "Save" at bounding box center [638, 459] width 51 height 30
select select
checkbox input "false"
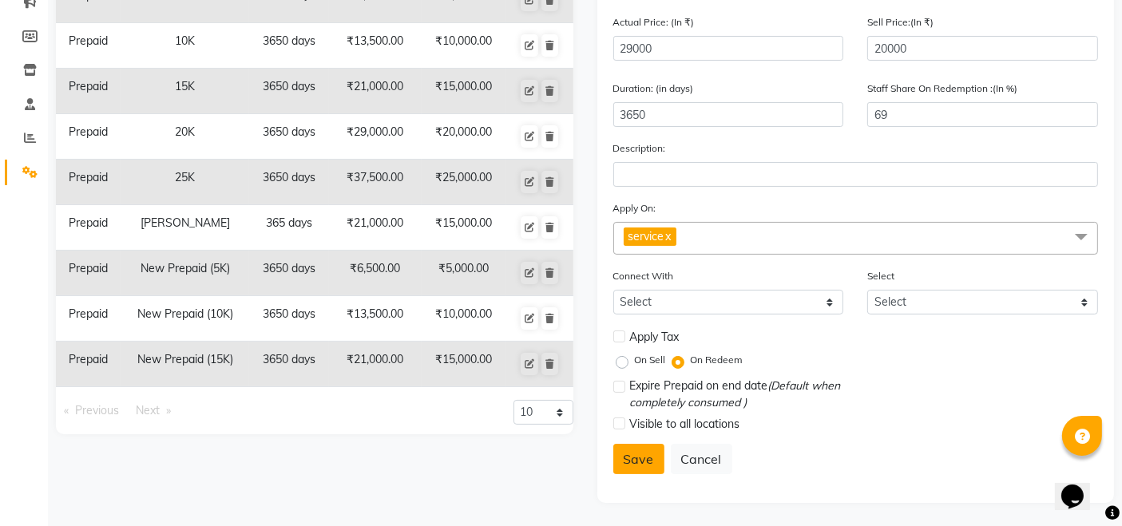
checkbox input "false"
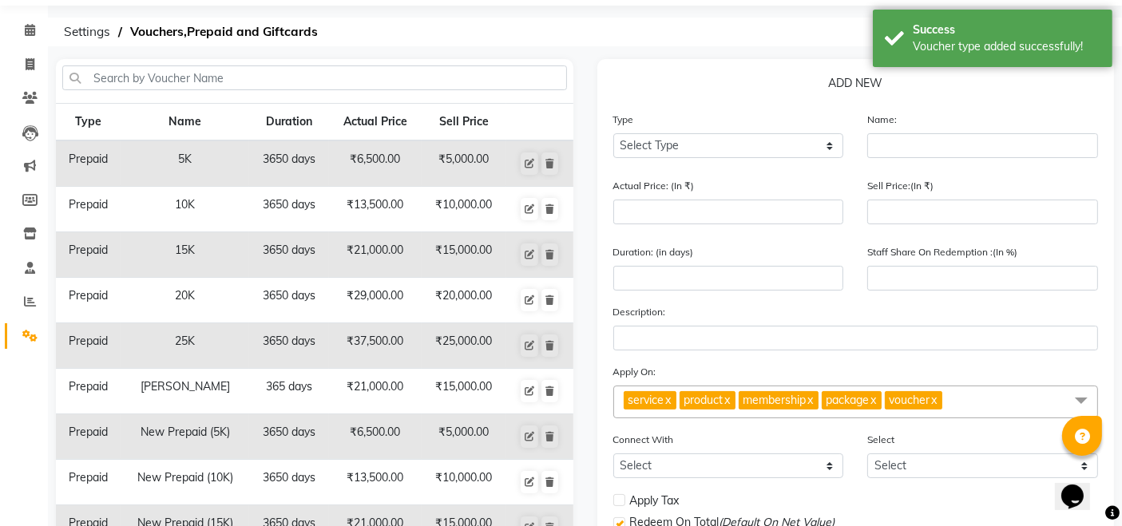
scroll to position [57, 0]
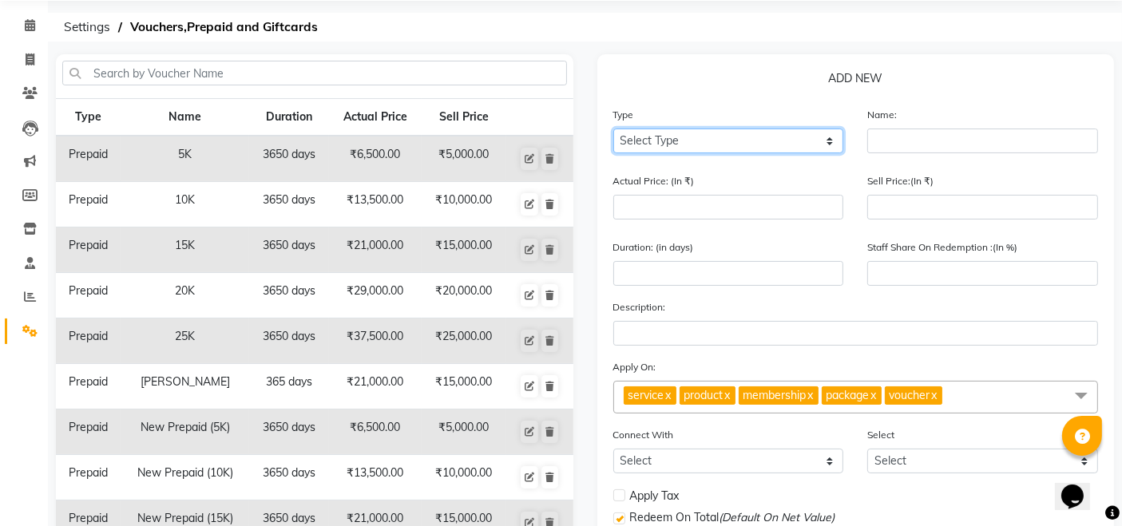
click at [738, 134] on select "Select Type Voucher Prepaid Gift Card" at bounding box center [728, 141] width 231 height 25
select select "P"
click at [613, 129] on select "Select Type Voucher Prepaid Gift Card" at bounding box center [728, 141] width 231 height 25
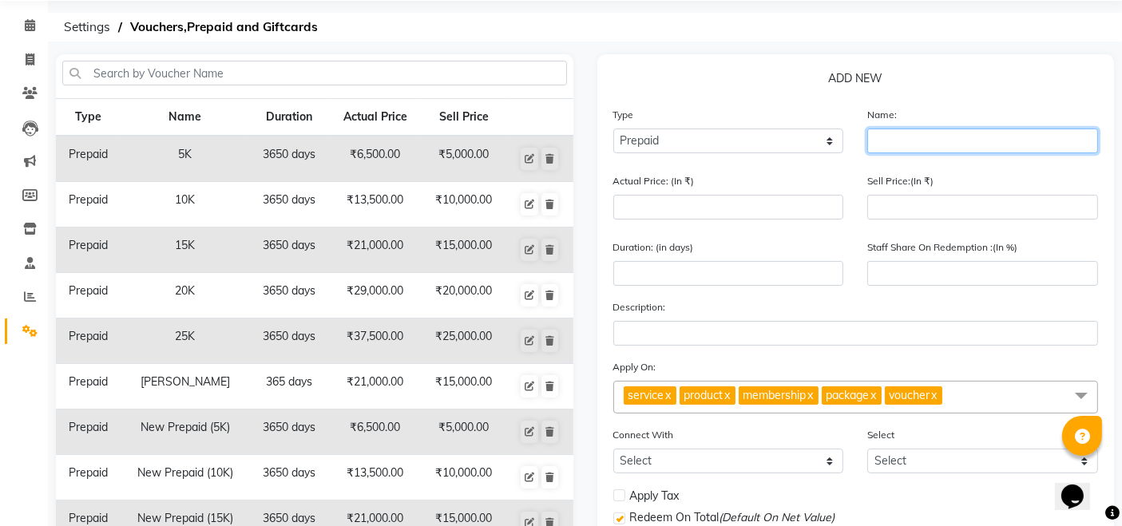
click at [924, 140] on input "text" at bounding box center [982, 141] width 231 height 25
type input "New Prepaid (25K)"
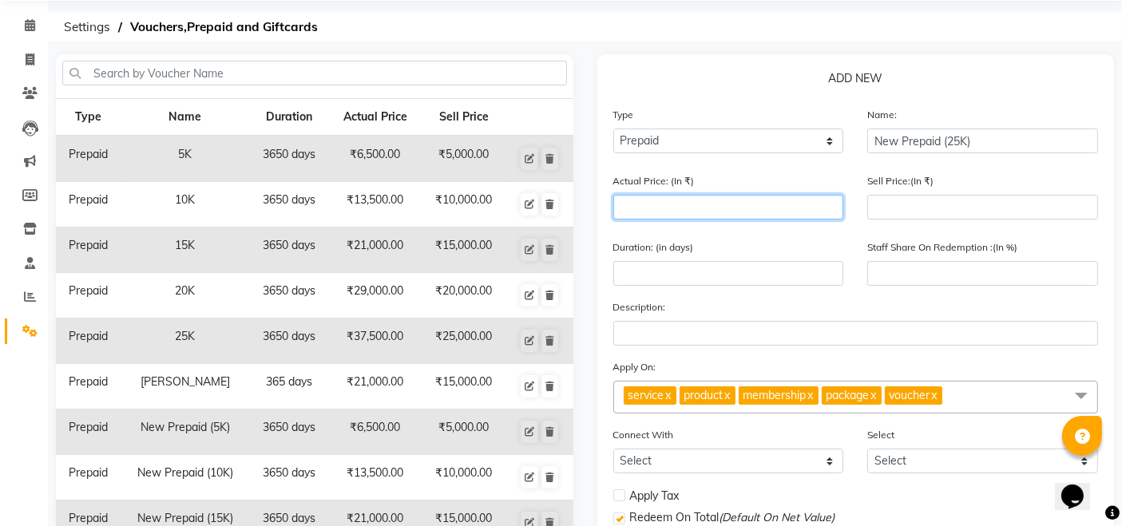
click at [817, 204] on input "number" at bounding box center [728, 207] width 231 height 25
type input "3"
type input "0"
type input "37500"
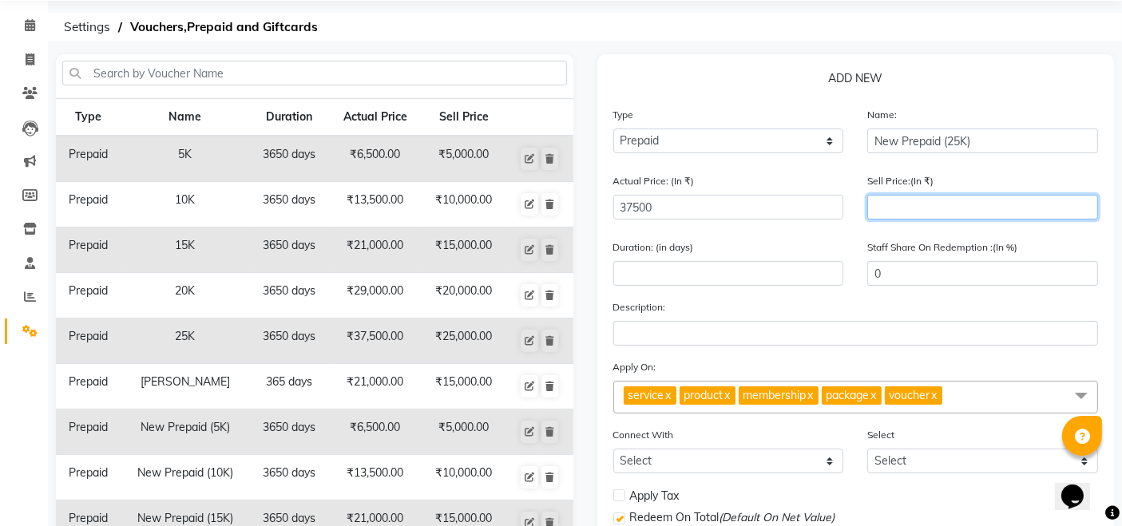
click at [989, 207] on input "number" at bounding box center [982, 207] width 231 height 25
type input "250"
type input "1"
type input "2500"
type input "7"
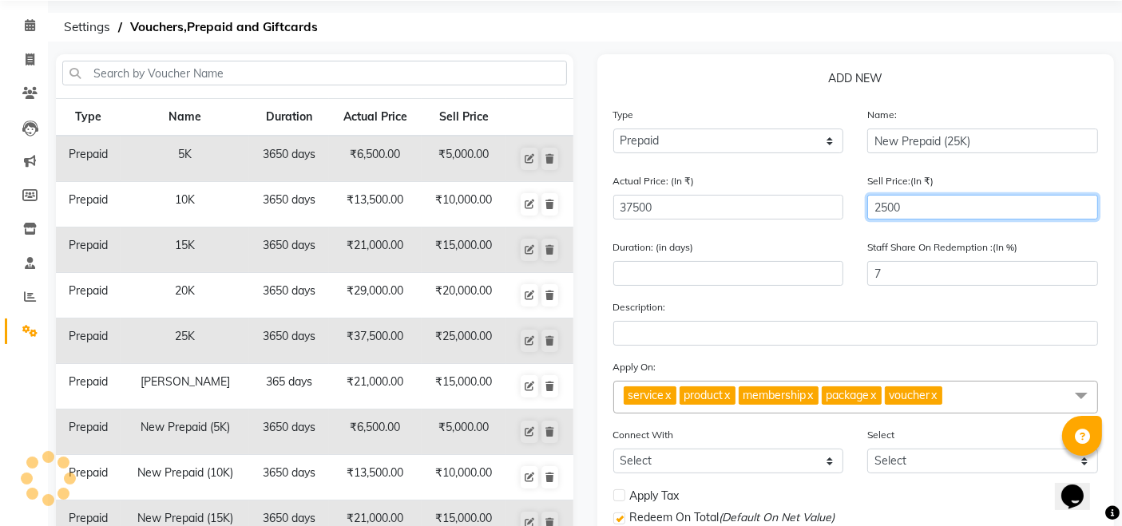
type input "25000"
type input "67"
type input "25000"
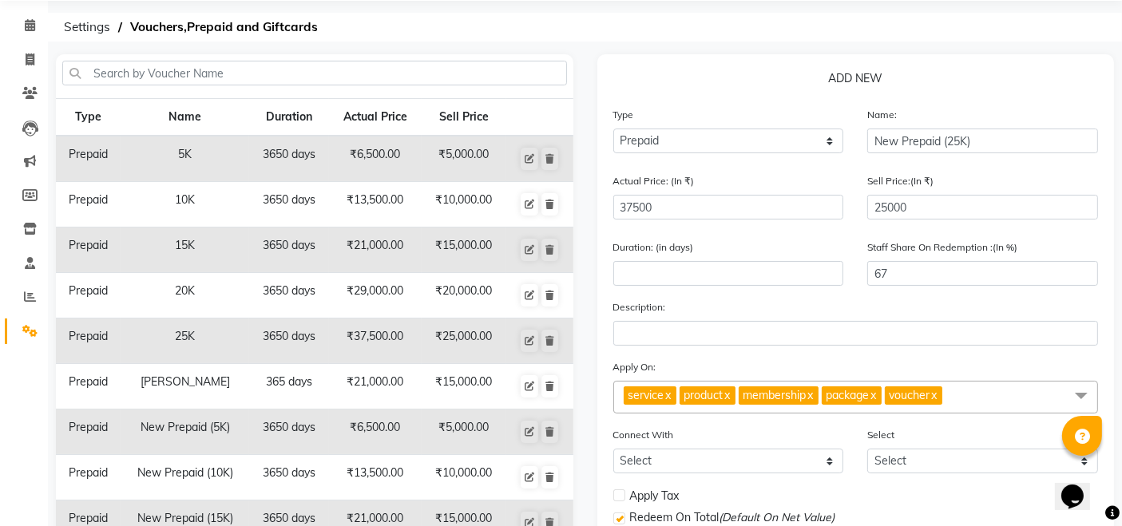
click at [730, 397] on link "x" at bounding box center [726, 395] width 7 height 14
click at [754, 401] on link "x" at bounding box center [750, 395] width 7 height 14
checkbox input "false"
click at [734, 398] on link "x" at bounding box center [730, 395] width 7 height 14
checkbox input "false"
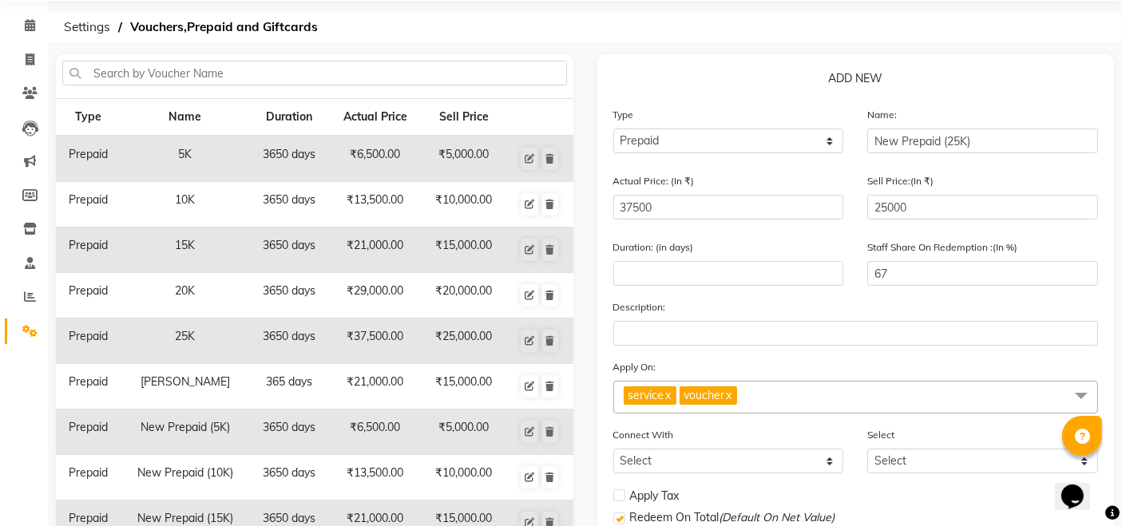
click at [737, 399] on span "voucher x" at bounding box center [707, 395] width 57 height 18
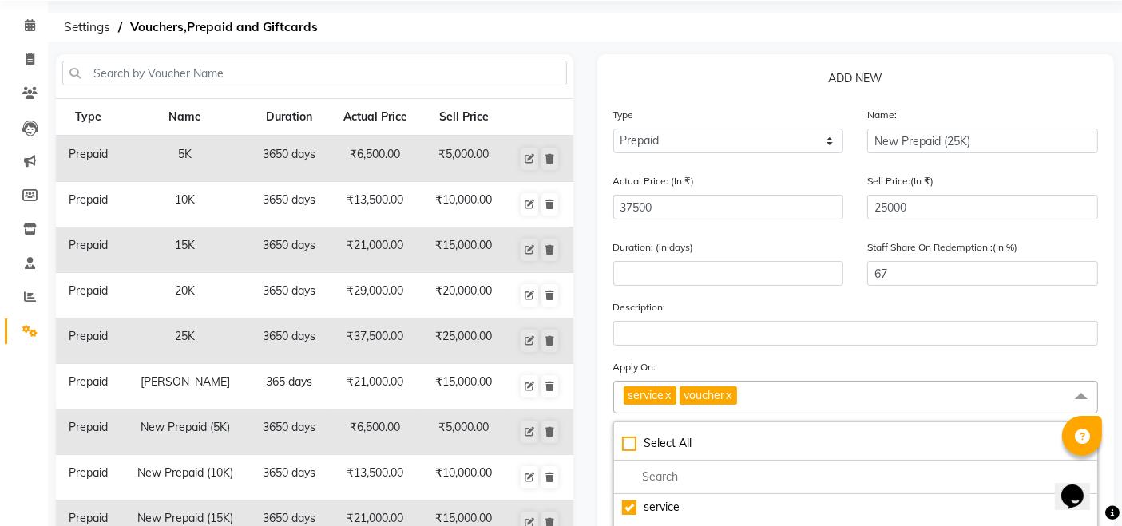
click at [732, 396] on link "x" at bounding box center [728, 395] width 7 height 14
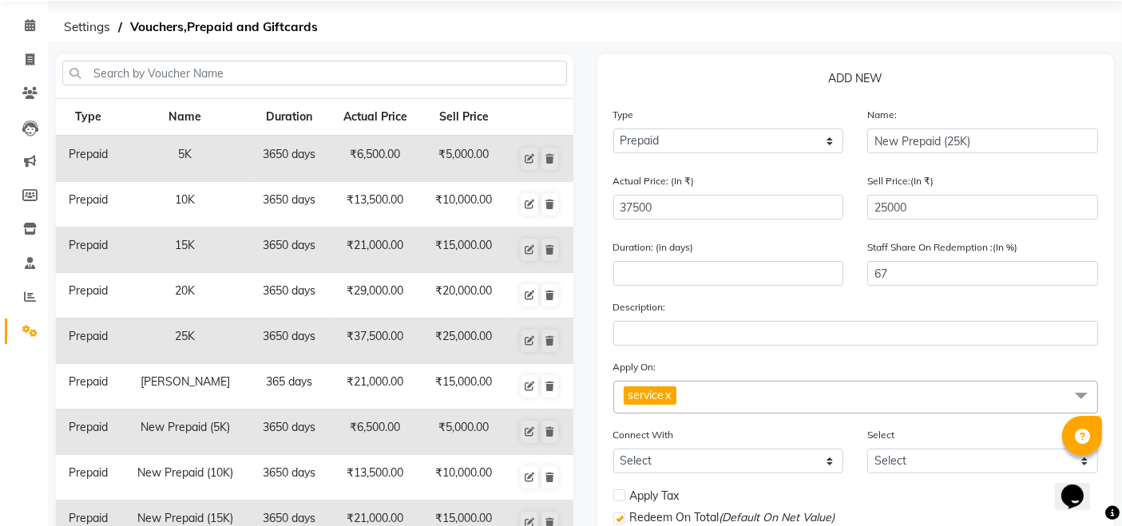
scroll to position [212, 0]
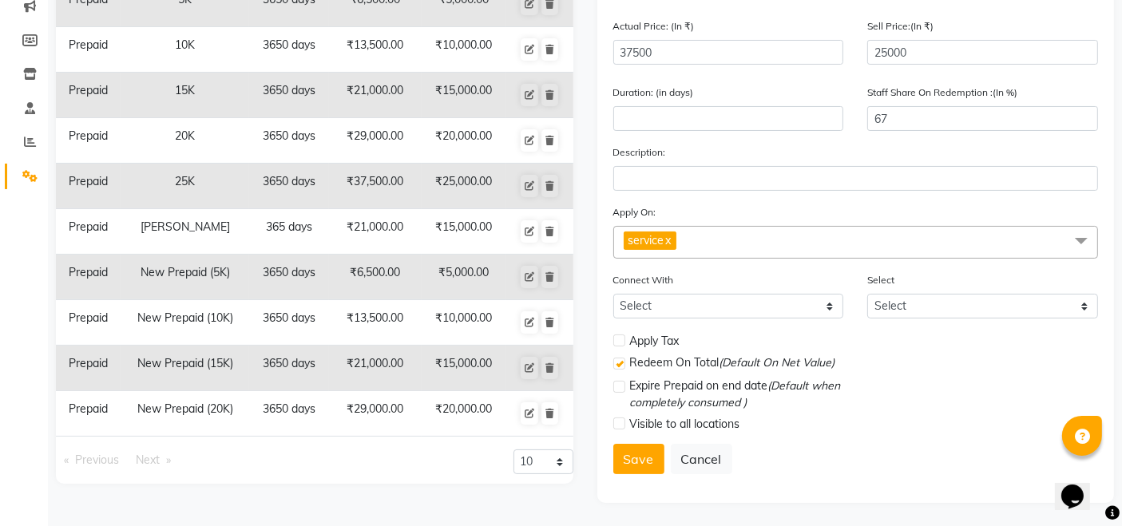
click at [618, 342] on label at bounding box center [619, 340] width 12 height 12
click at [618, 342] on input "checkbox" at bounding box center [618, 341] width 10 height 10
checkbox input "true"
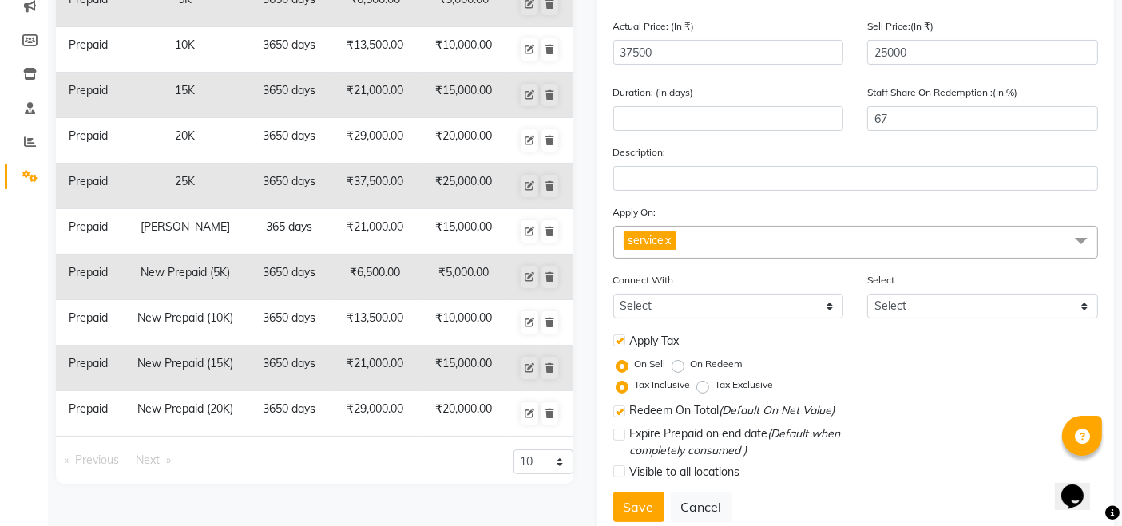
click at [691, 365] on label "On Redeem" at bounding box center [717, 364] width 53 height 14
click at [678, 365] on input "On Redeem" at bounding box center [680, 363] width 11 height 11
radio input "true"
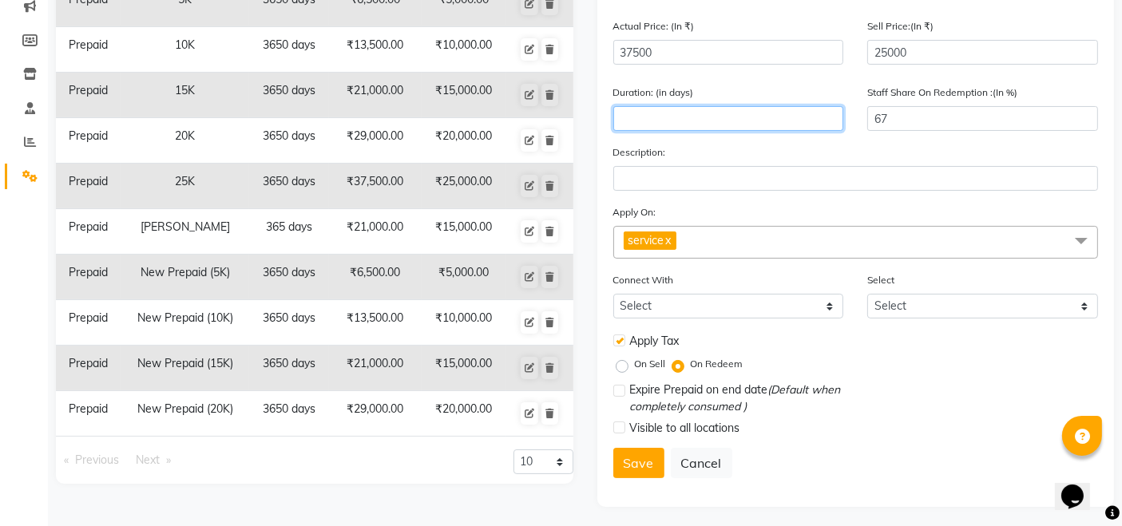
click at [640, 113] on input "number" at bounding box center [728, 118] width 231 height 25
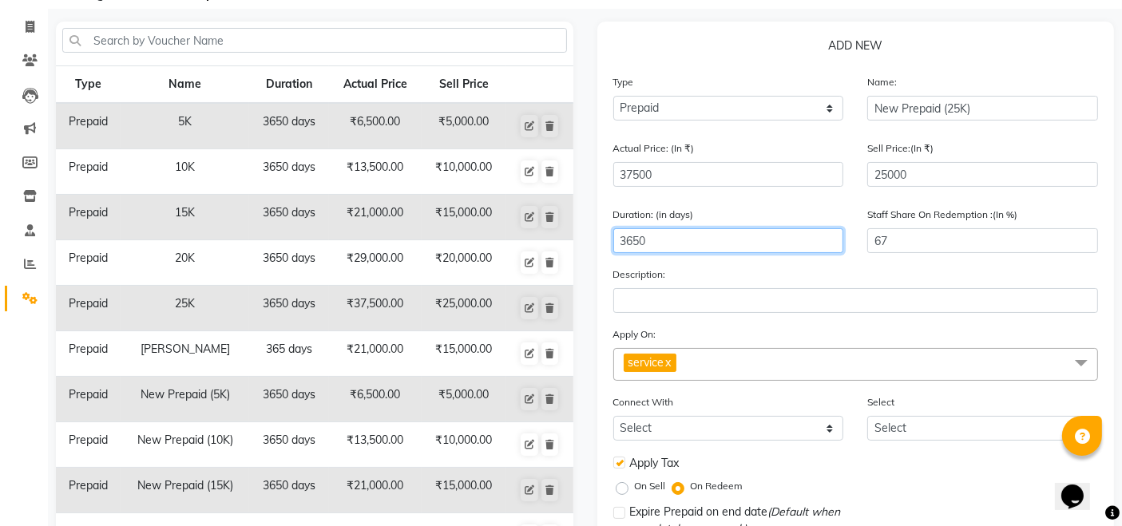
scroll to position [216, 0]
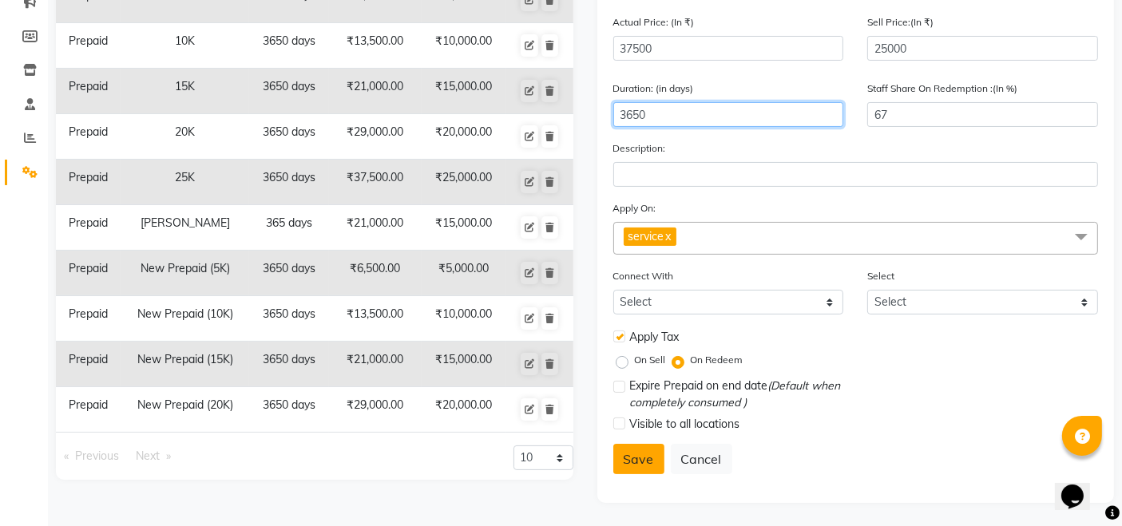
type input "3650"
click at [635, 455] on button "Save" at bounding box center [638, 459] width 51 height 30
select select
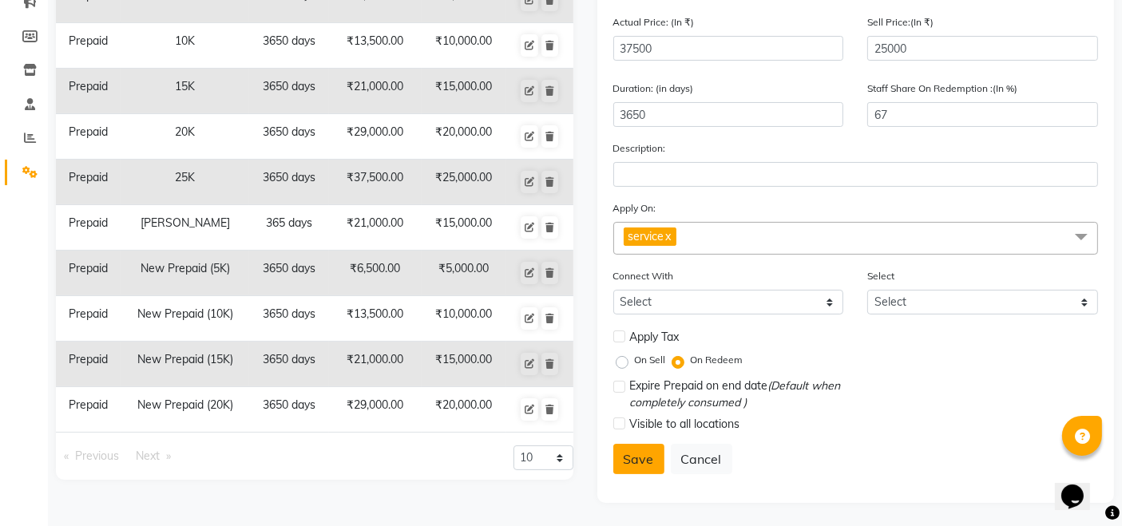
checkbox input "false"
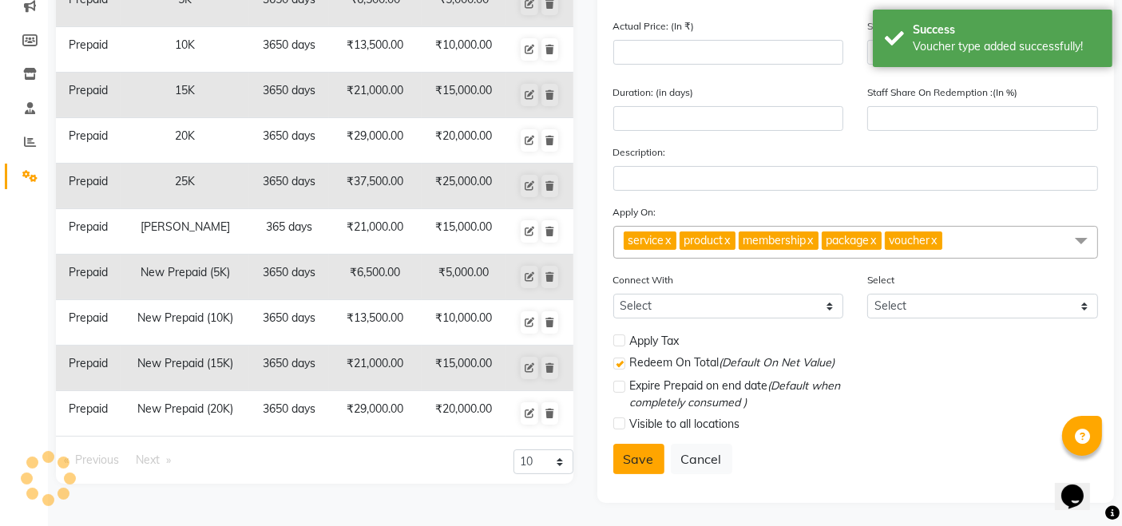
click at [635, 455] on button "Save" at bounding box center [638, 459] width 51 height 30
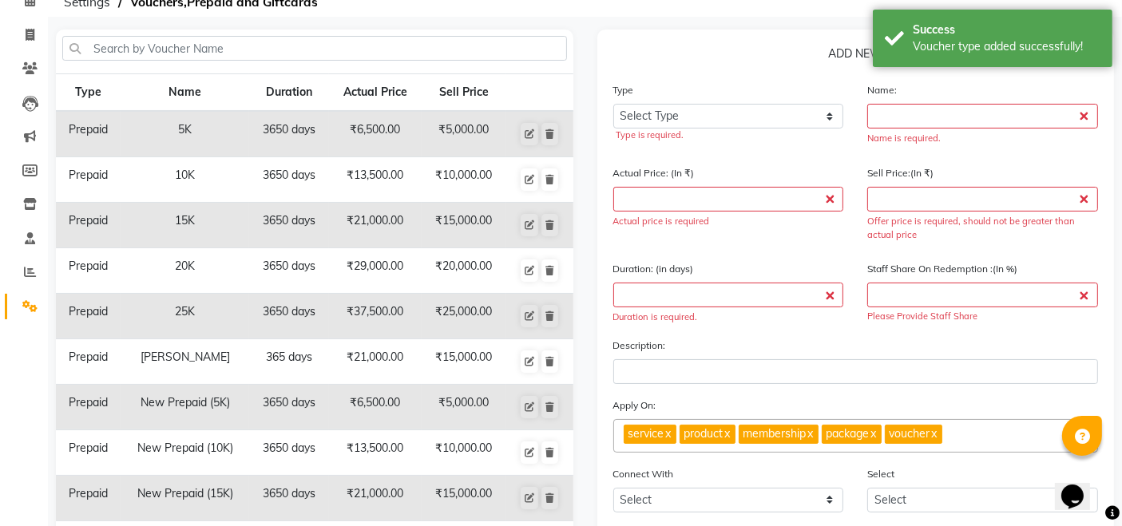
scroll to position [0, 0]
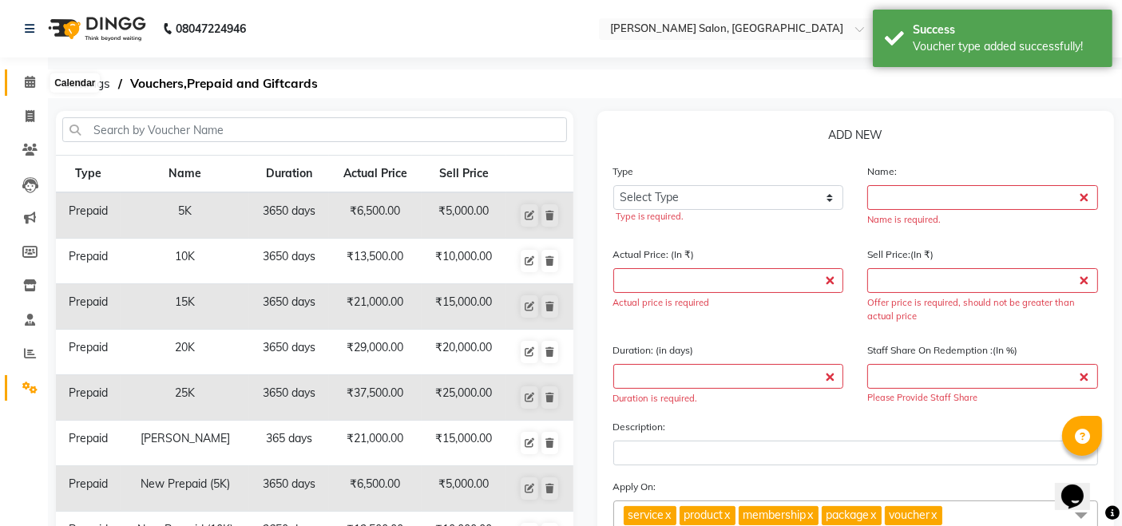
click at [30, 84] on icon at bounding box center [30, 82] width 10 height 12
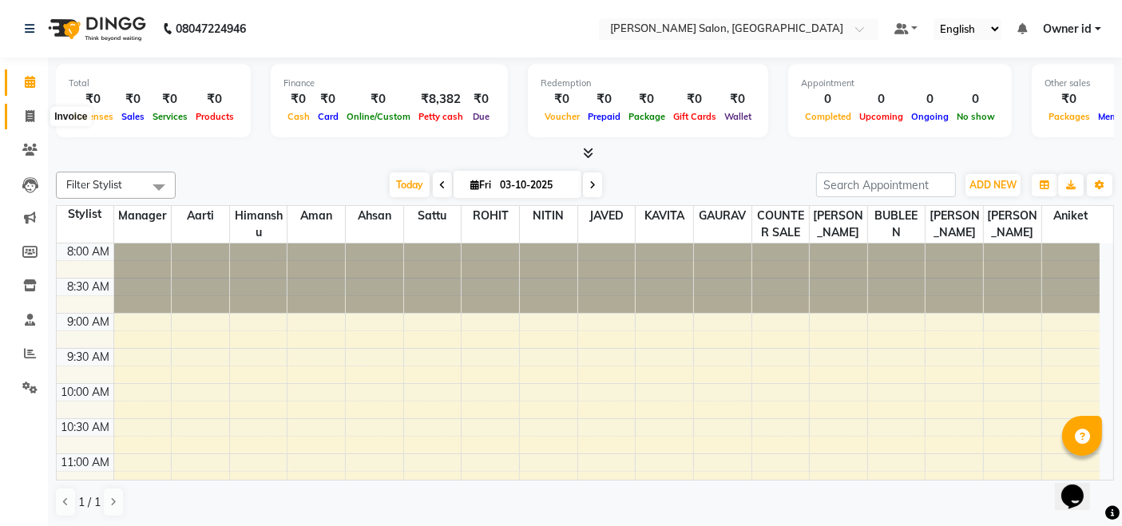
click at [38, 112] on span at bounding box center [30, 117] width 28 height 18
select select "service"
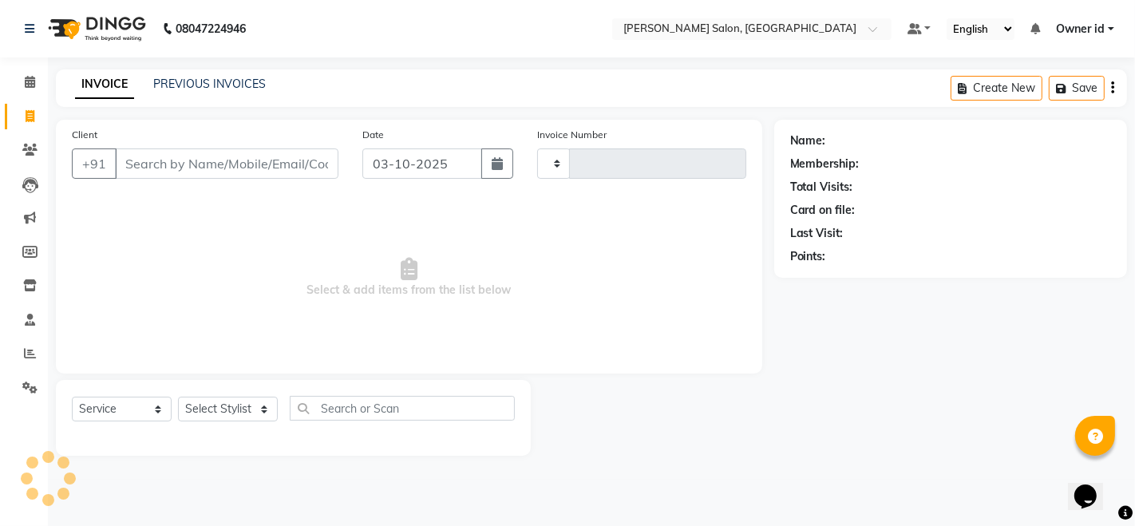
type input "2048"
select select "7672"
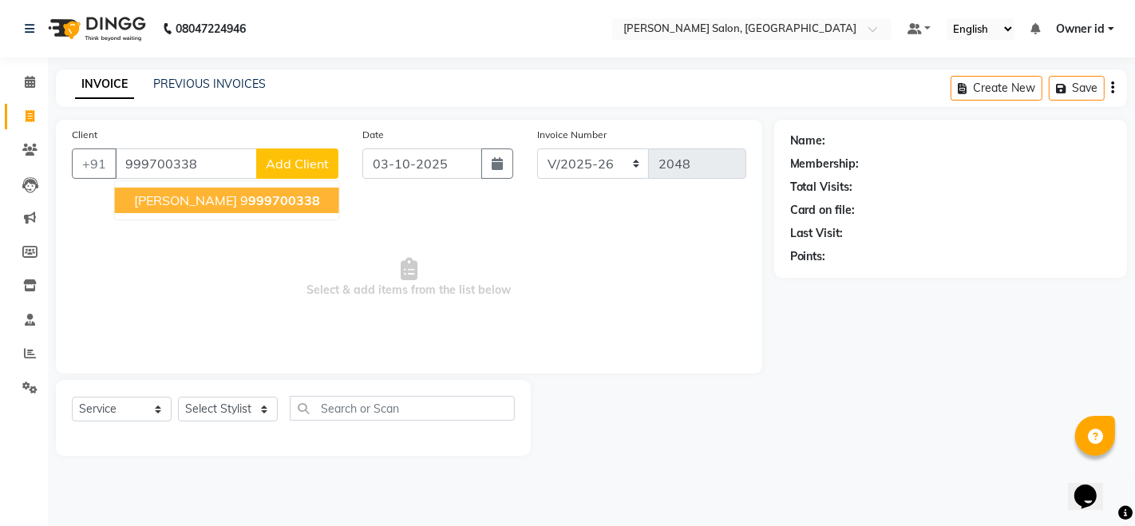
click at [237, 192] on span "[PERSON_NAME]" at bounding box center [185, 200] width 103 height 16
type input "9999700338"
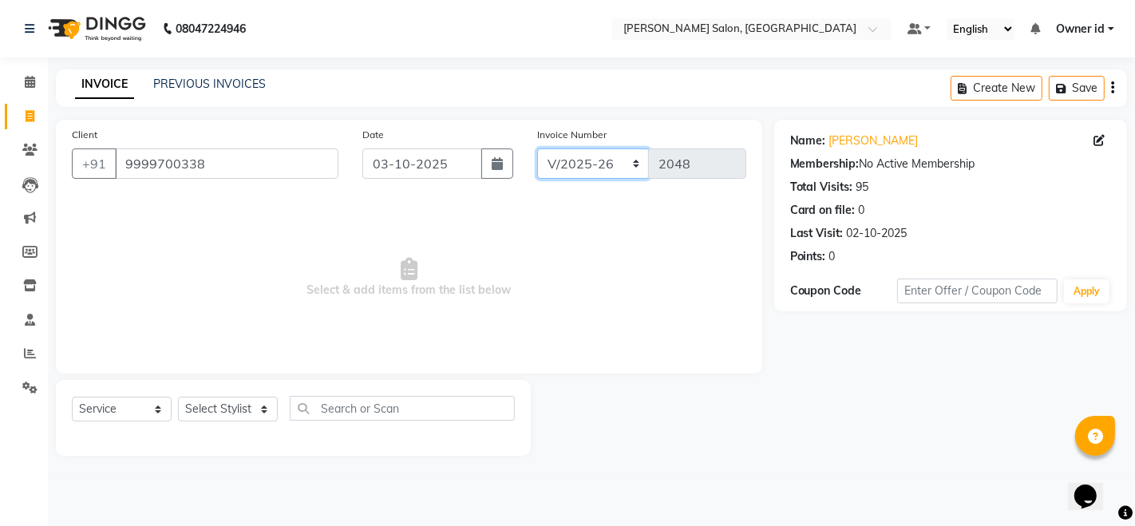
click at [588, 162] on select "INV/2025-26 V/2025 V/2025-26" at bounding box center [593, 163] width 113 height 30
select select "9125"
click at [537, 148] on select "INV/2025-26 V/2025 V/2025-26" at bounding box center [593, 163] width 113 height 30
type input "0001"
